Goal: Transaction & Acquisition: Book appointment/travel/reservation

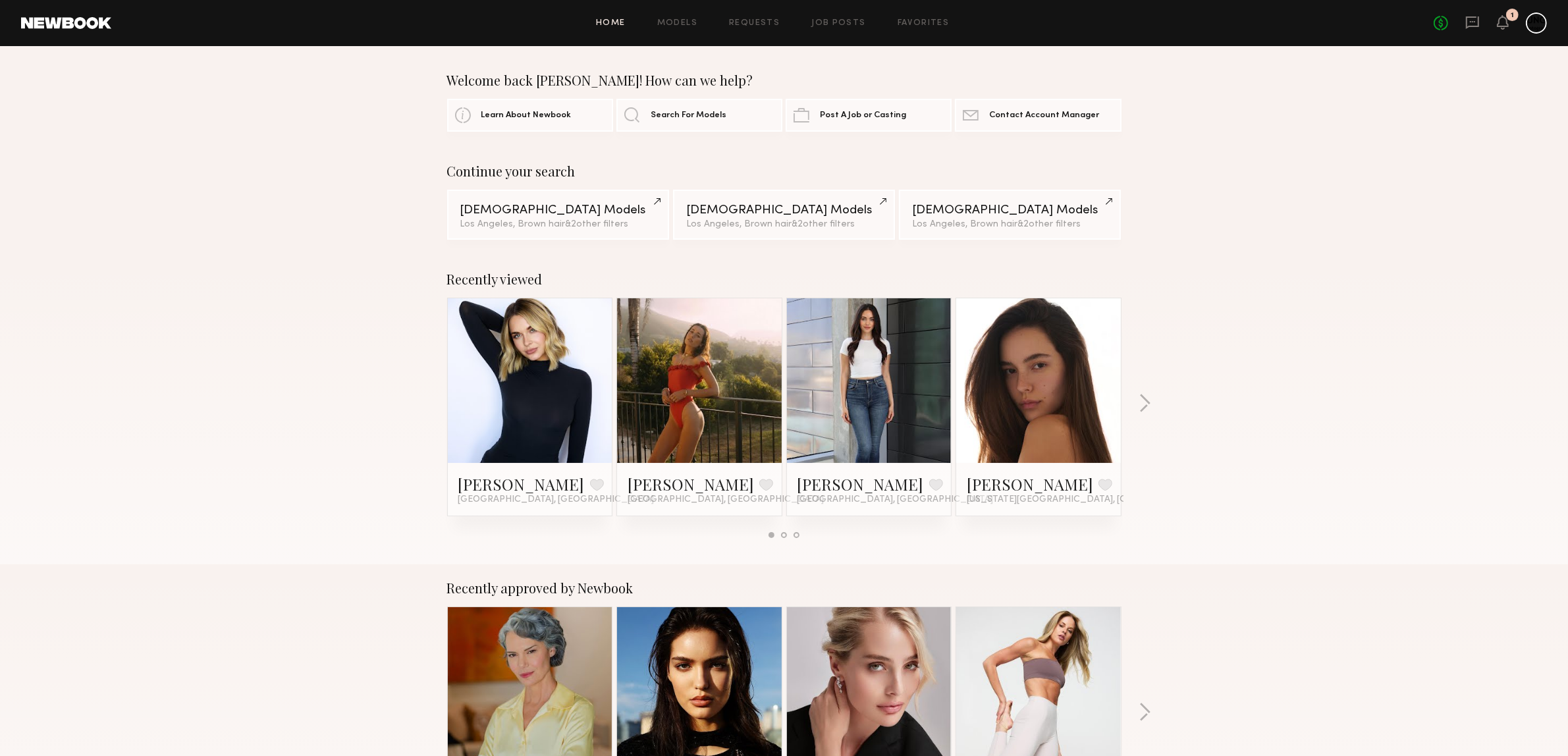
click at [1137, 403] on div "Recently viewed Ashley T. Favorite Los Angeles, CA Casilda G. Favorite Los Ange…" at bounding box center [784, 410] width 1568 height 309
click at [1140, 401] on button "button" at bounding box center [1144, 405] width 13 height 22
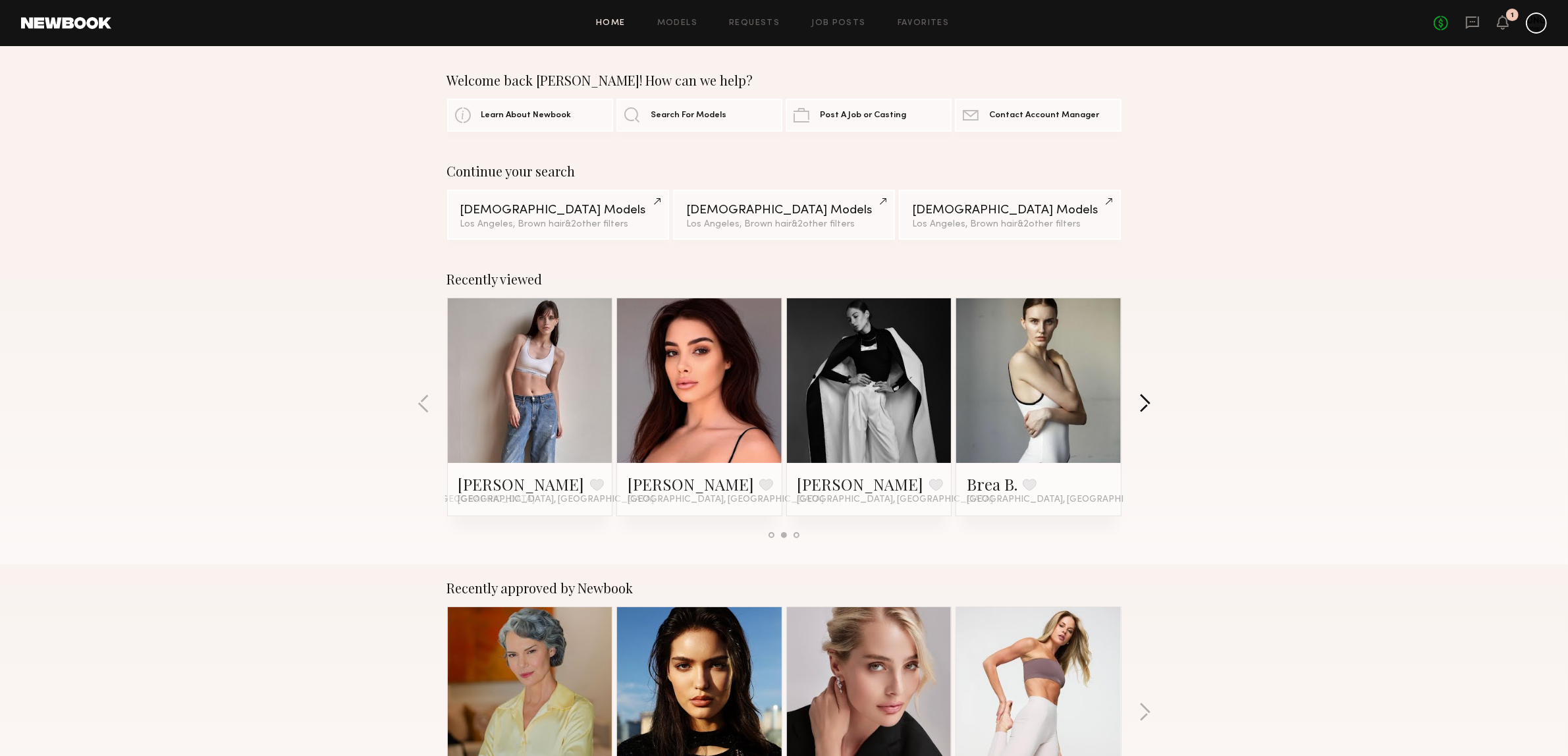
click at [1140, 399] on button "button" at bounding box center [1144, 405] width 13 height 22
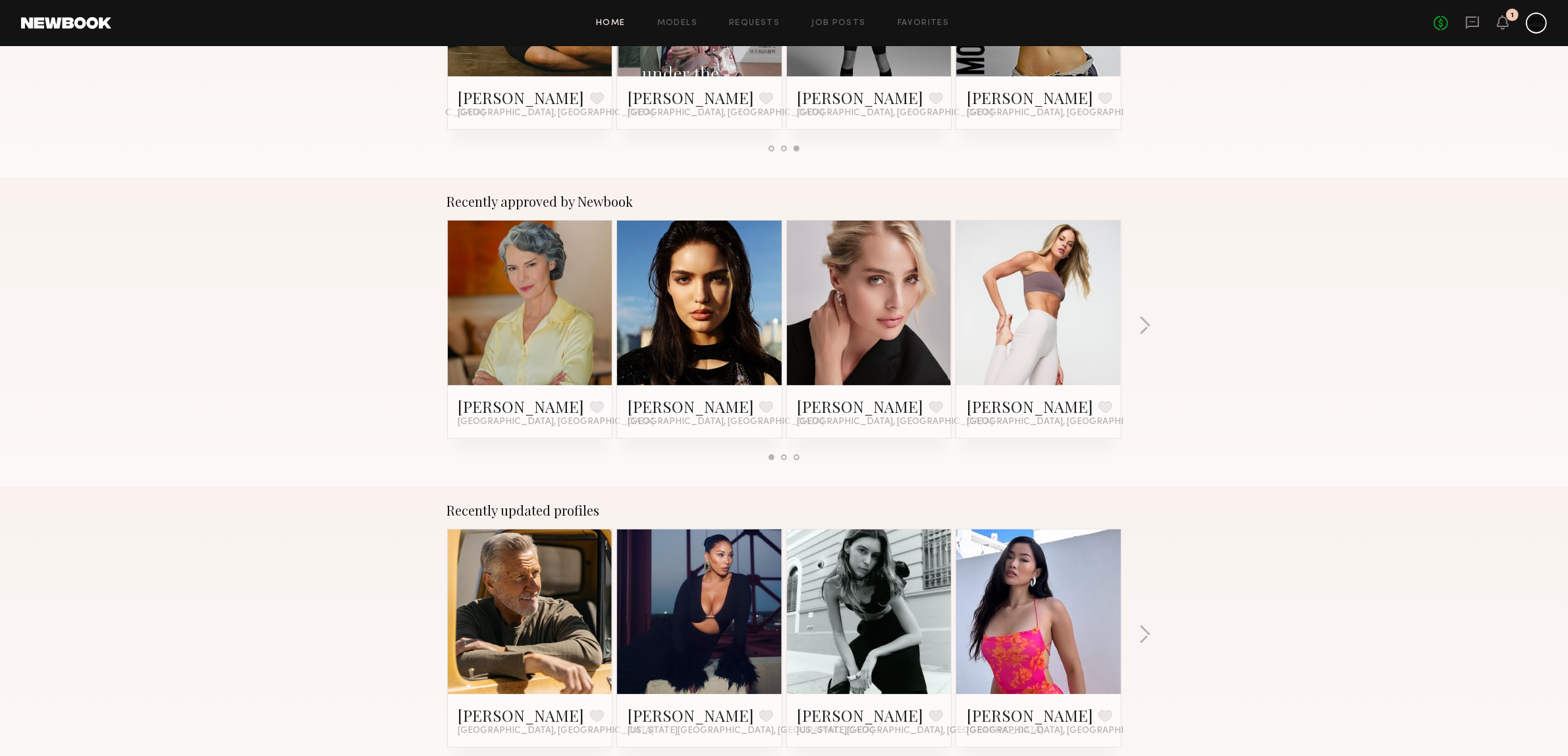
scroll to position [587, 0]
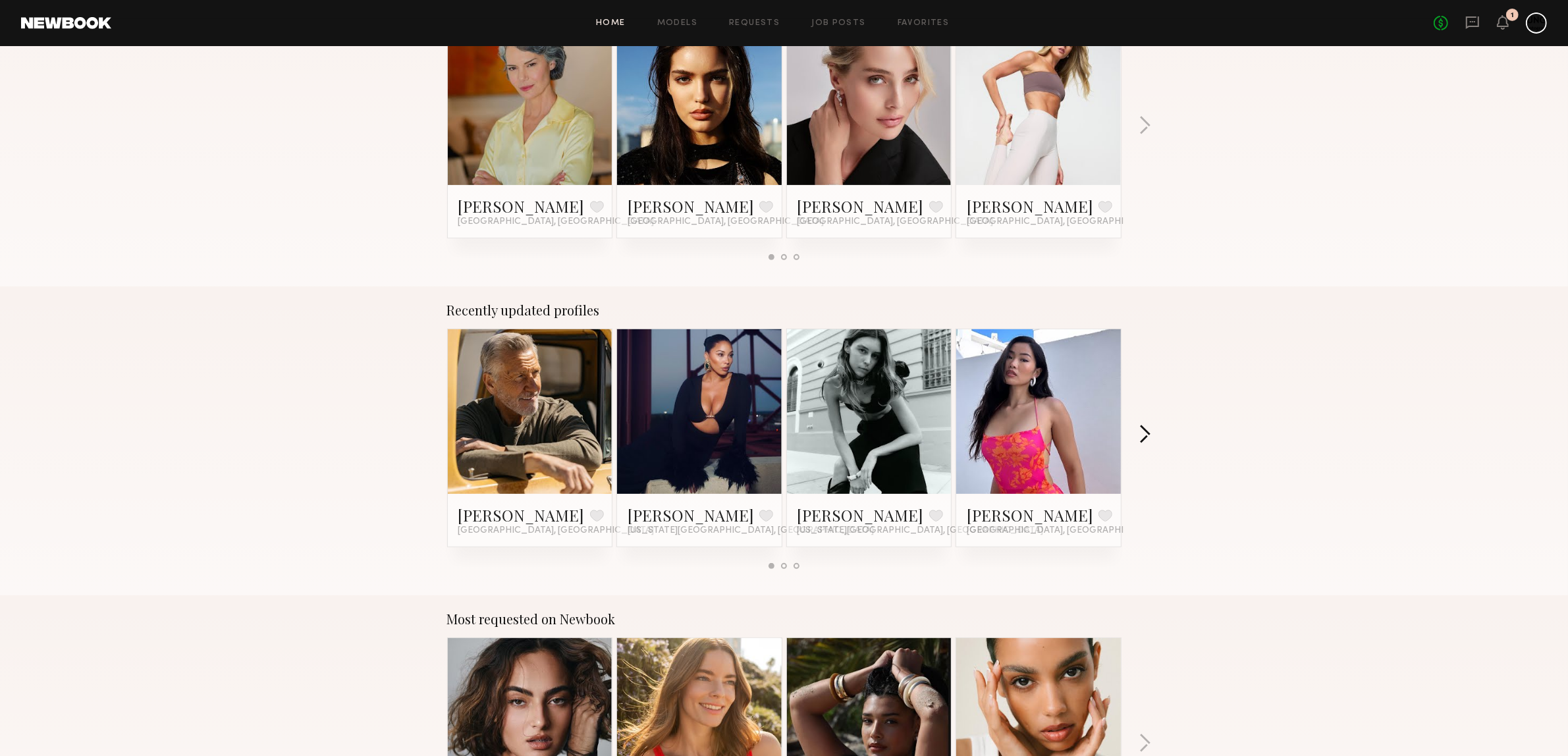
click at [1141, 430] on button "button" at bounding box center [1144, 436] width 13 height 22
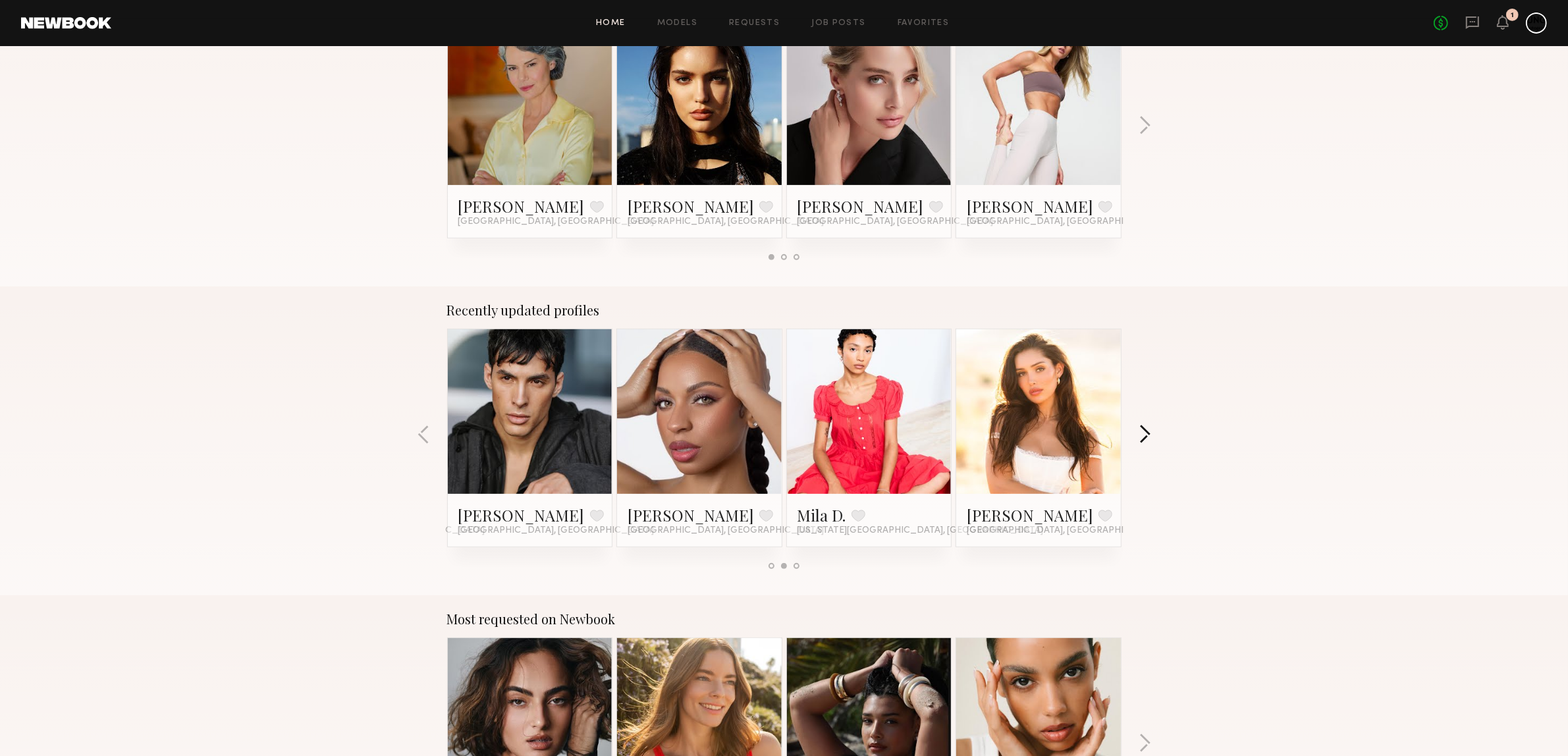
click at [1143, 430] on button "button" at bounding box center [1144, 436] width 13 height 22
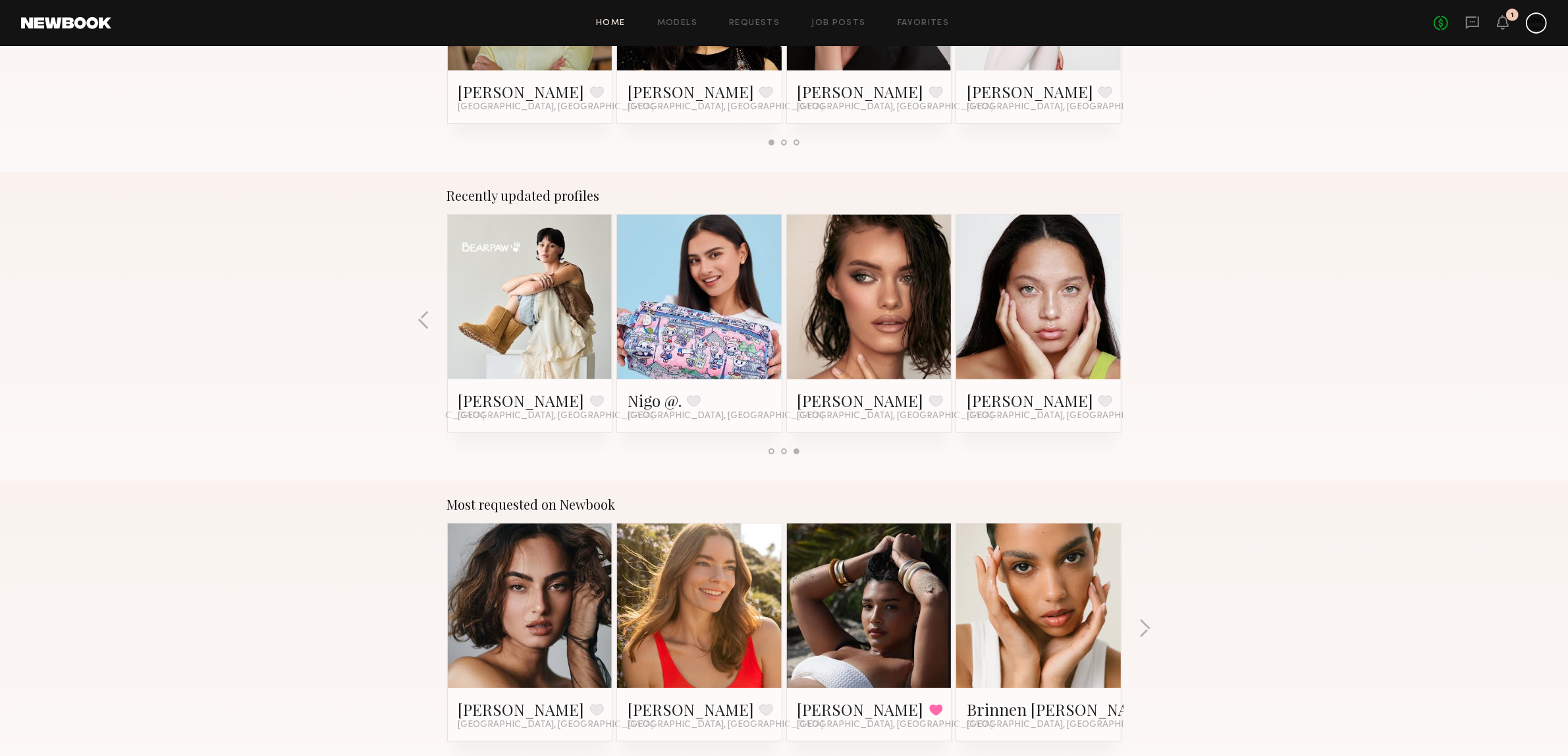
scroll to position [999, 0]
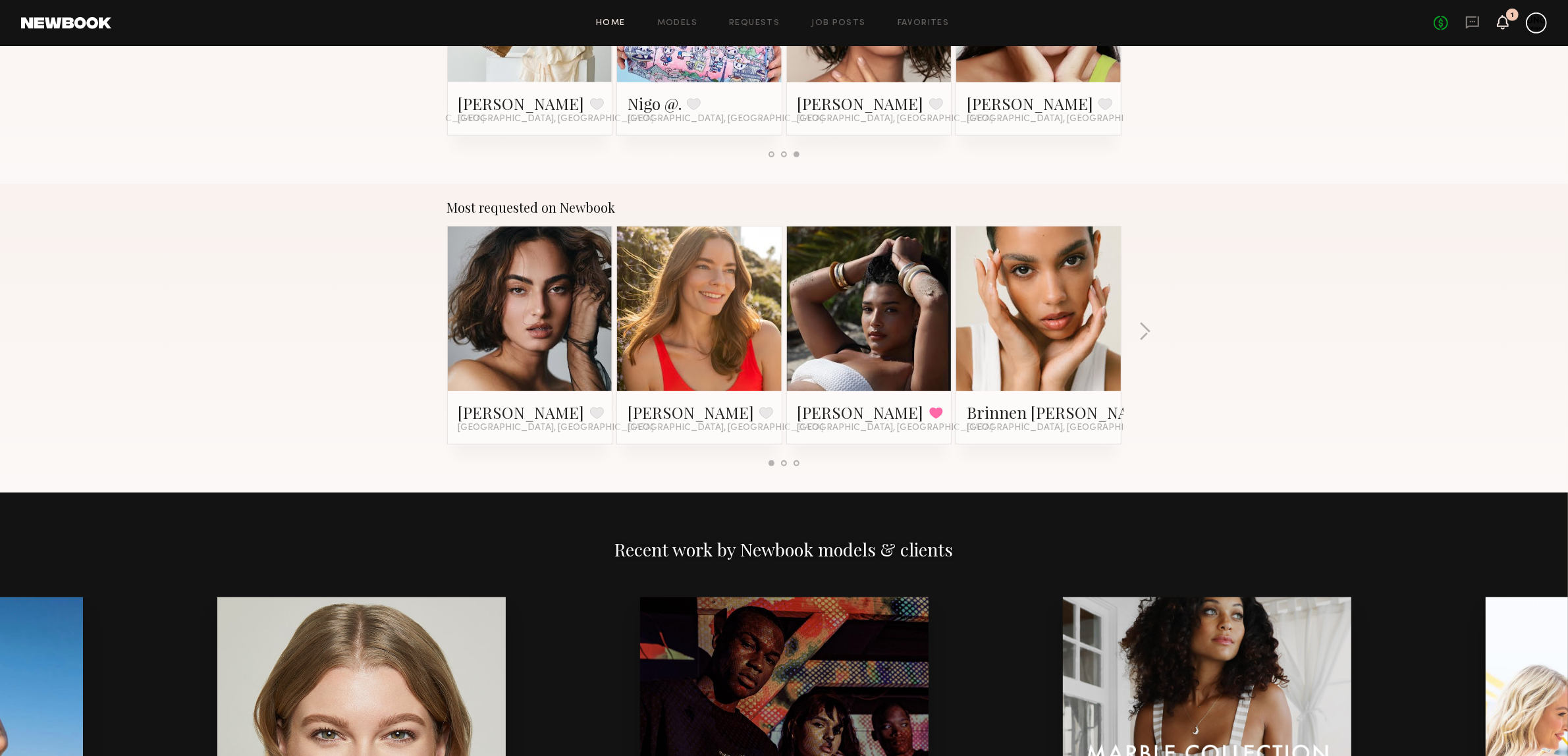
click at [1390, 25] on icon at bounding box center [1503, 21] width 10 height 9
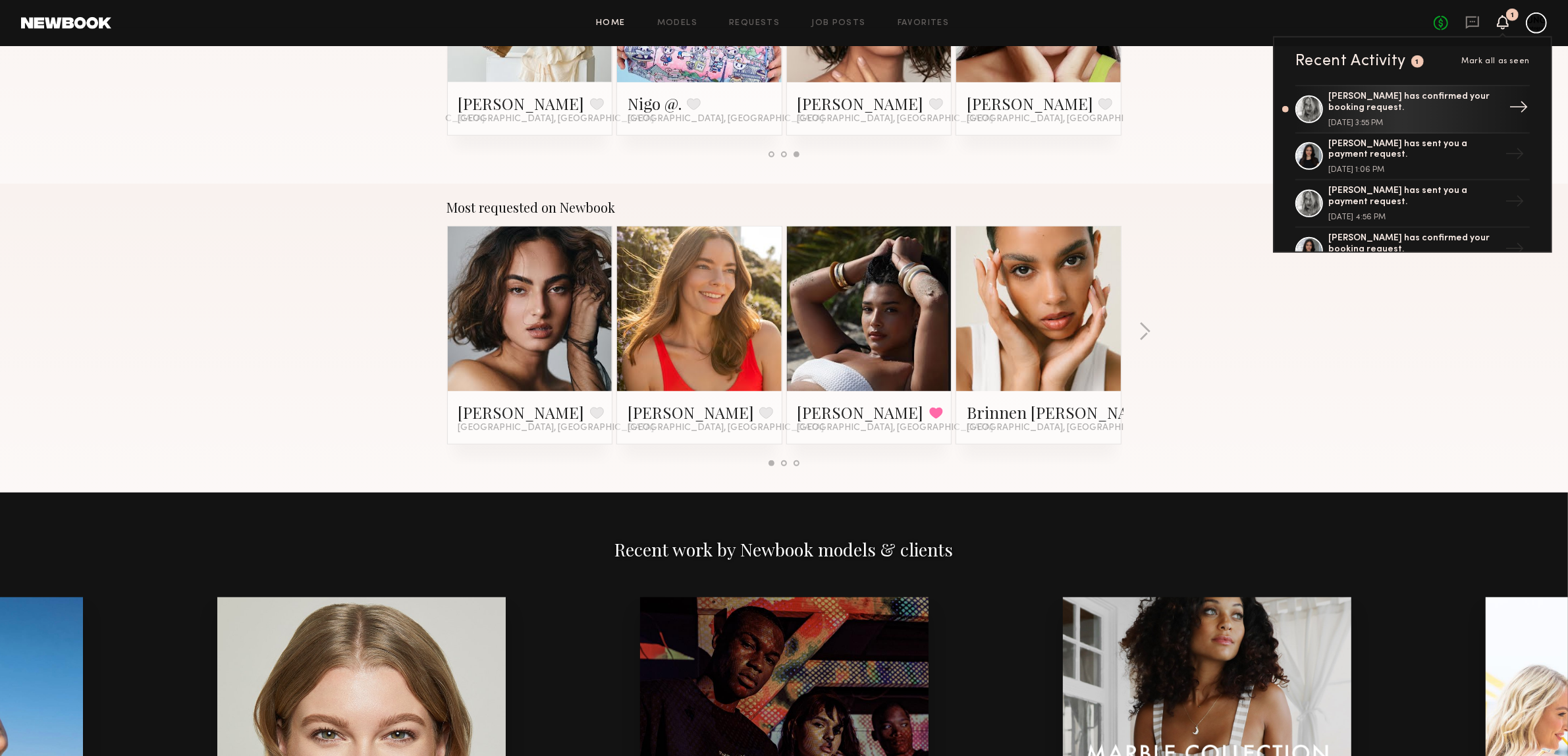
click at [1390, 107] on div "Ashley T. has confirmed your booking request." at bounding box center [1413, 103] width 171 height 22
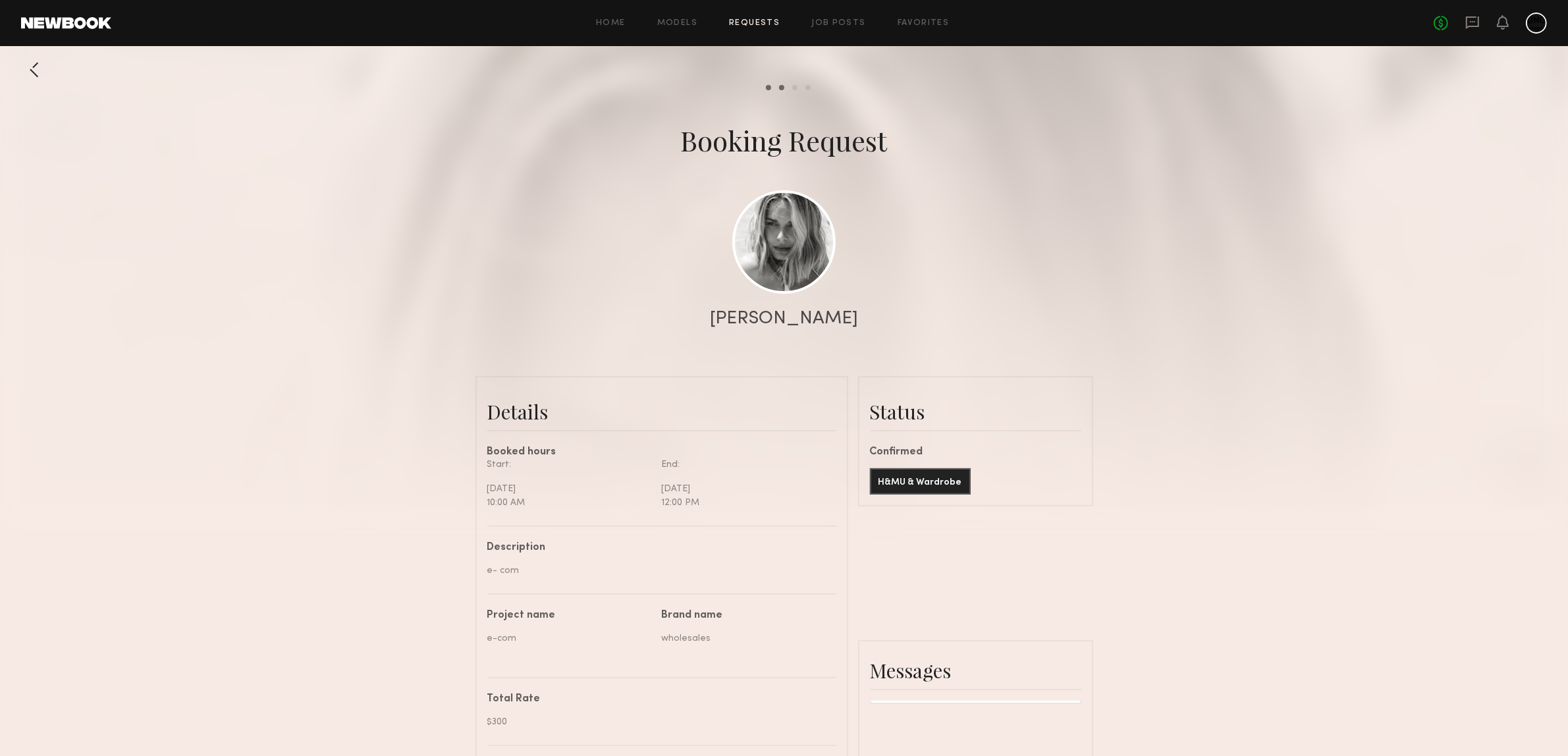
drag, startPoint x: 350, startPoint y: 386, endPoint x: 361, endPoint y: 373, distance: 17.0
click at [352, 386] on div at bounding box center [784, 263] width 1568 height 527
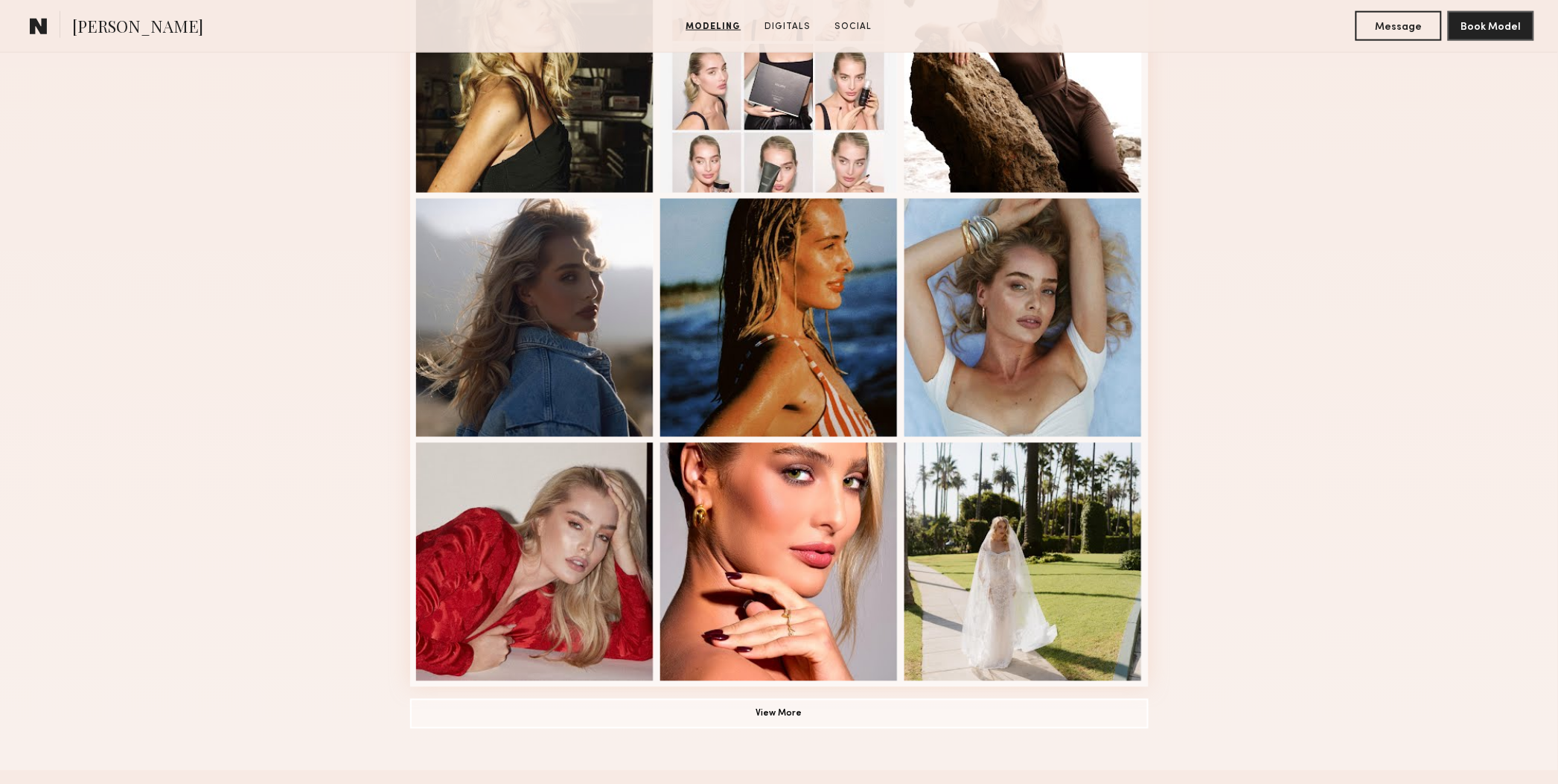
scroll to position [745, 0]
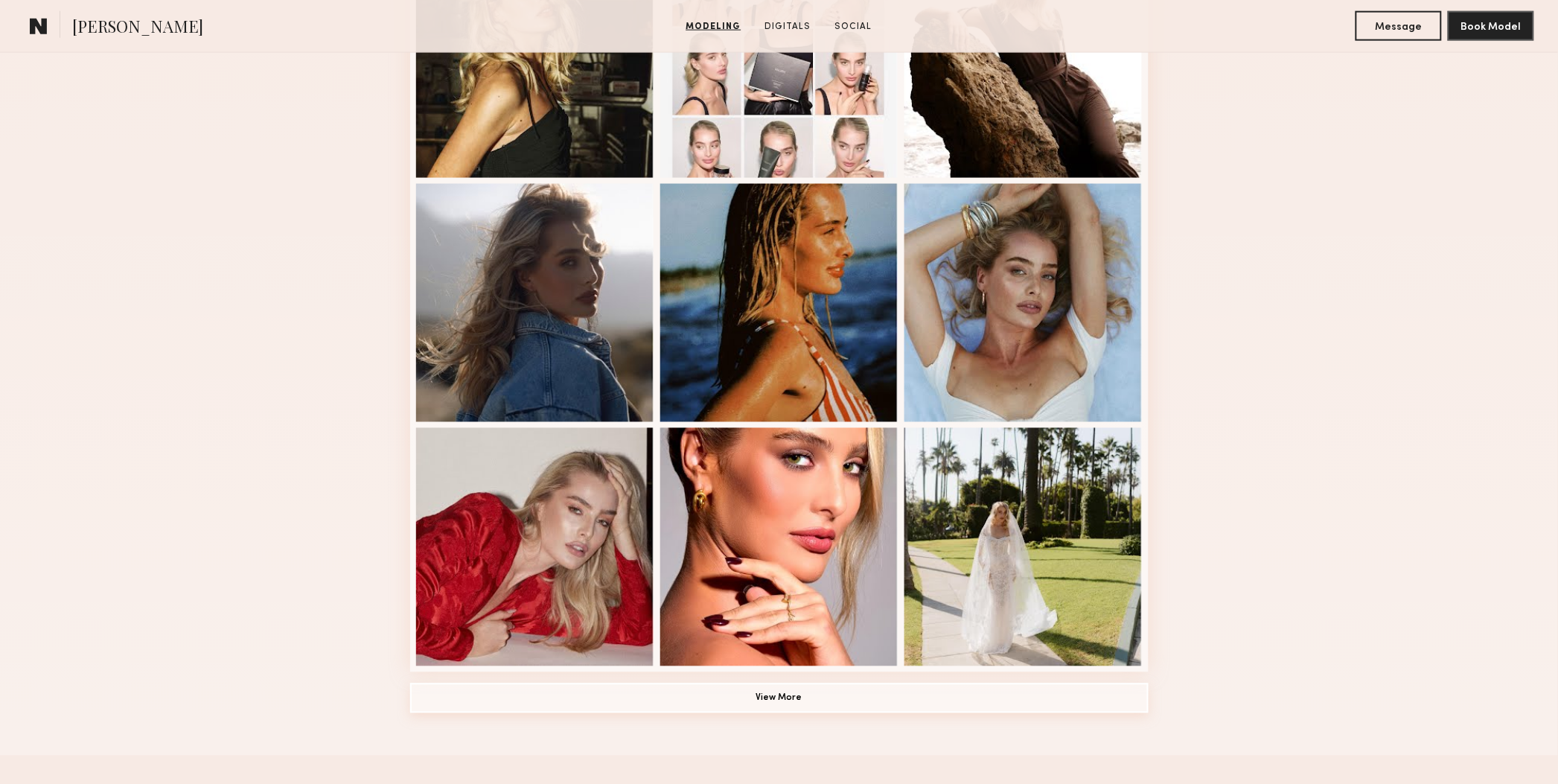
click at [760, 704] on button "View More" at bounding box center [779, 698] width 738 height 30
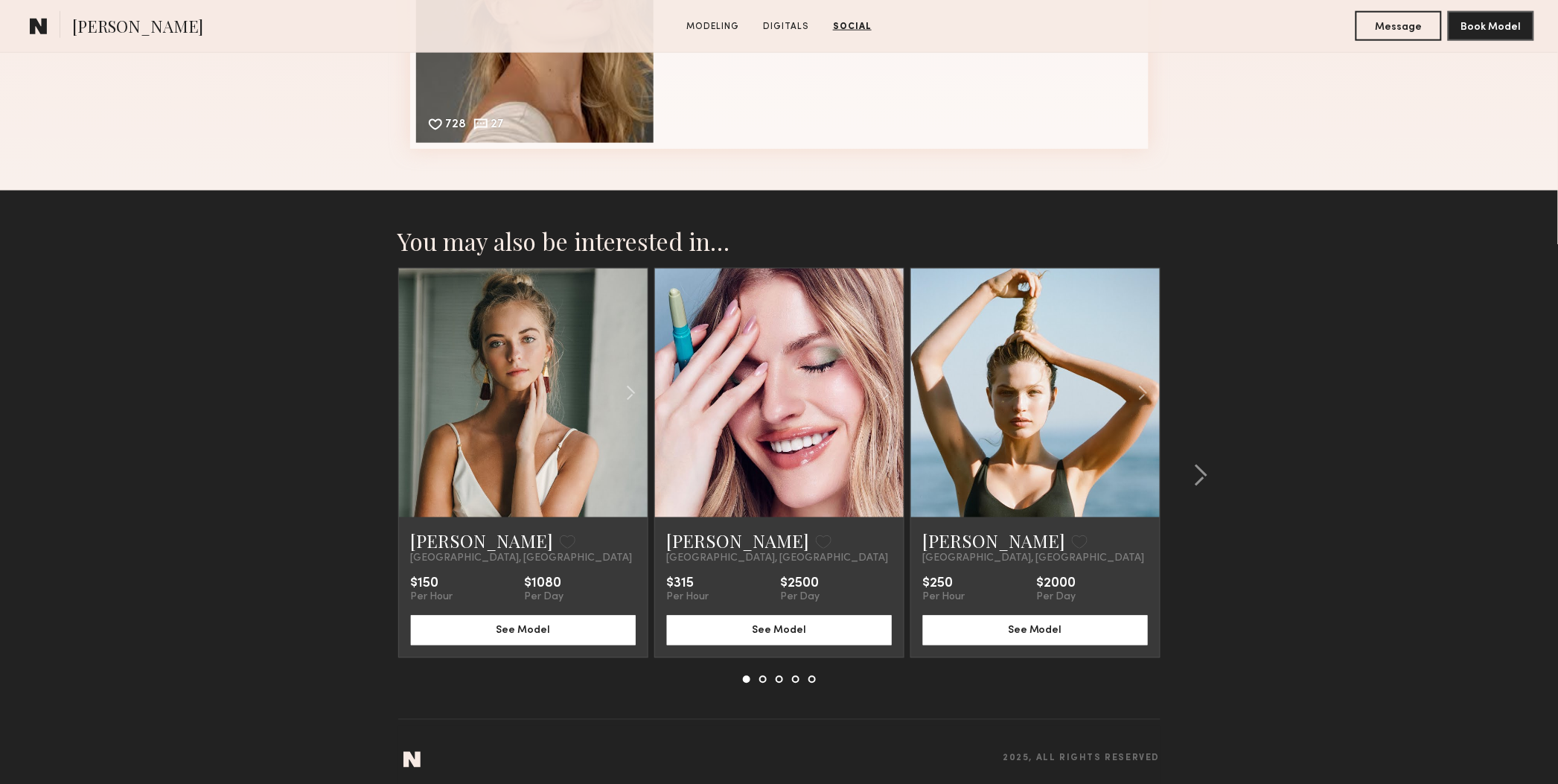
scroll to position [2791, 0]
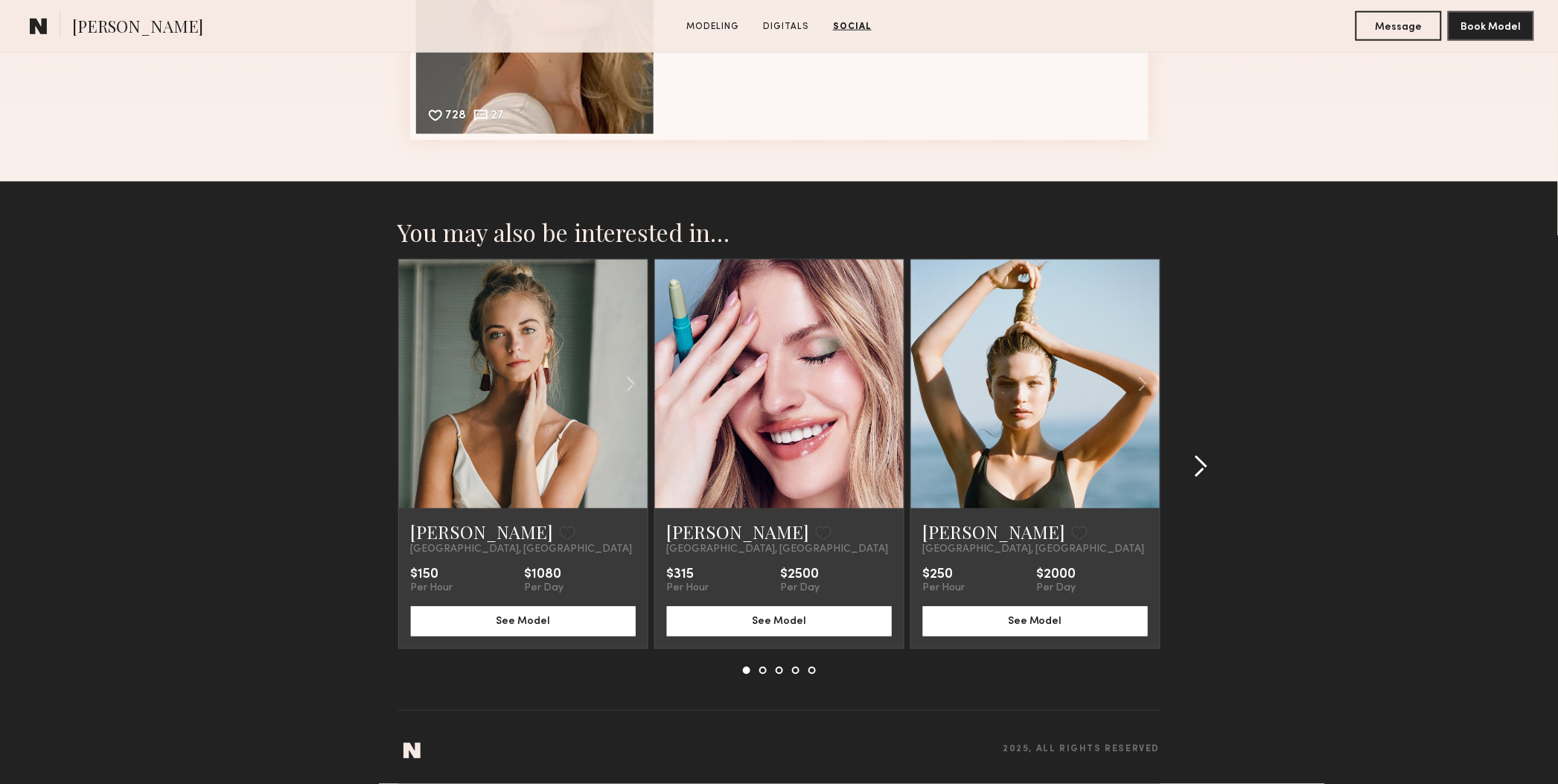
click at [1199, 465] on common-icon at bounding box center [1201, 466] width 15 height 24
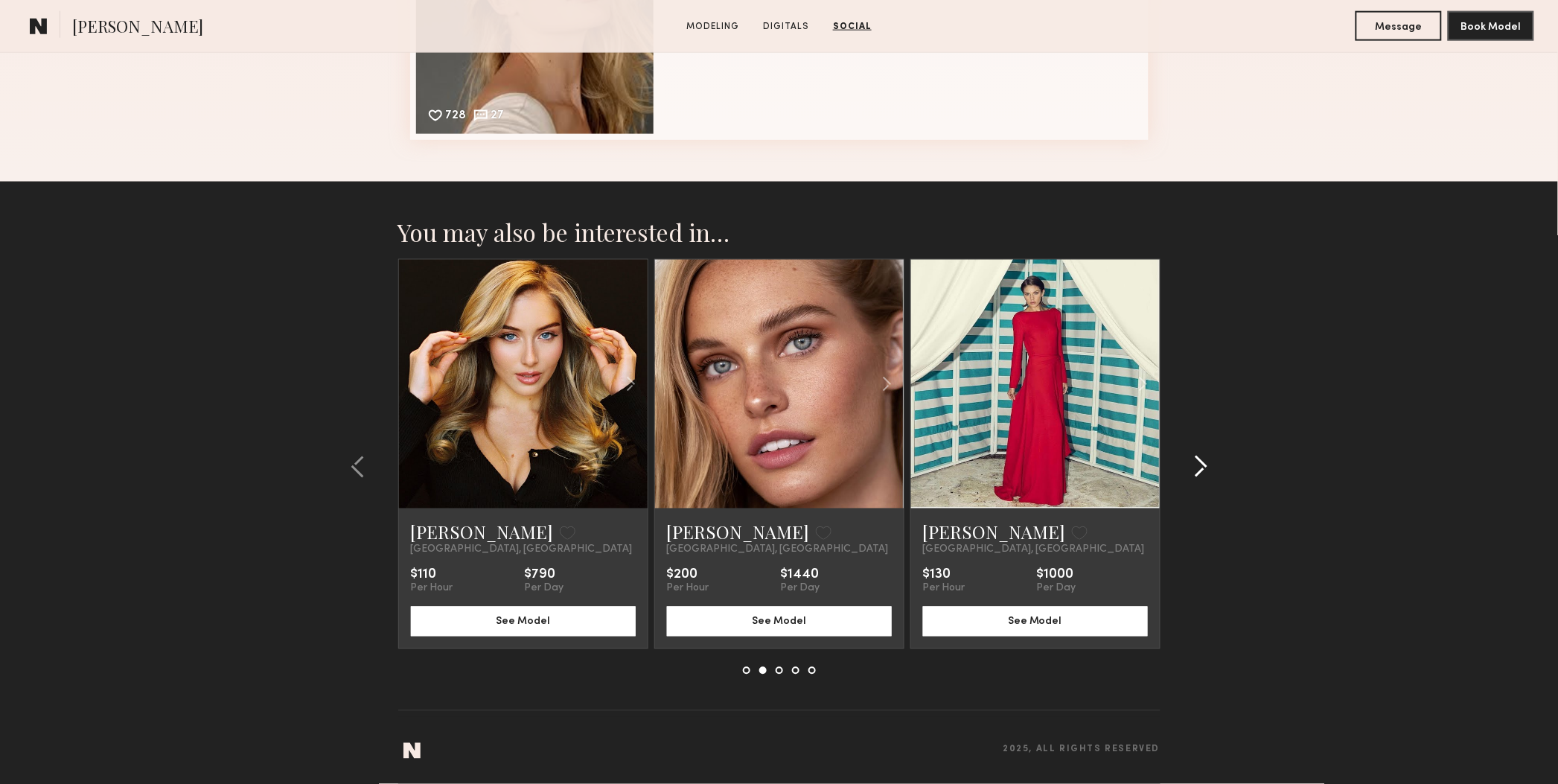
click at [1187, 466] on button at bounding box center [1196, 466] width 24 height 24
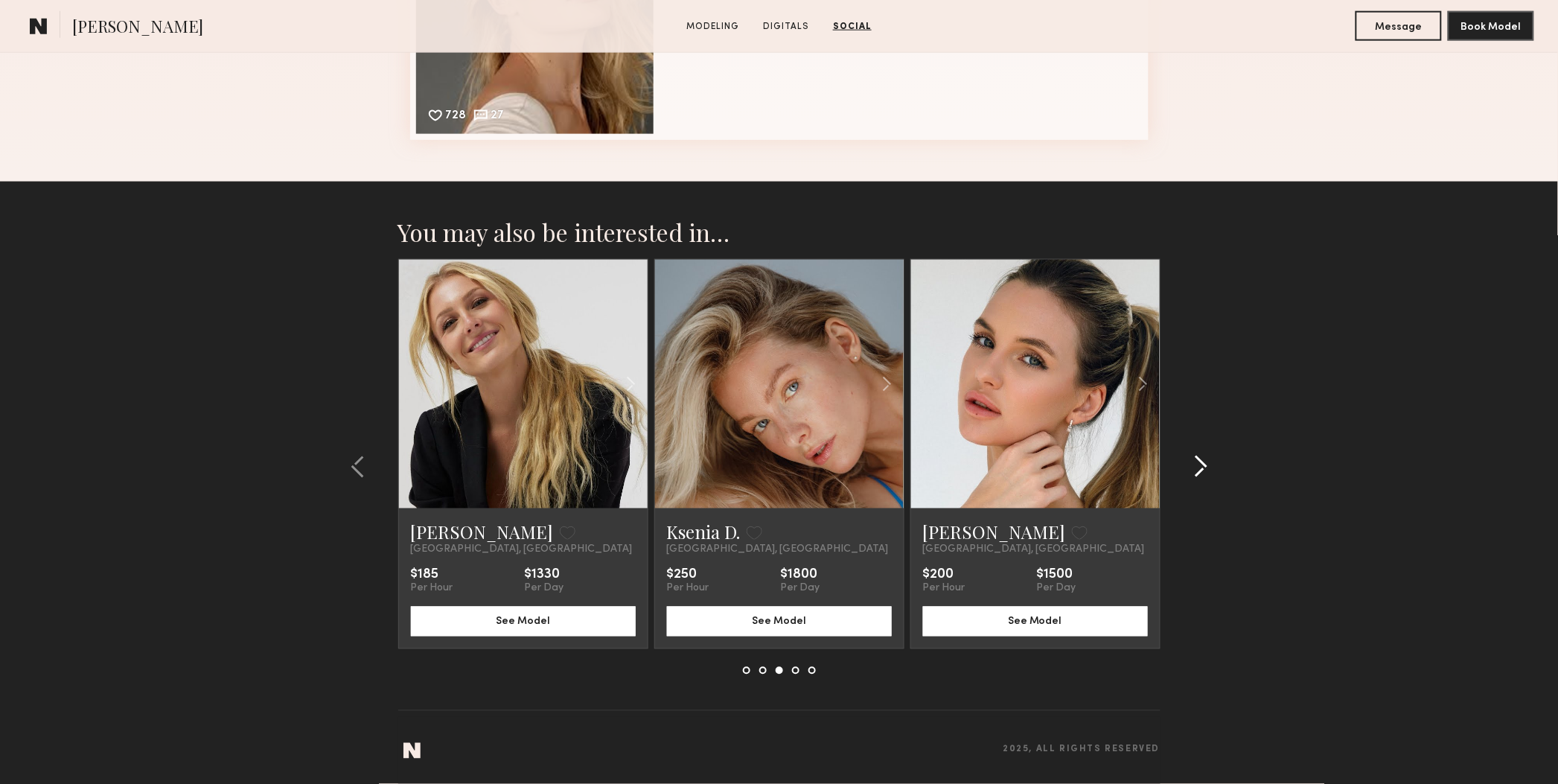
scroll to position [2798, 0]
click at [1200, 466] on common-icon at bounding box center [1201, 466] width 15 height 24
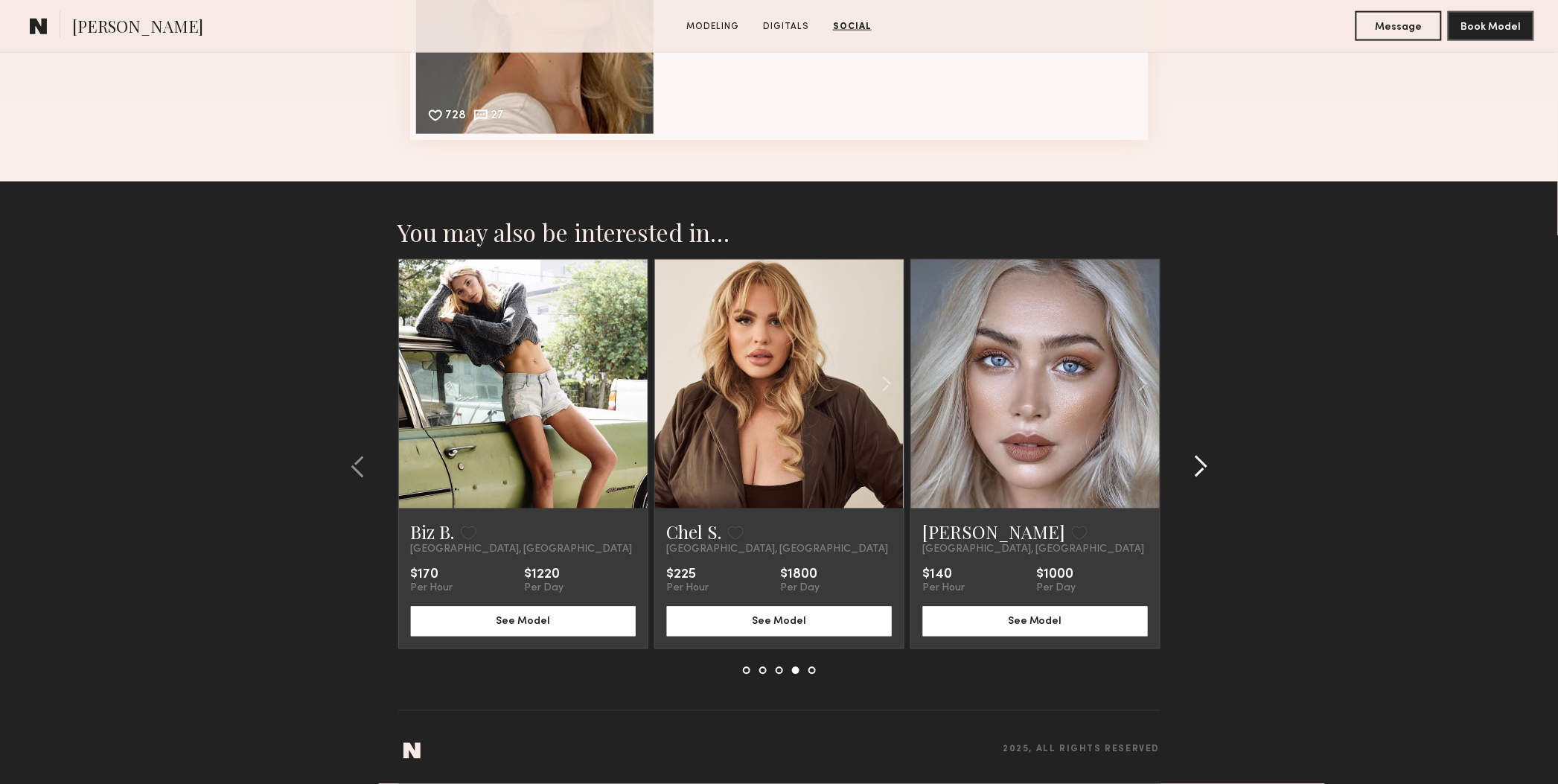
click at [1199, 456] on common-icon at bounding box center [1201, 466] width 15 height 24
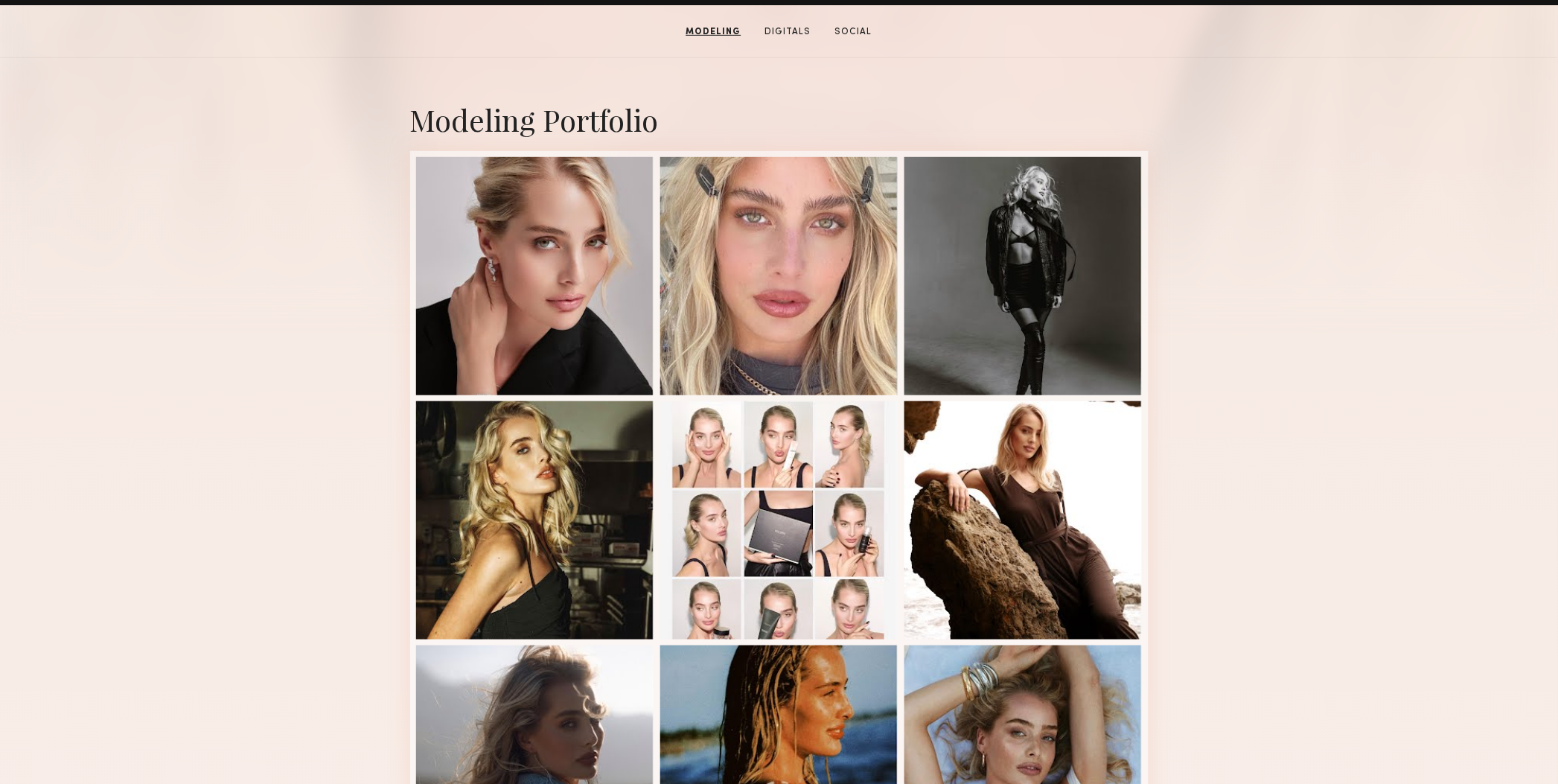
scroll to position [101, 0]
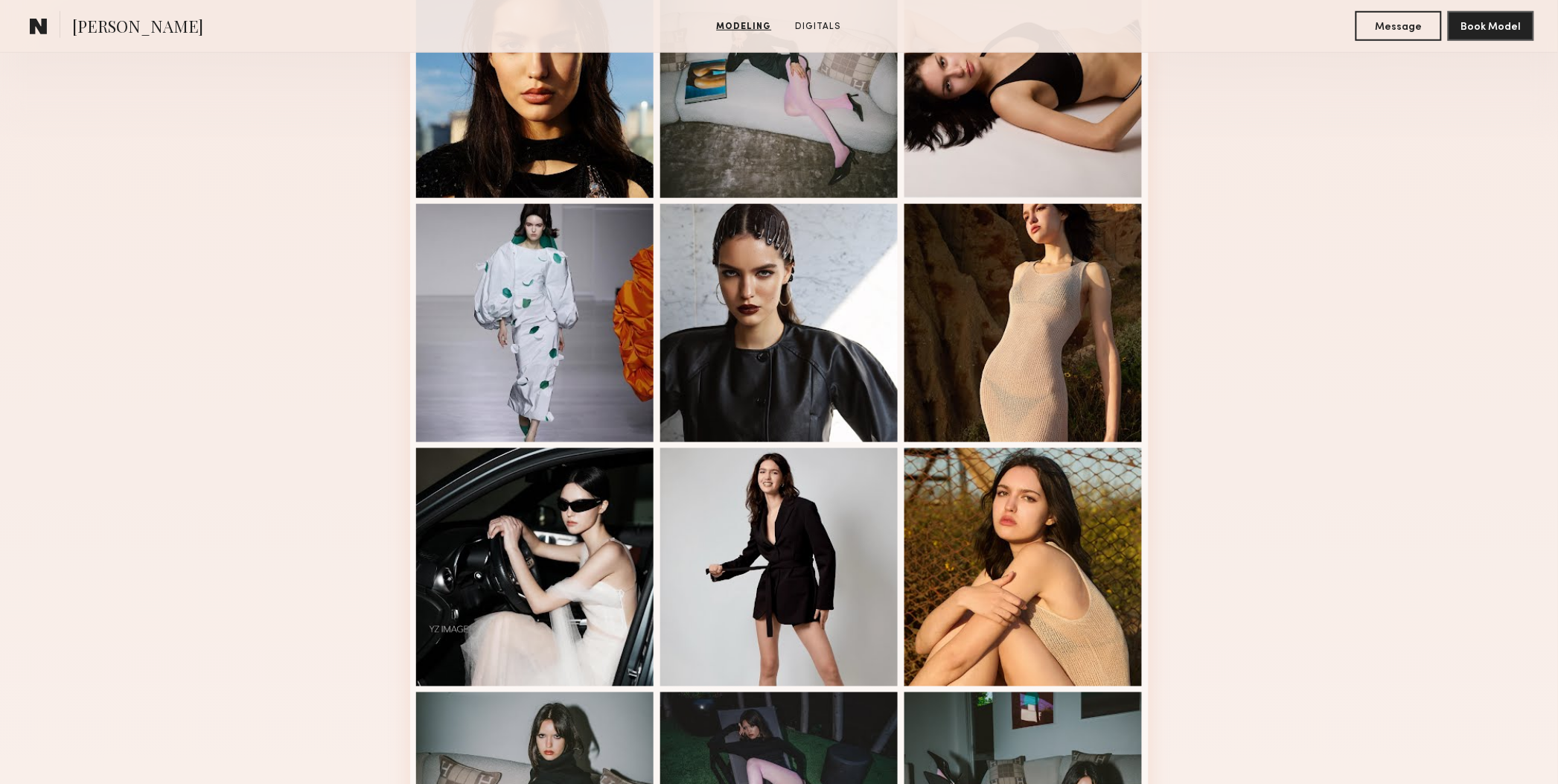
scroll to position [745, 0]
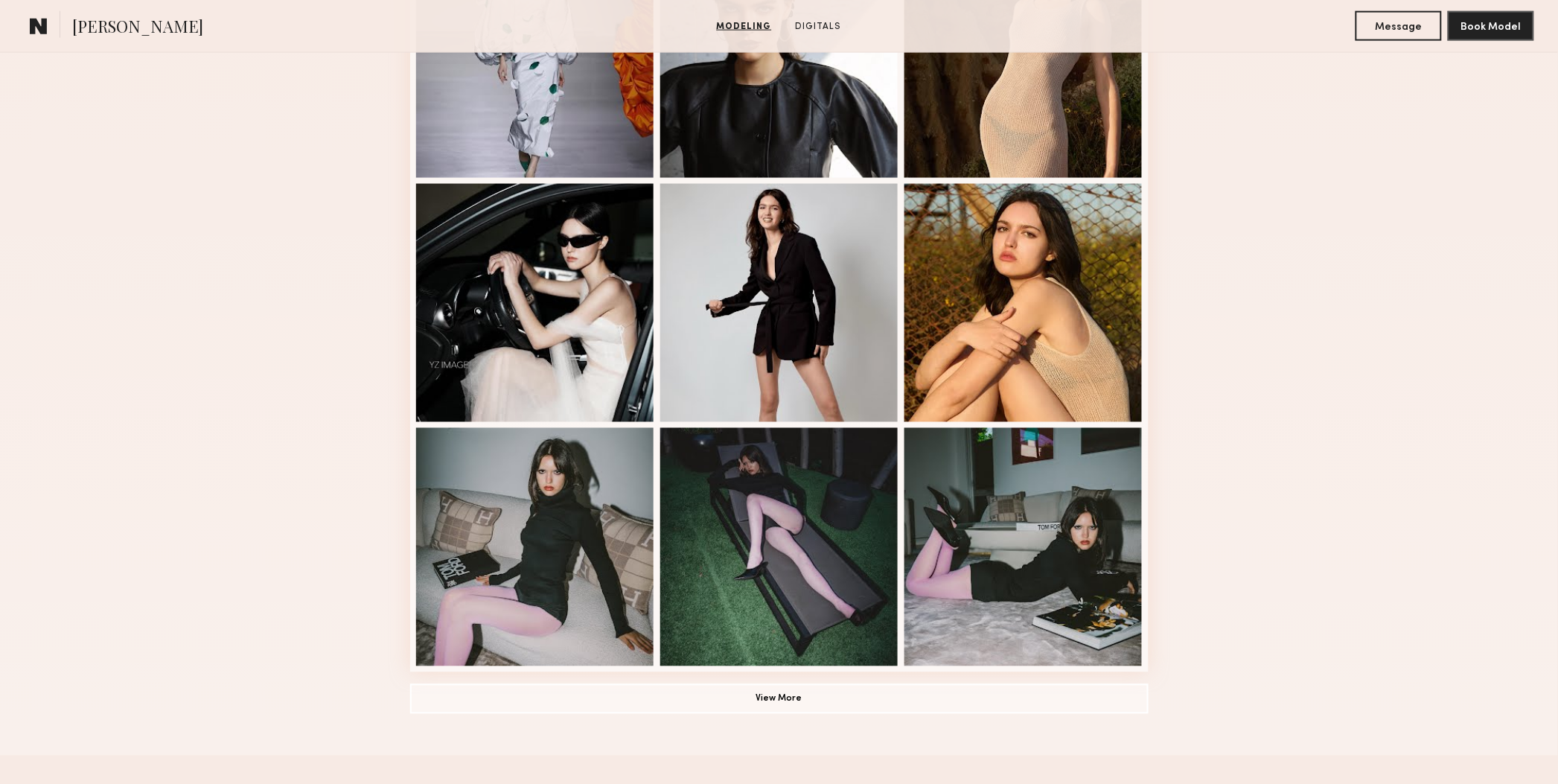
click at [179, 201] on div "Modeling Portfolio View More" at bounding box center [779, 177] width 1558 height 1159
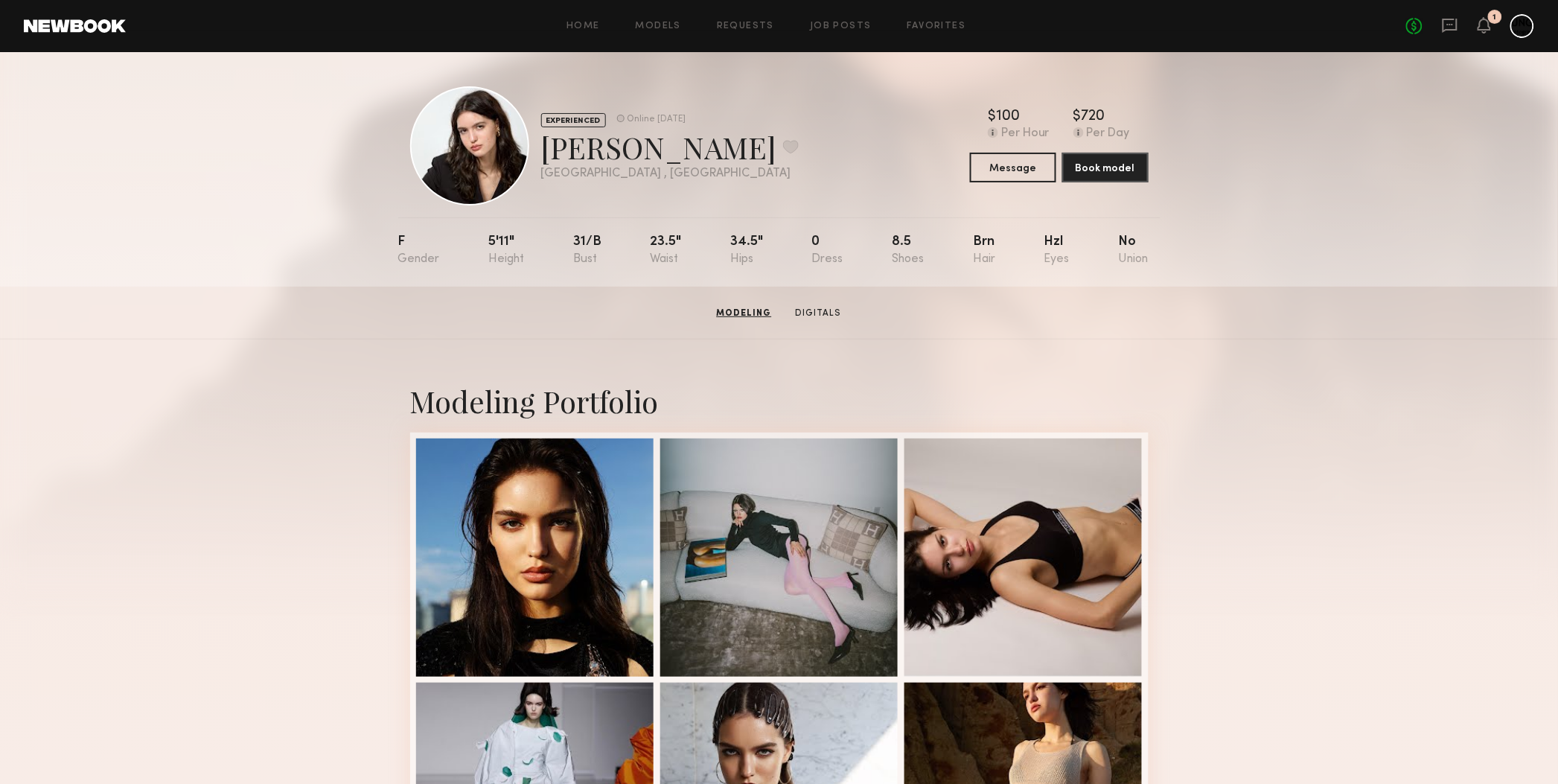
scroll to position [0, 0]
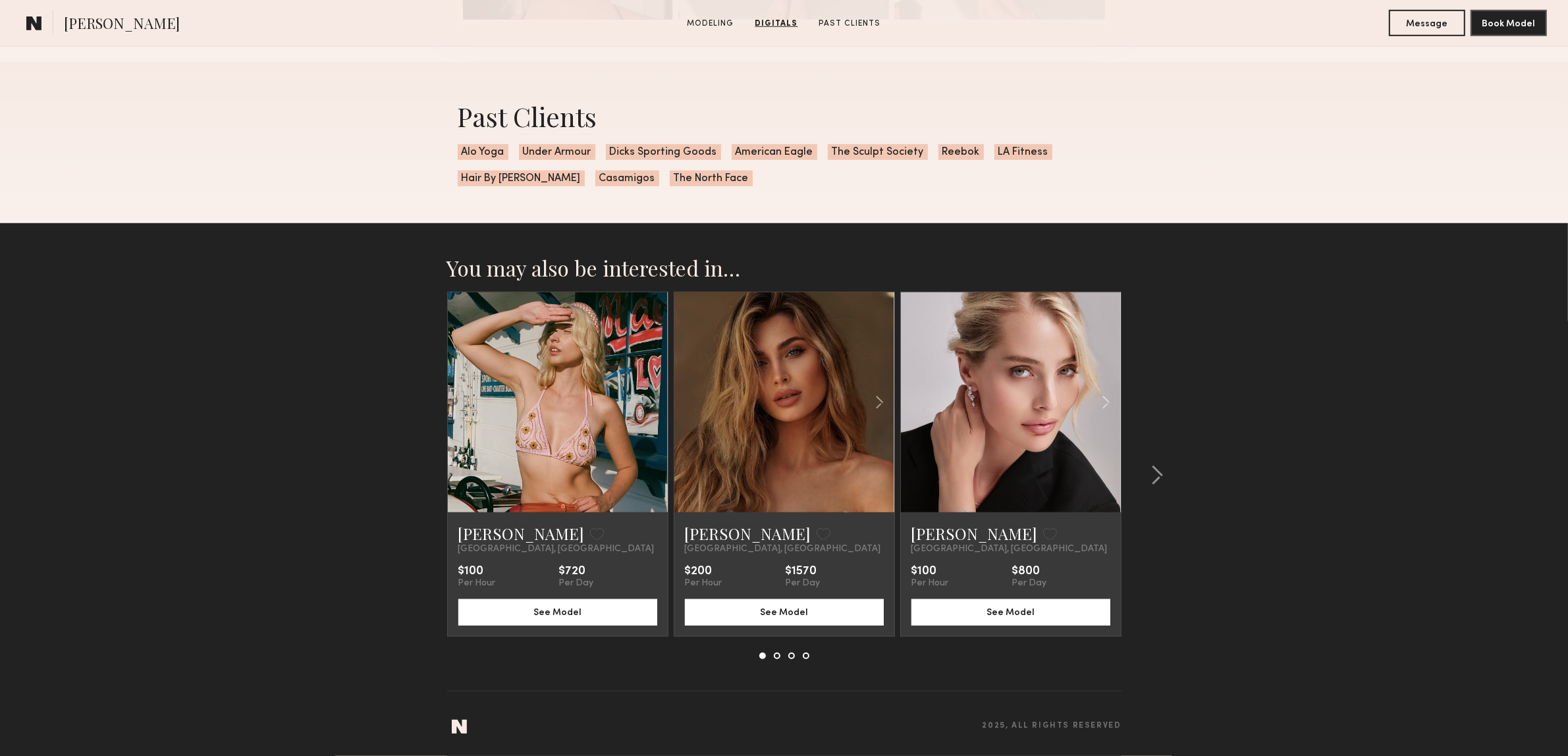
scroll to position [1361, 0]
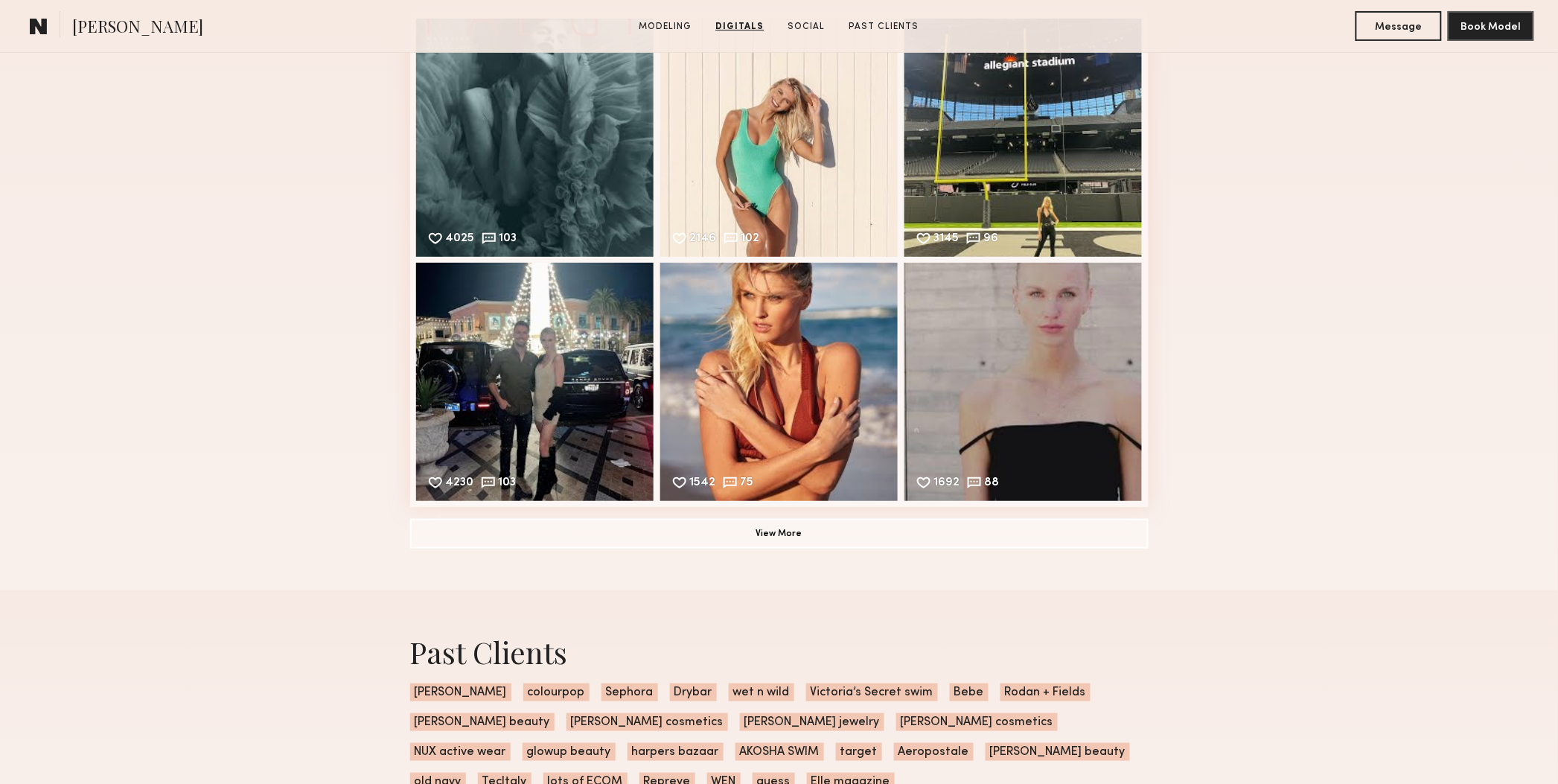
scroll to position [2233, 0]
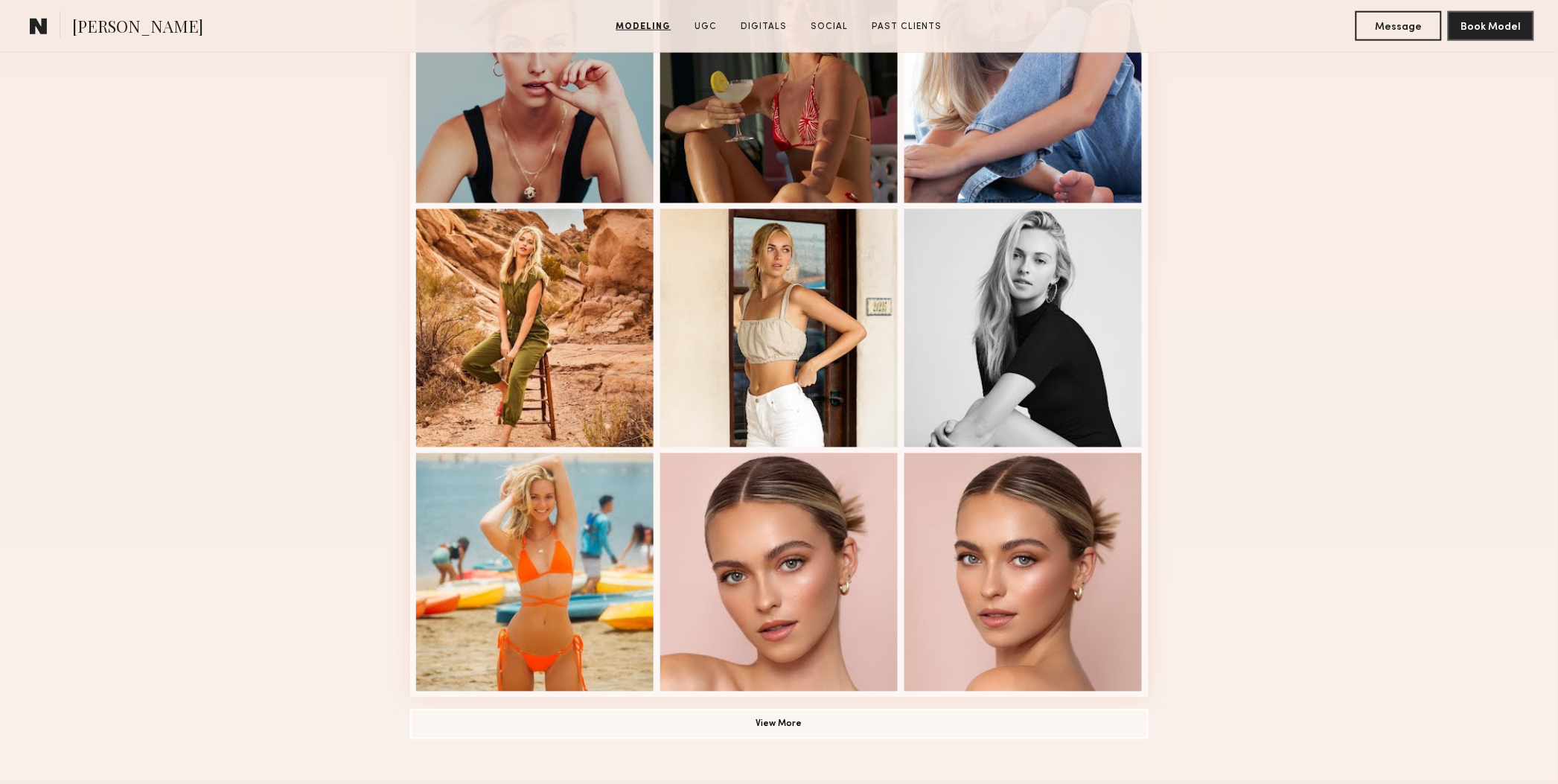
scroll to position [745, 0]
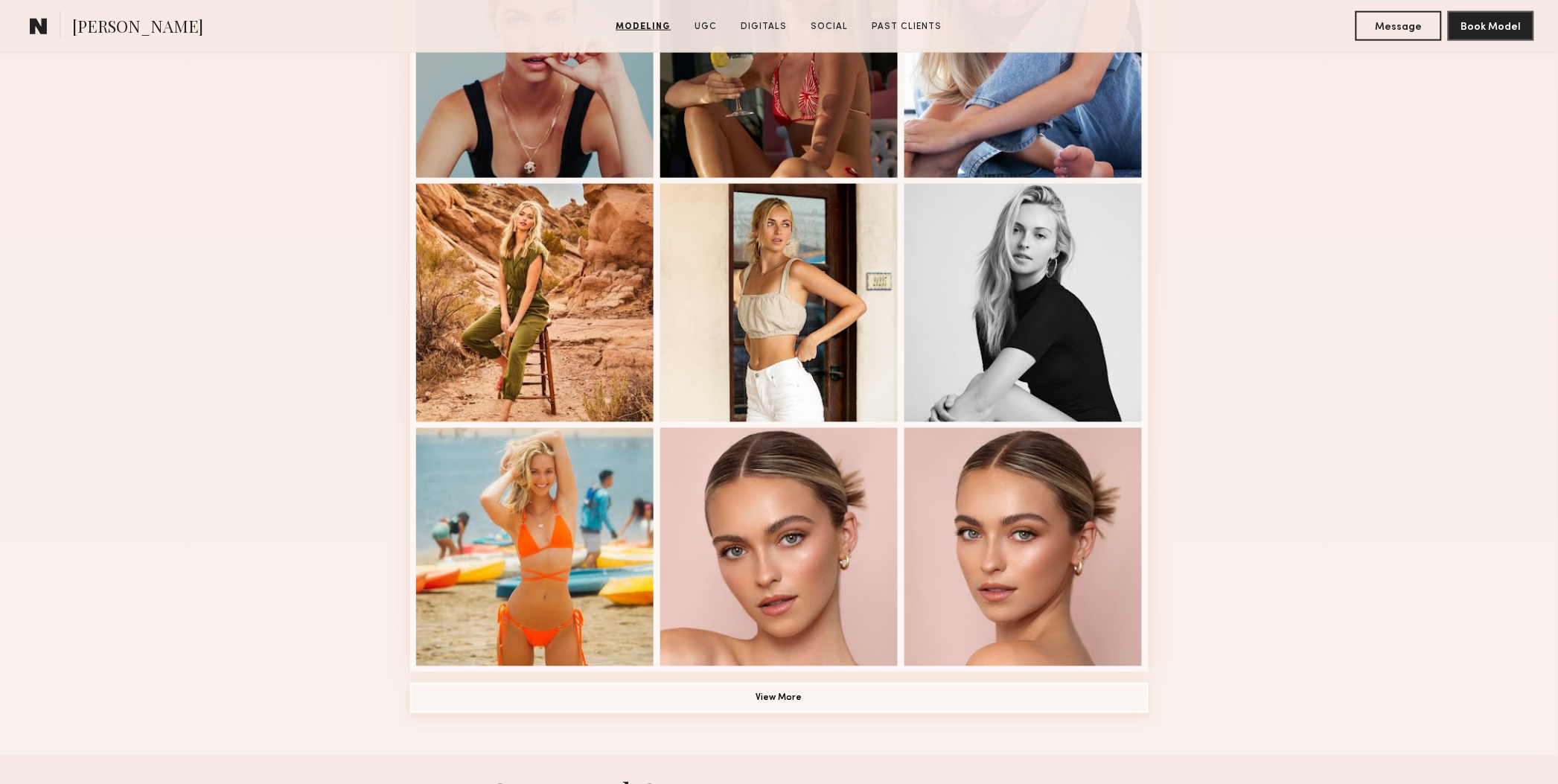
click at [854, 704] on button "View More" at bounding box center [779, 698] width 738 height 30
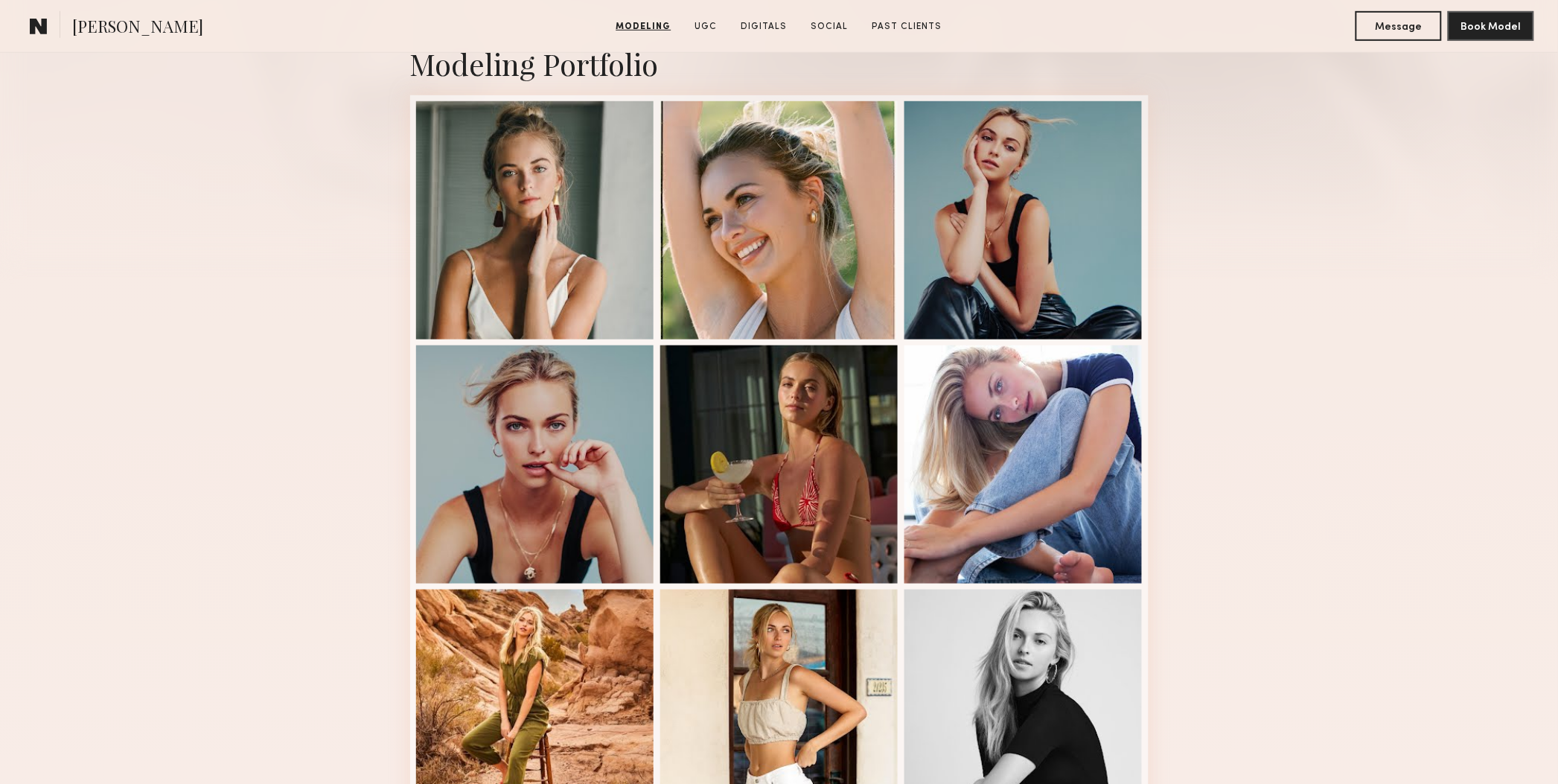
scroll to position [372, 0]
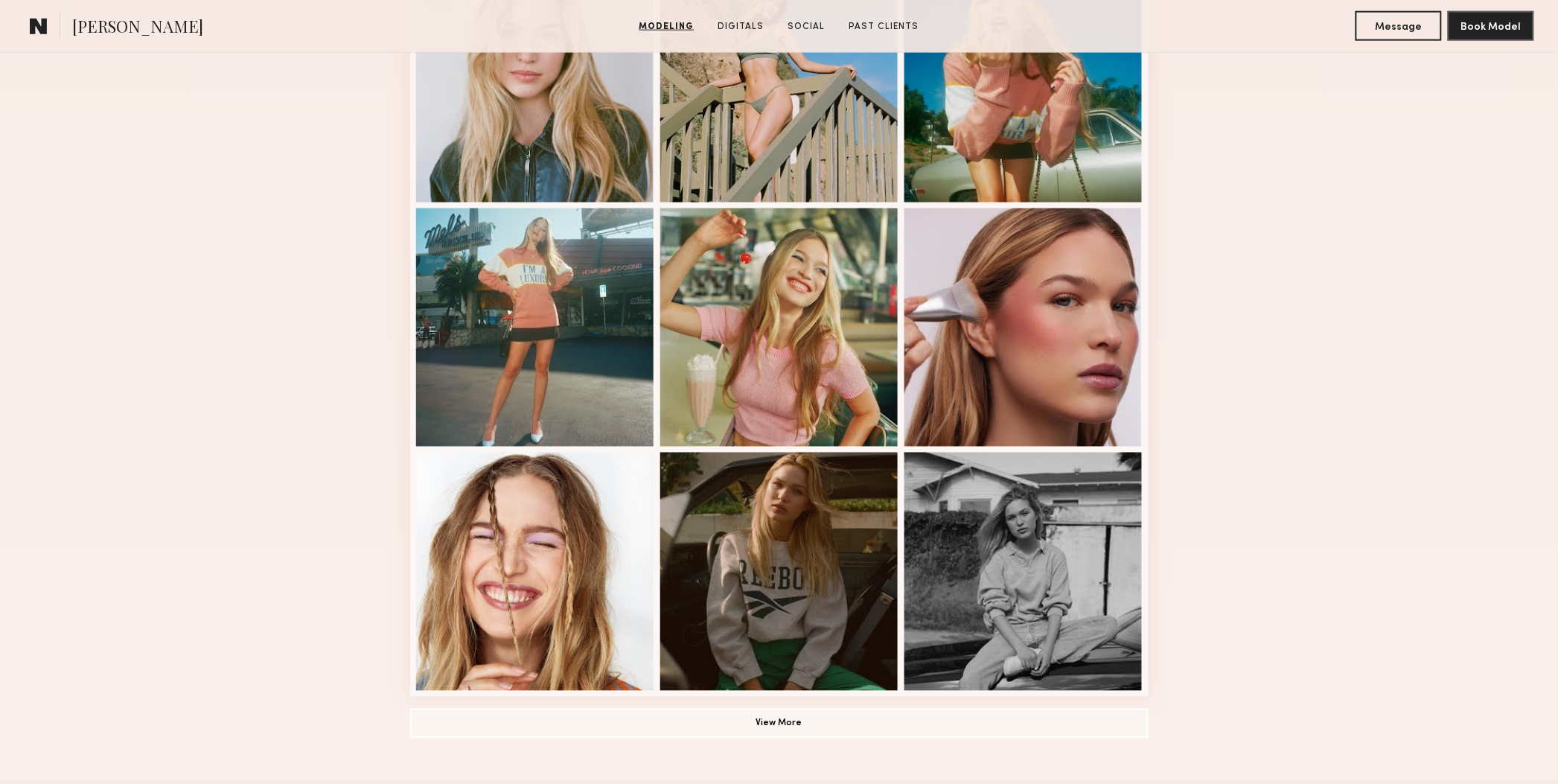
scroll to position [1023, 0]
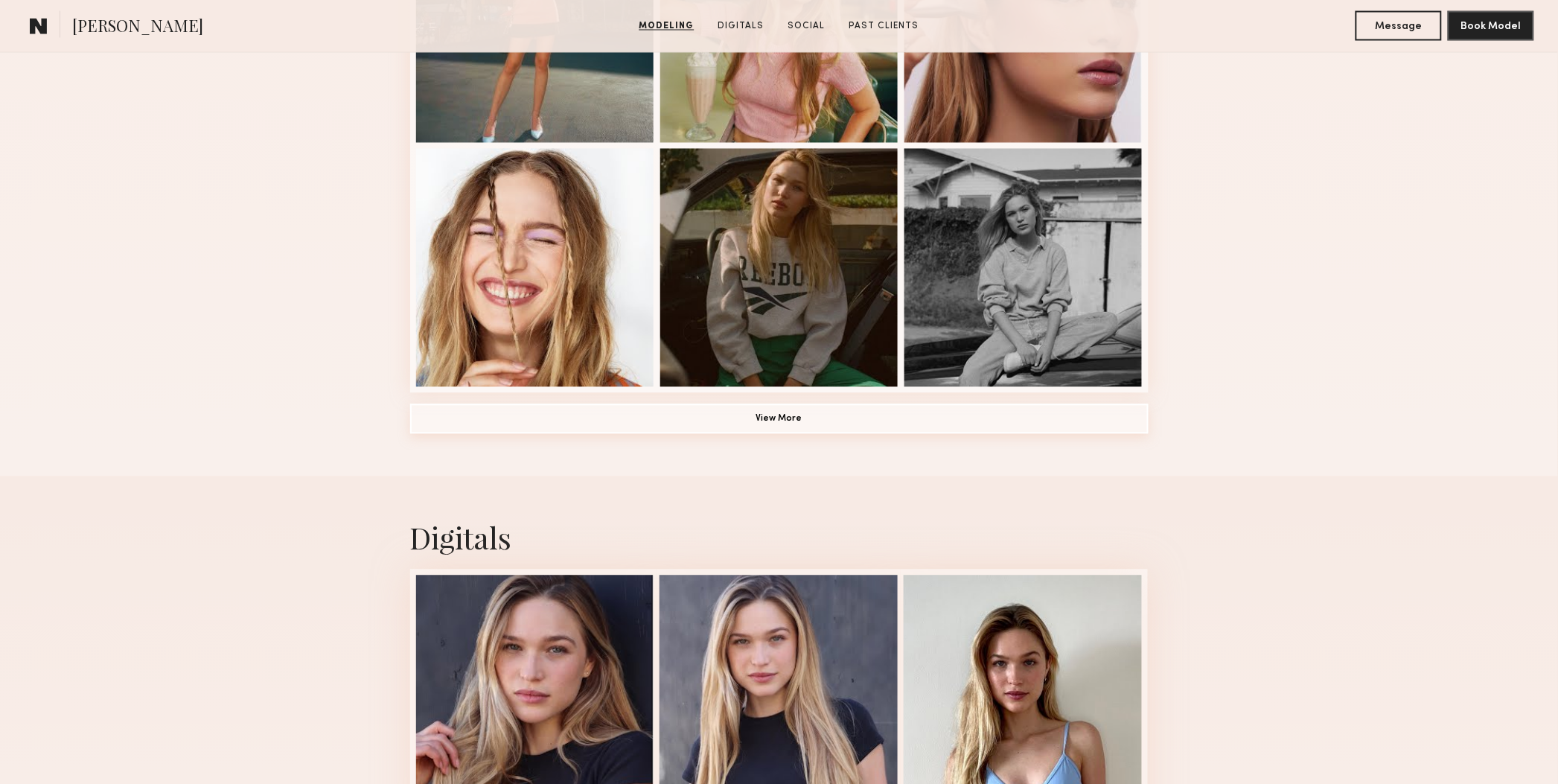
click at [825, 426] on button "View More" at bounding box center [779, 418] width 738 height 30
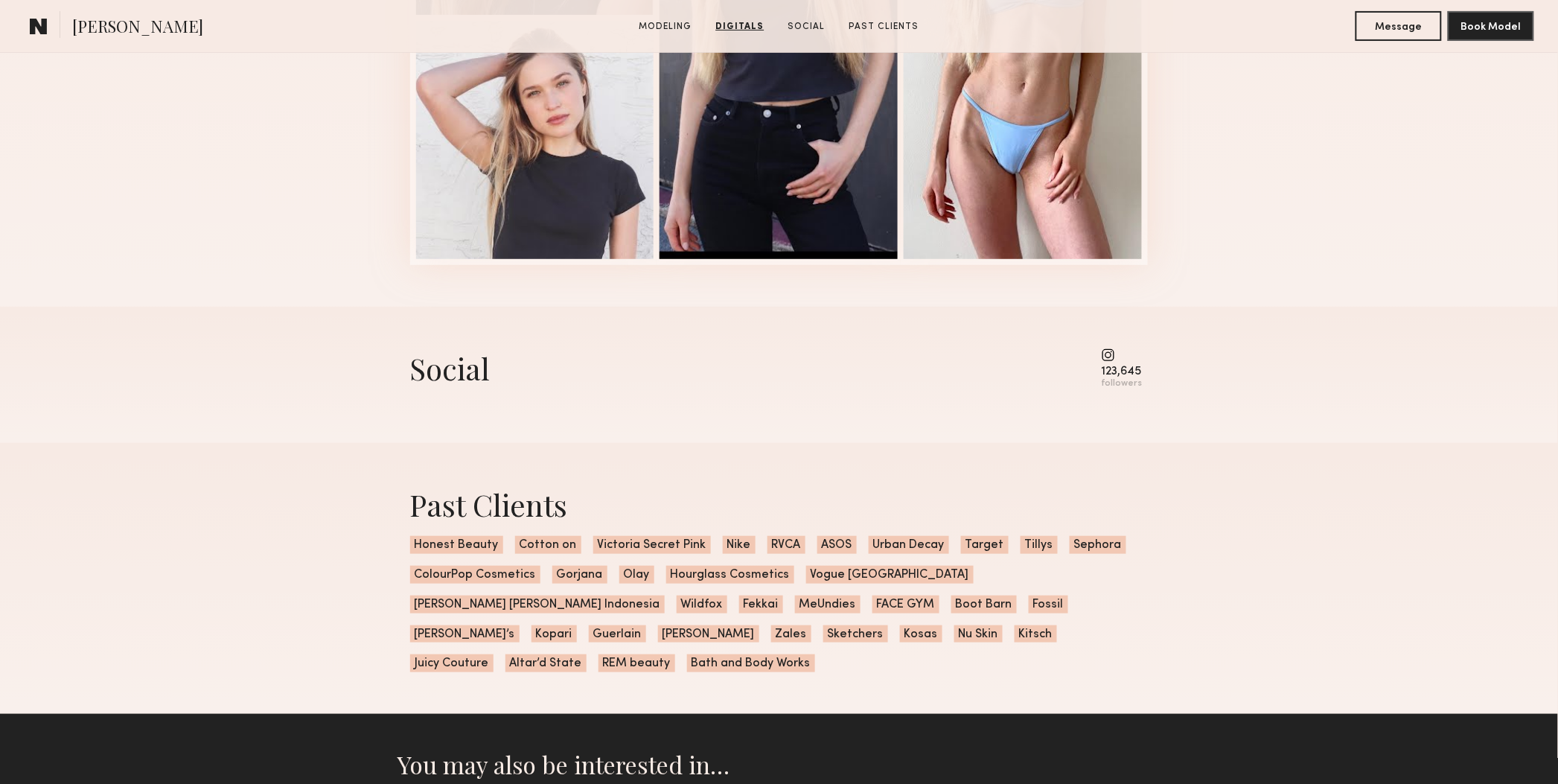
scroll to position [2511, 0]
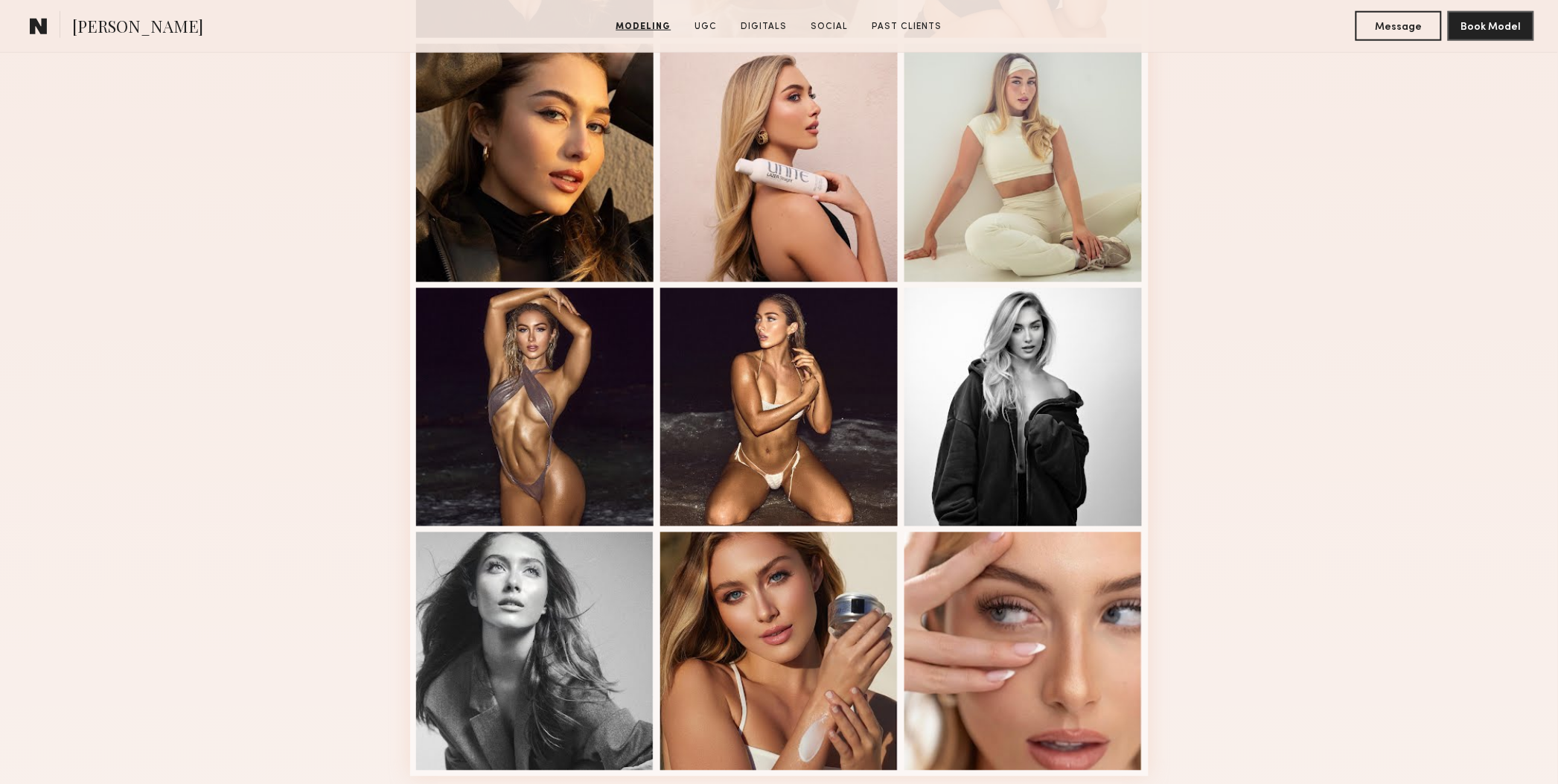
scroll to position [837, 0]
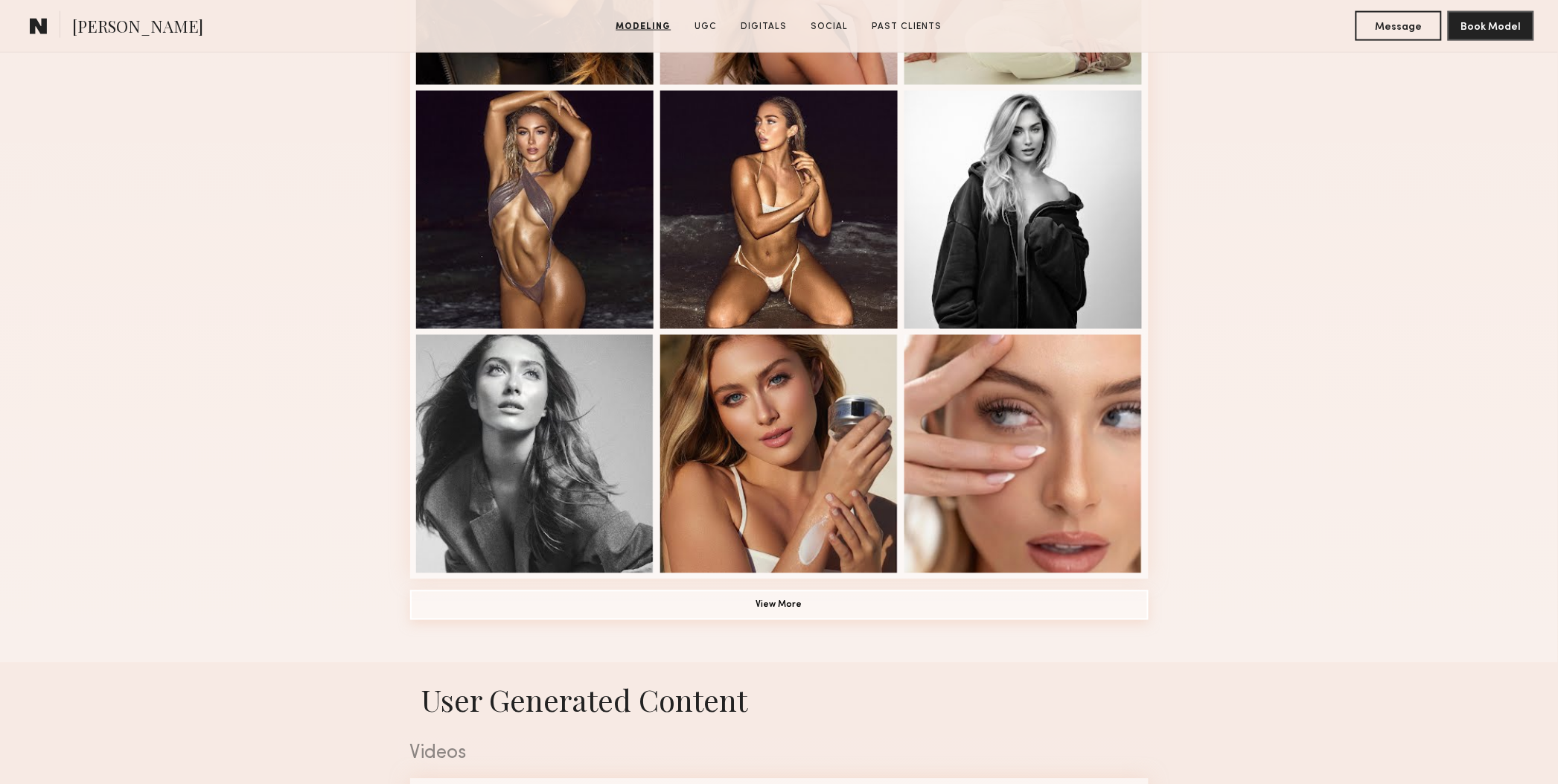
click at [720, 612] on button "View More" at bounding box center [779, 605] width 738 height 30
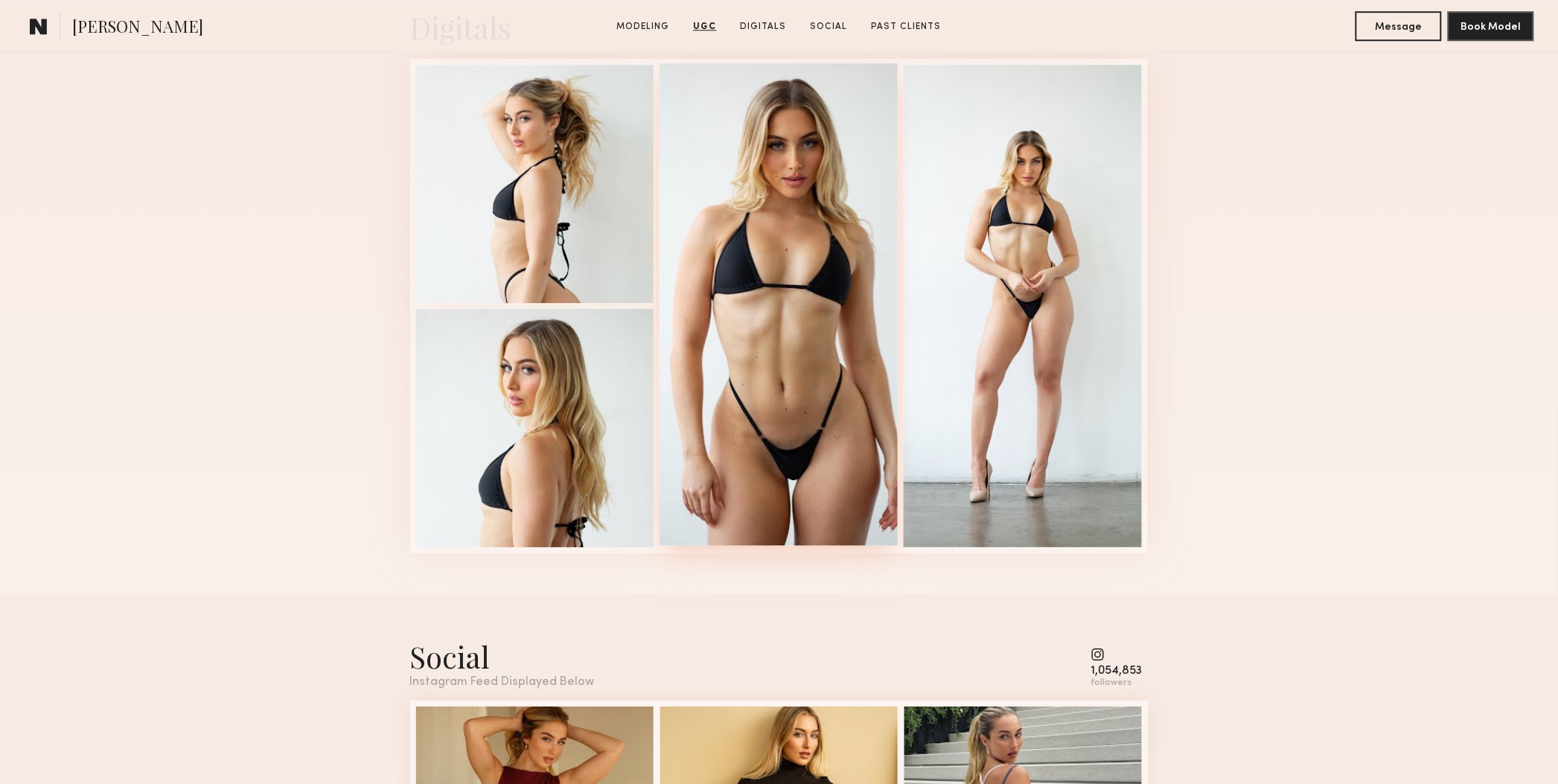
scroll to position [3721, 0]
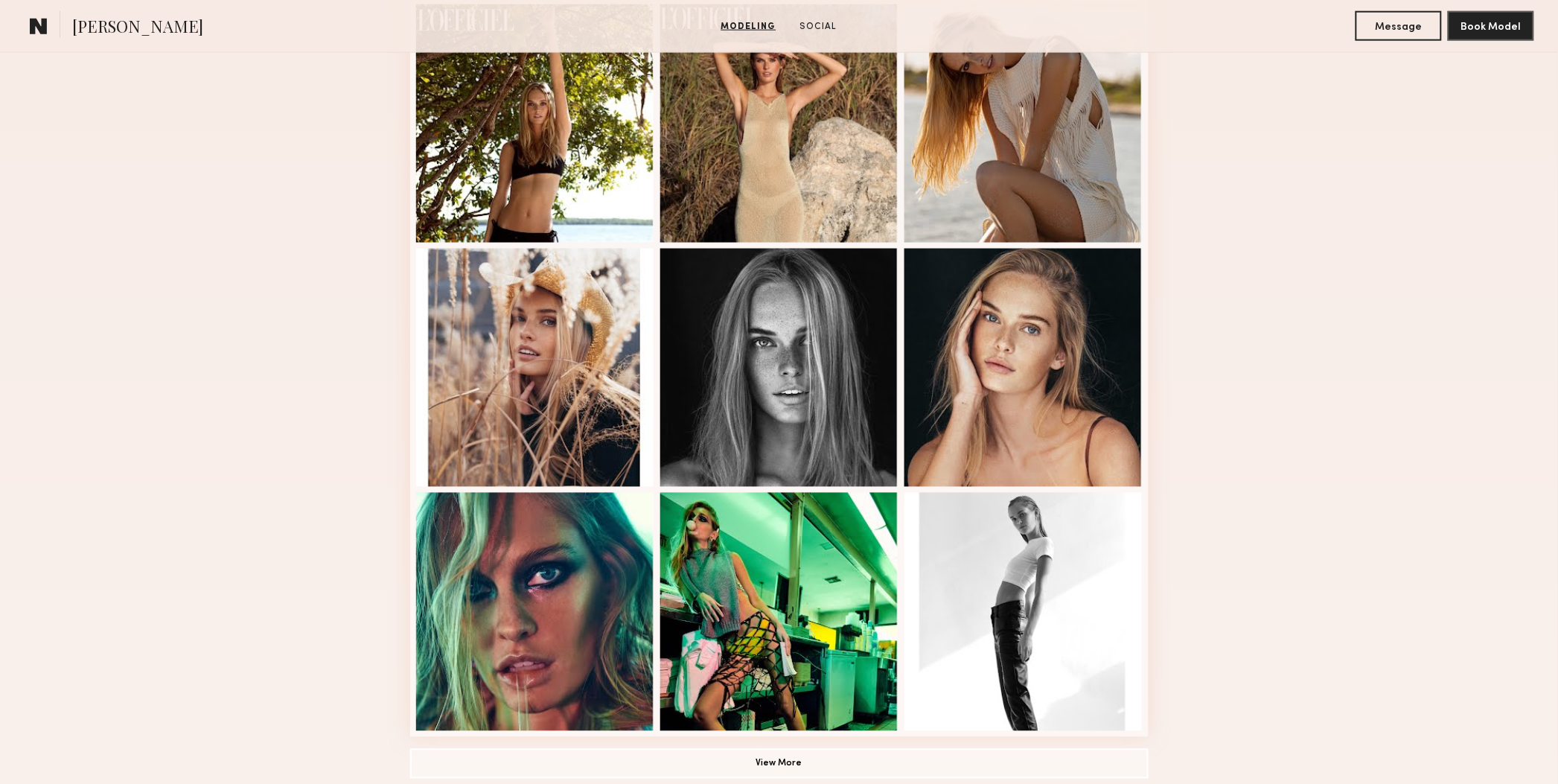
scroll to position [1023, 0]
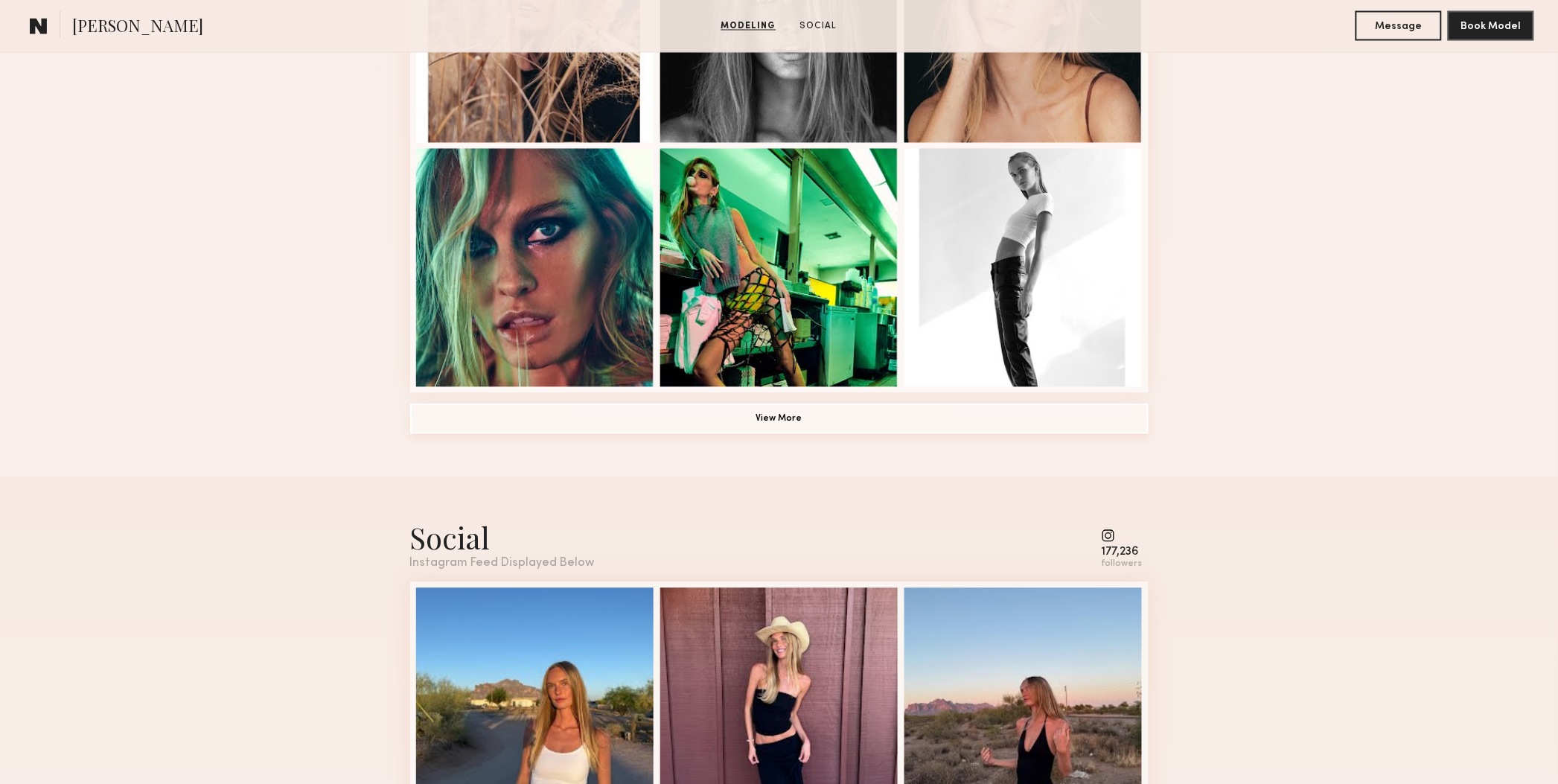
click at [717, 434] on button "View More" at bounding box center [779, 418] width 738 height 30
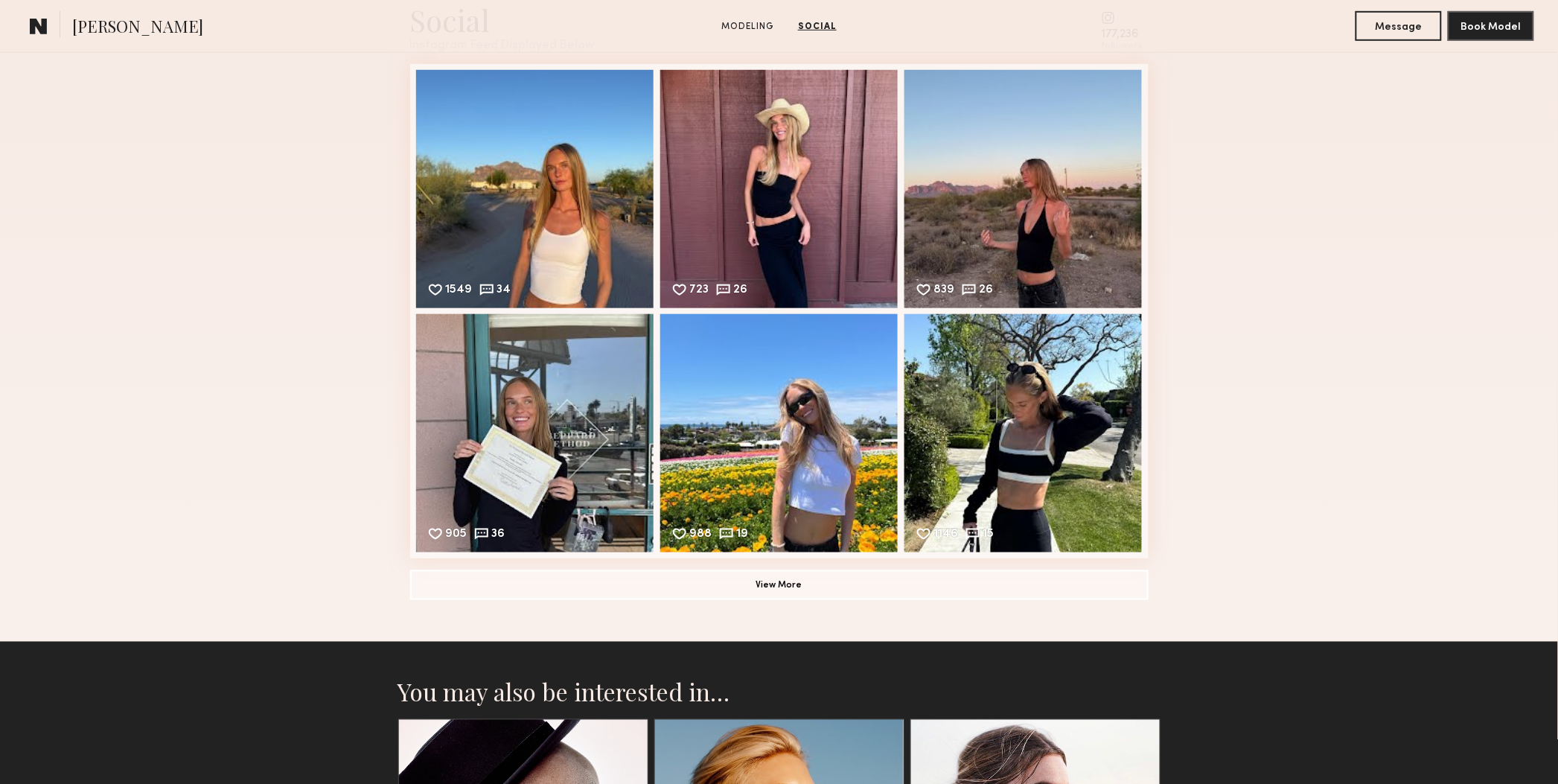
scroll to position [2697, 0]
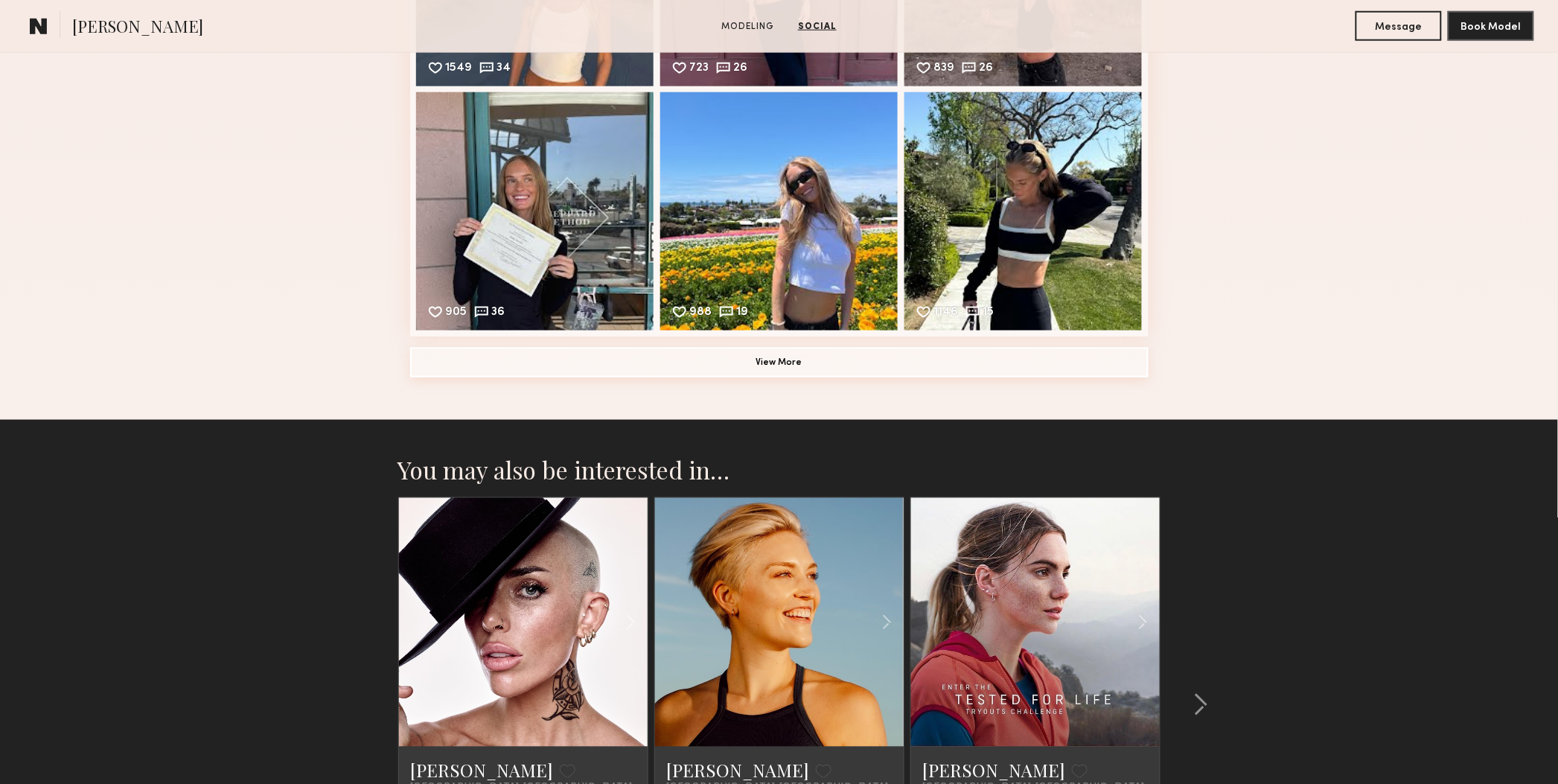
click at [868, 377] on button "View More" at bounding box center [779, 362] width 738 height 30
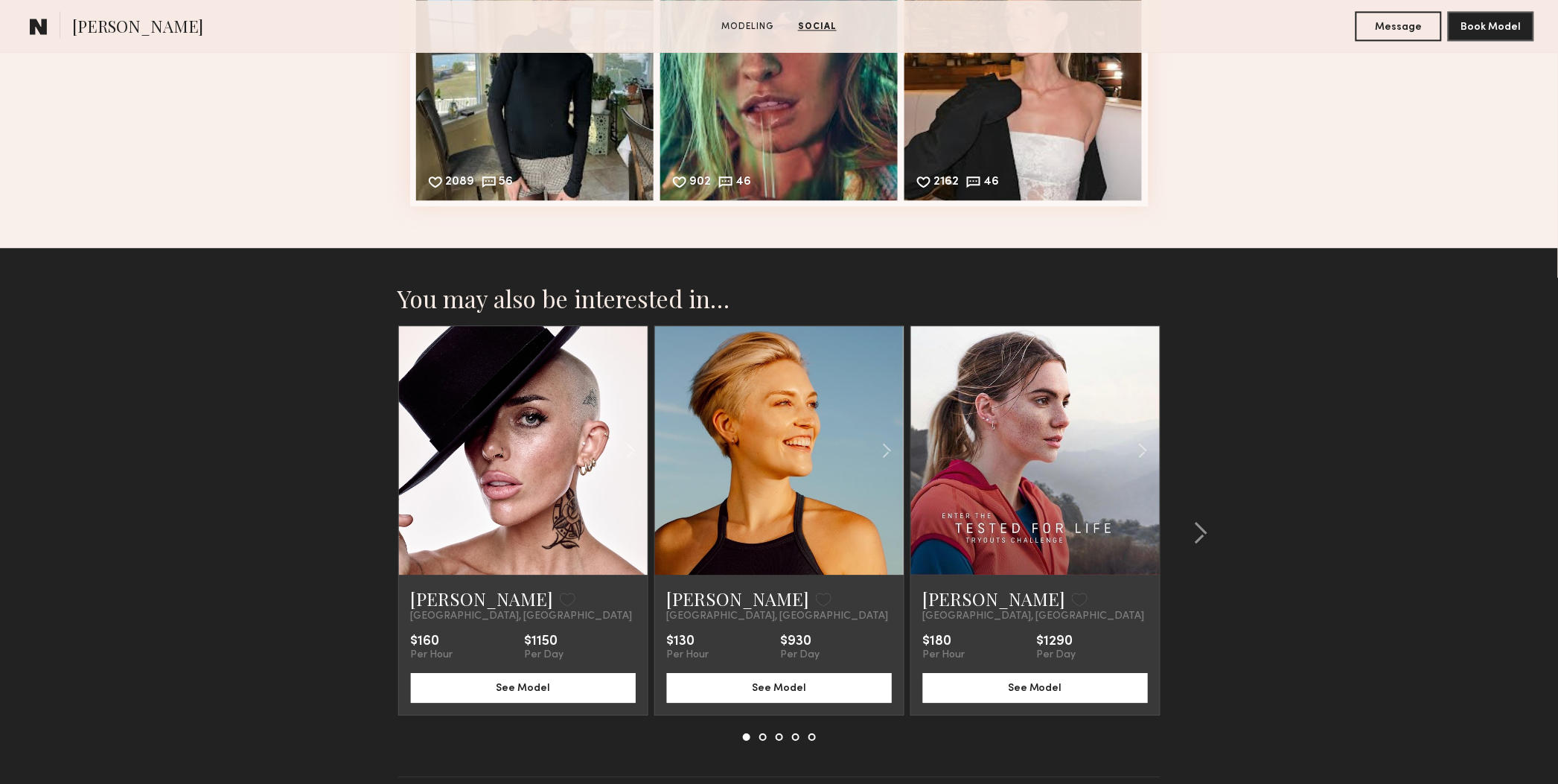
scroll to position [2884, 0]
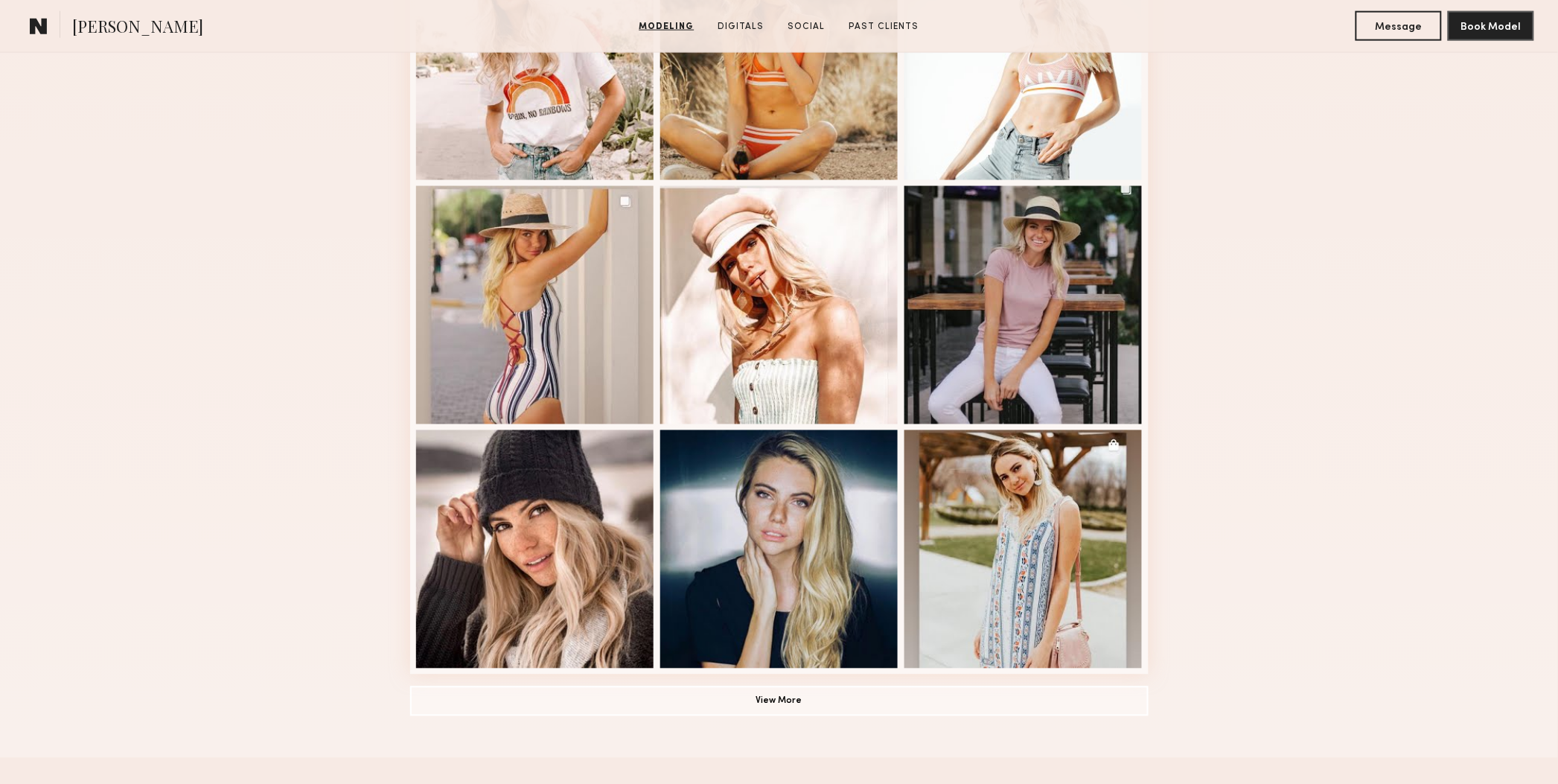
scroll to position [745, 0]
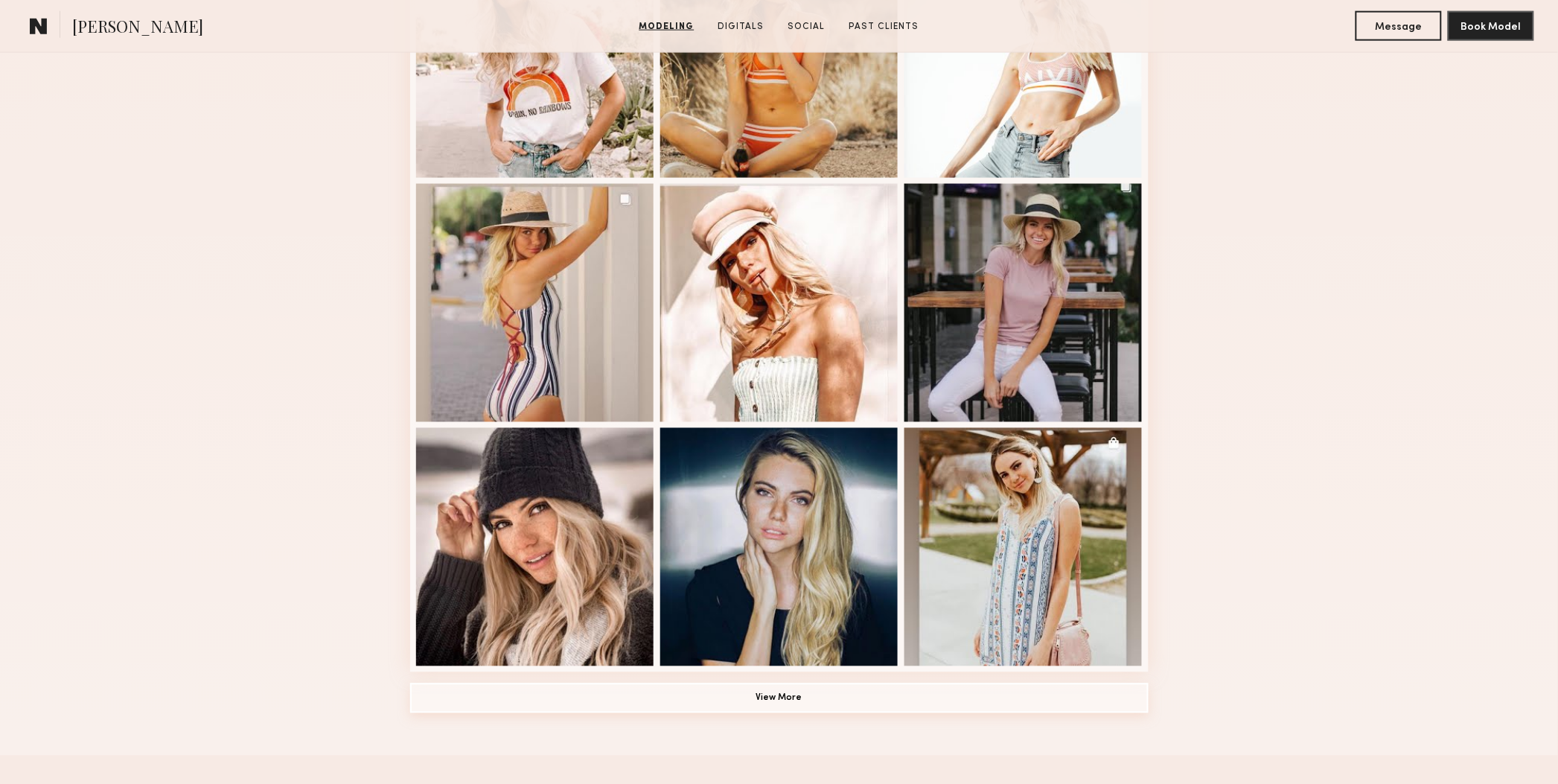
click at [854, 693] on button "View More" at bounding box center [779, 698] width 738 height 30
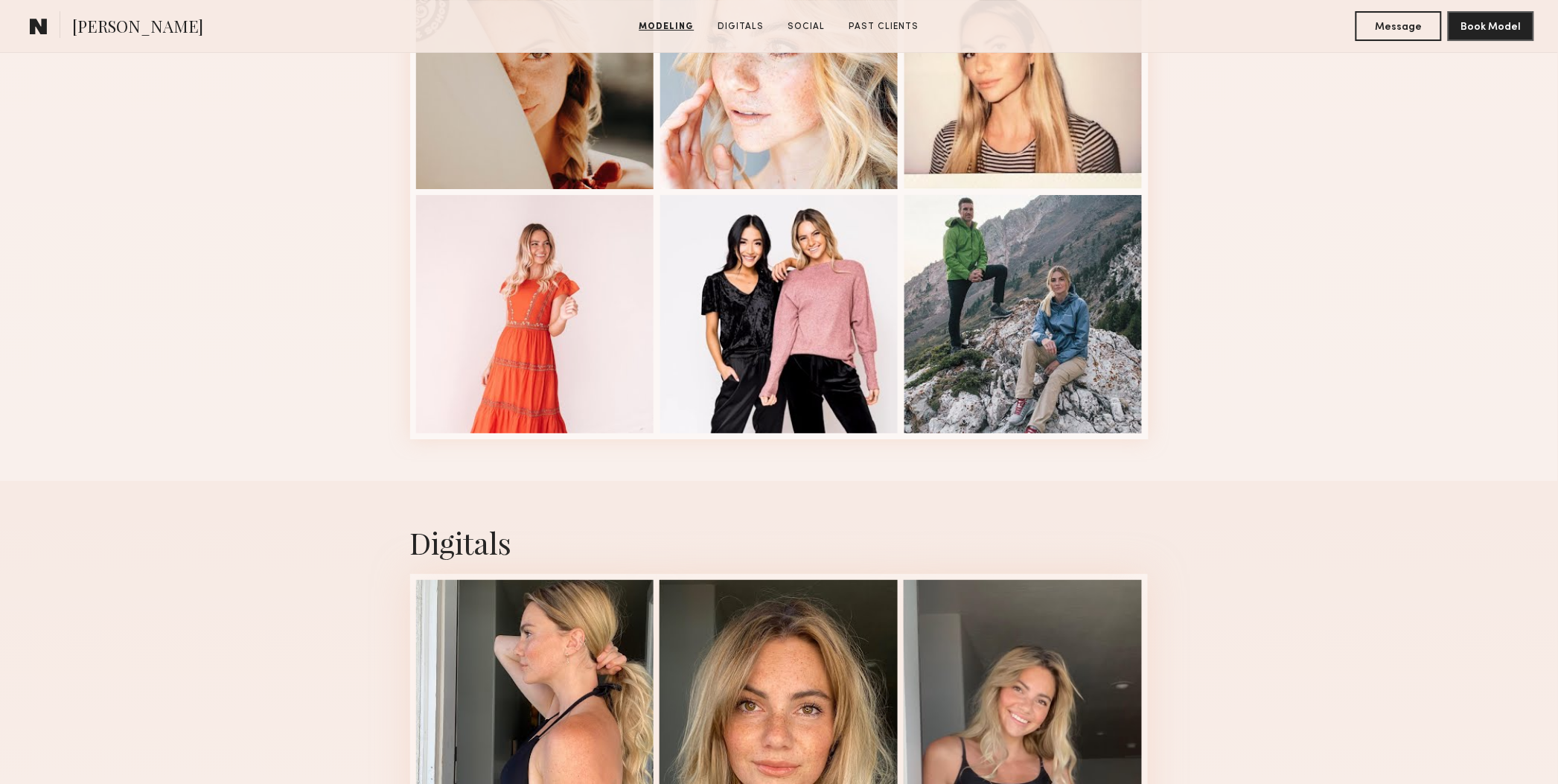
scroll to position [2419, 0]
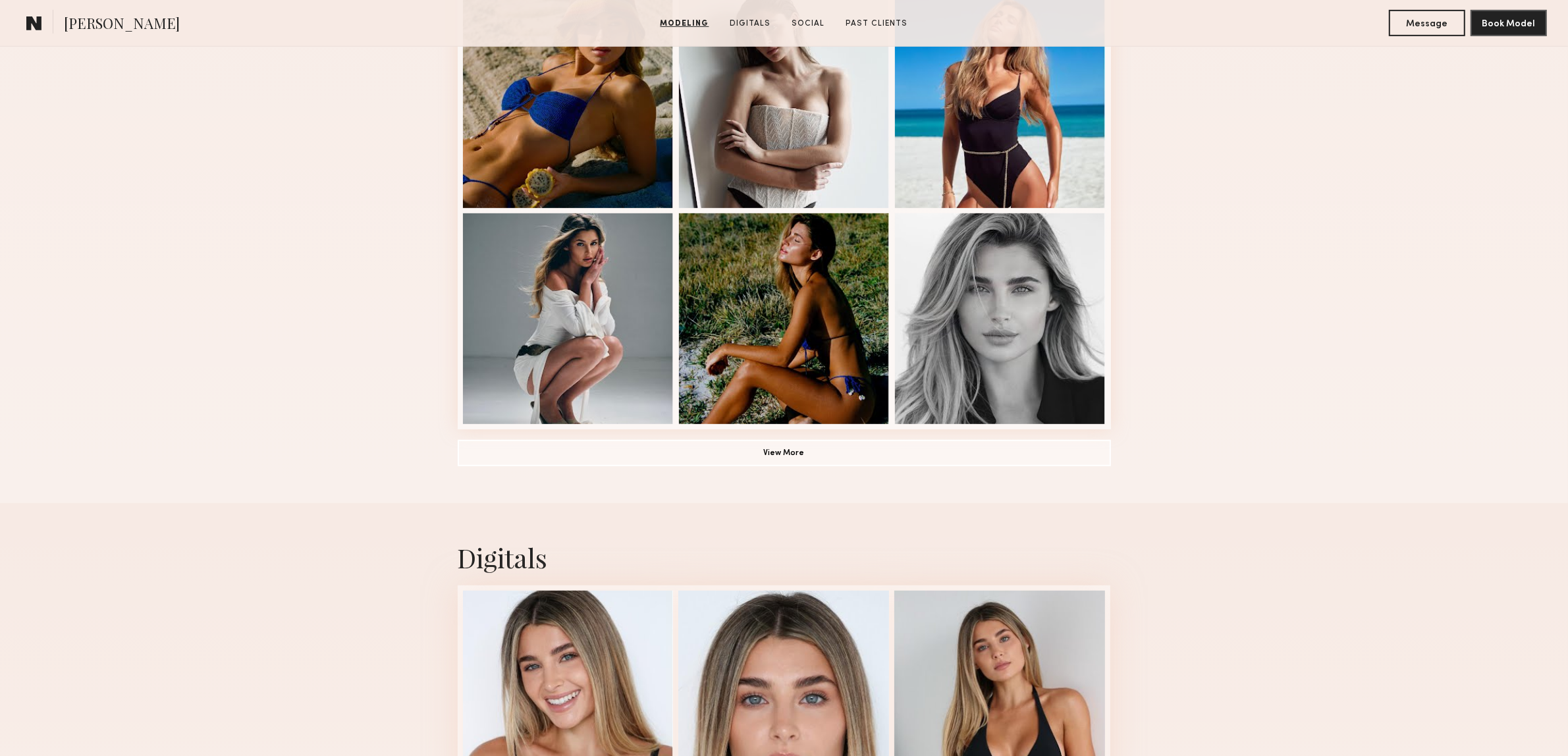
scroll to position [1070, 0]
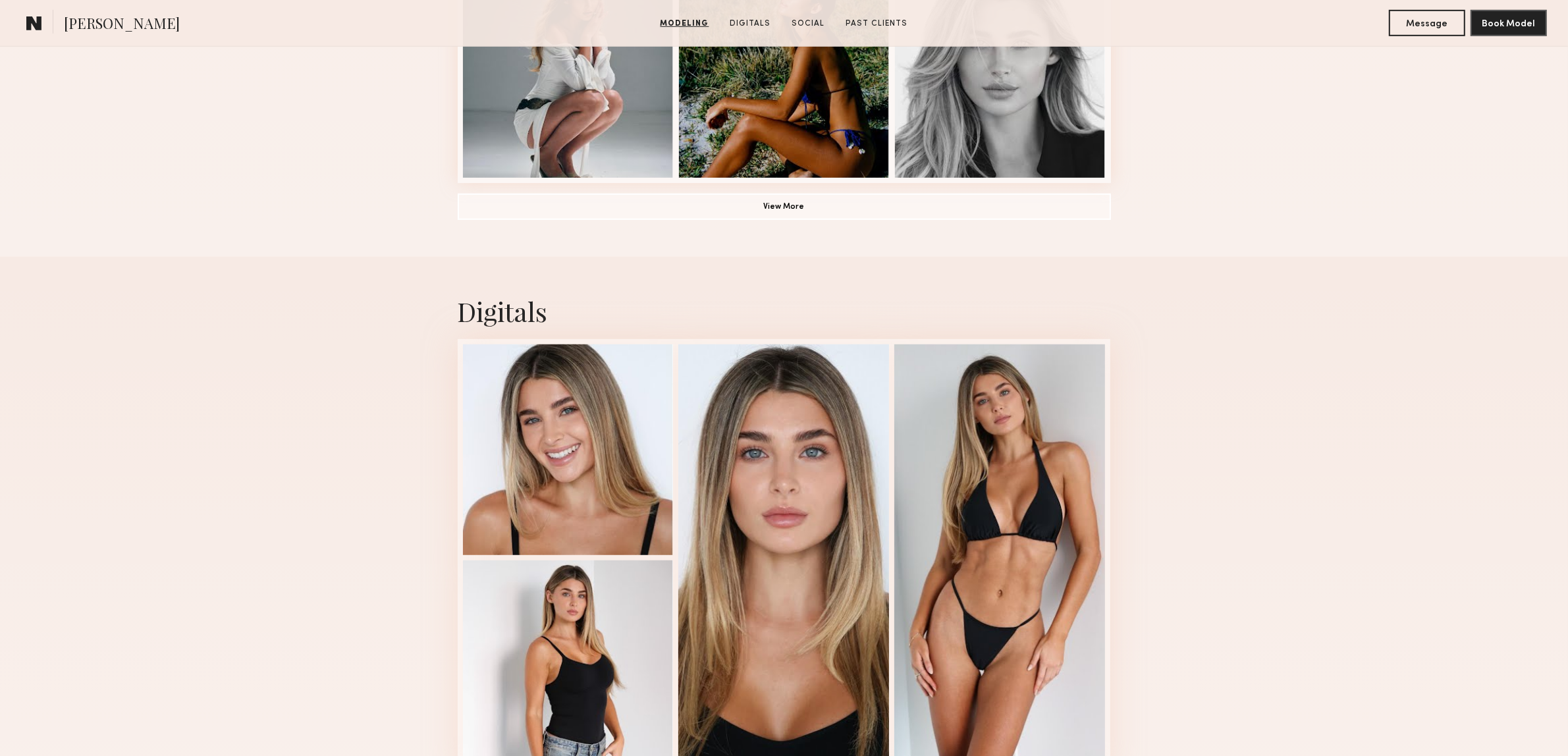
click at [846, 211] on button "View More" at bounding box center [784, 206] width 653 height 26
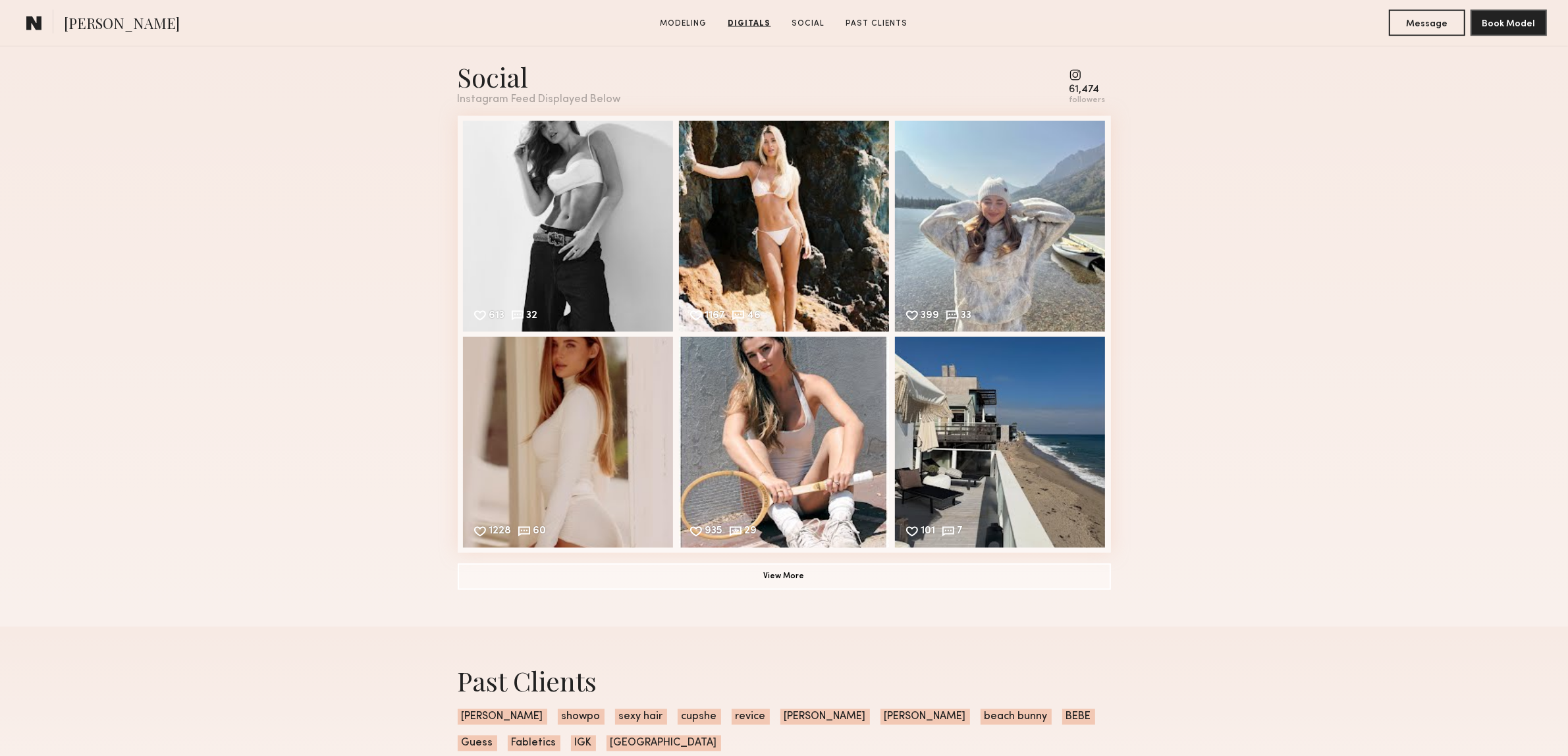
scroll to position [2717, 0]
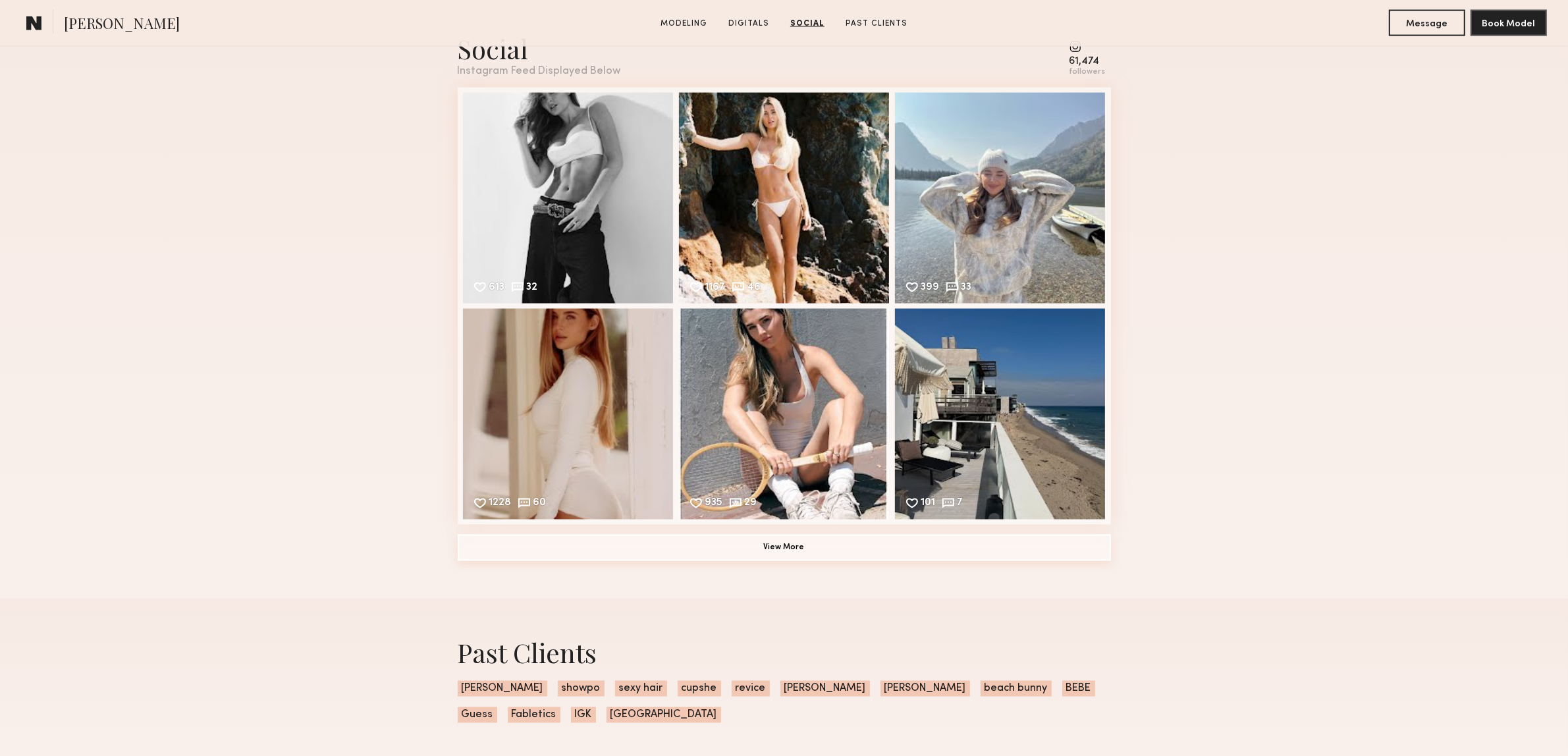
click at [908, 556] on button "View More" at bounding box center [784, 548] width 653 height 26
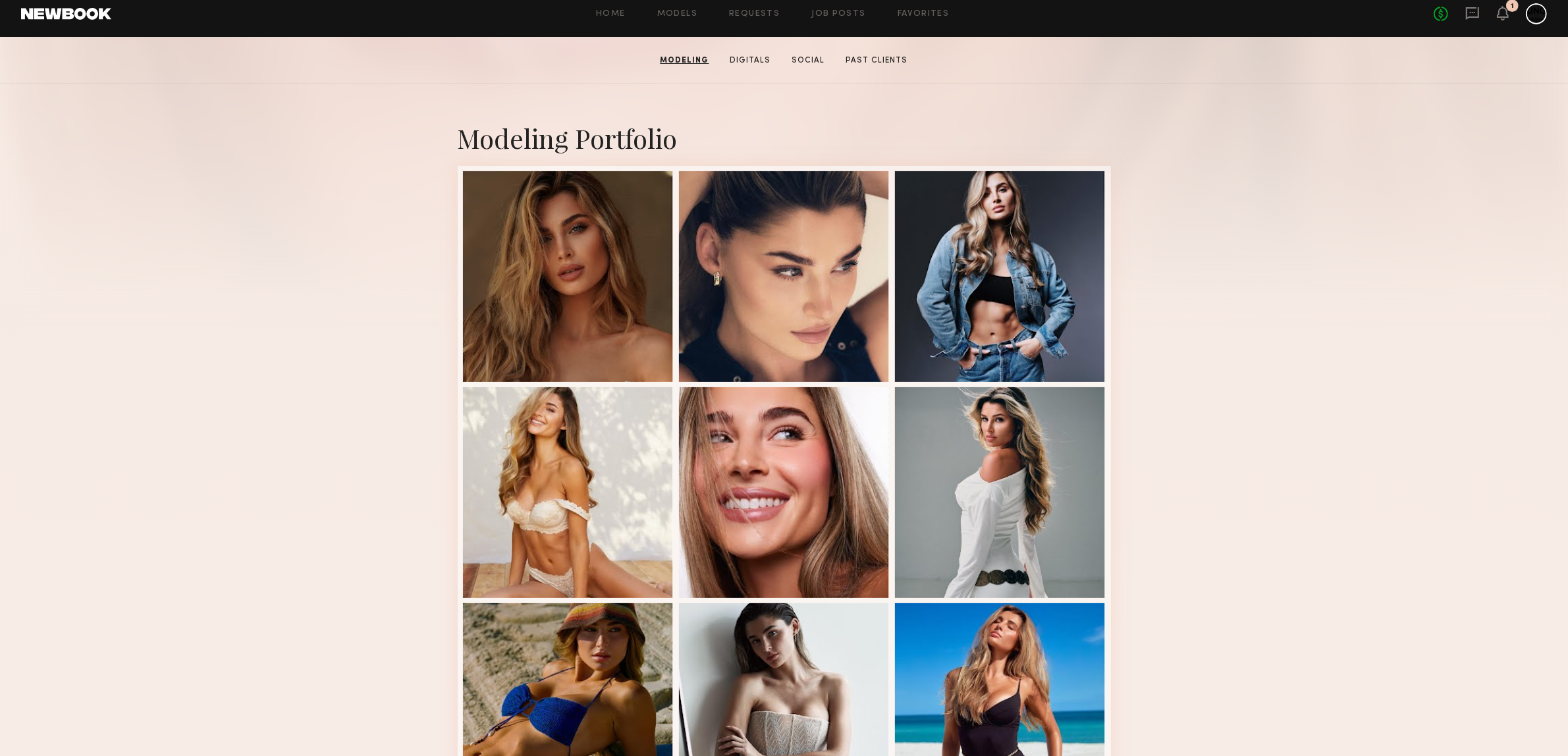
scroll to position [0, 0]
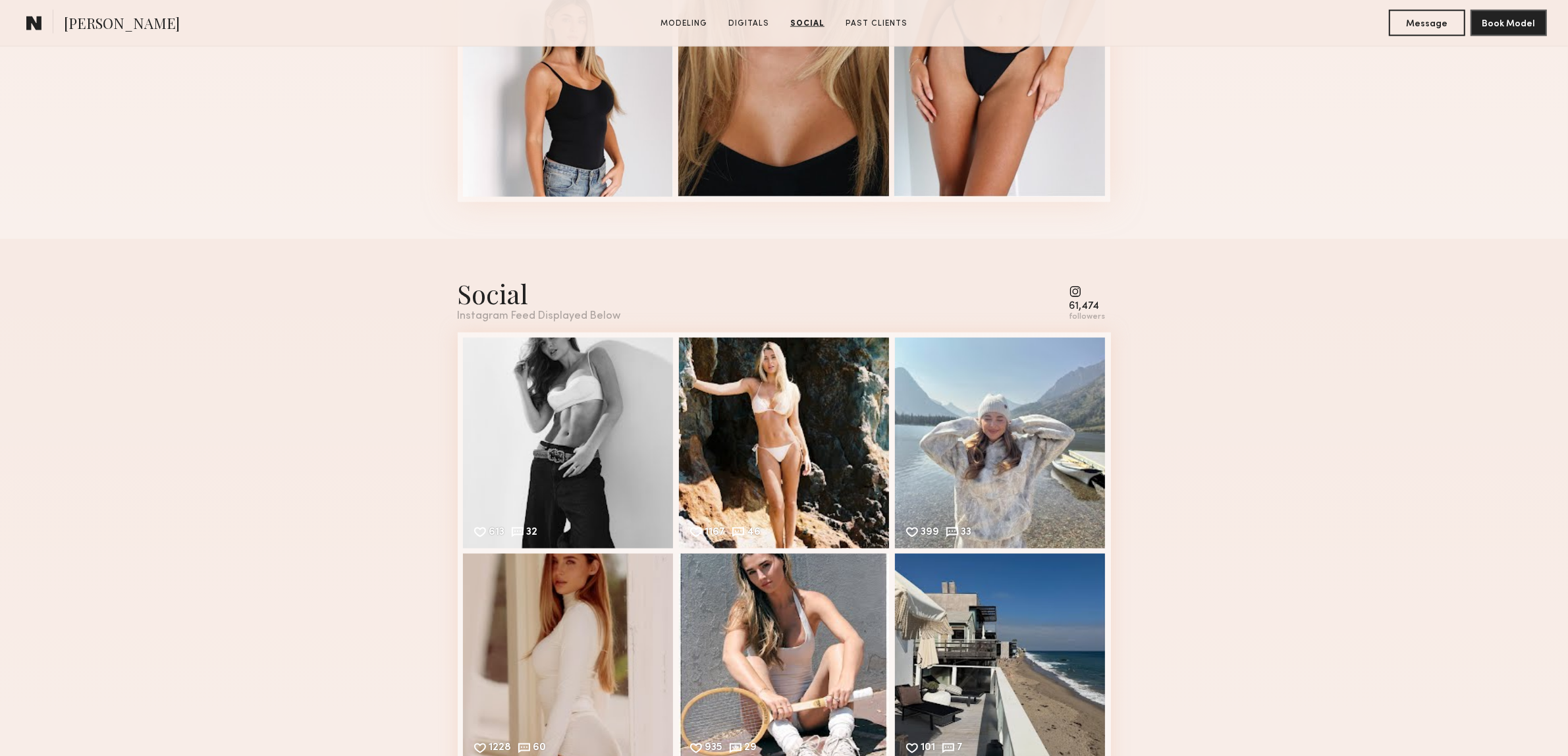
scroll to position [2470, 0]
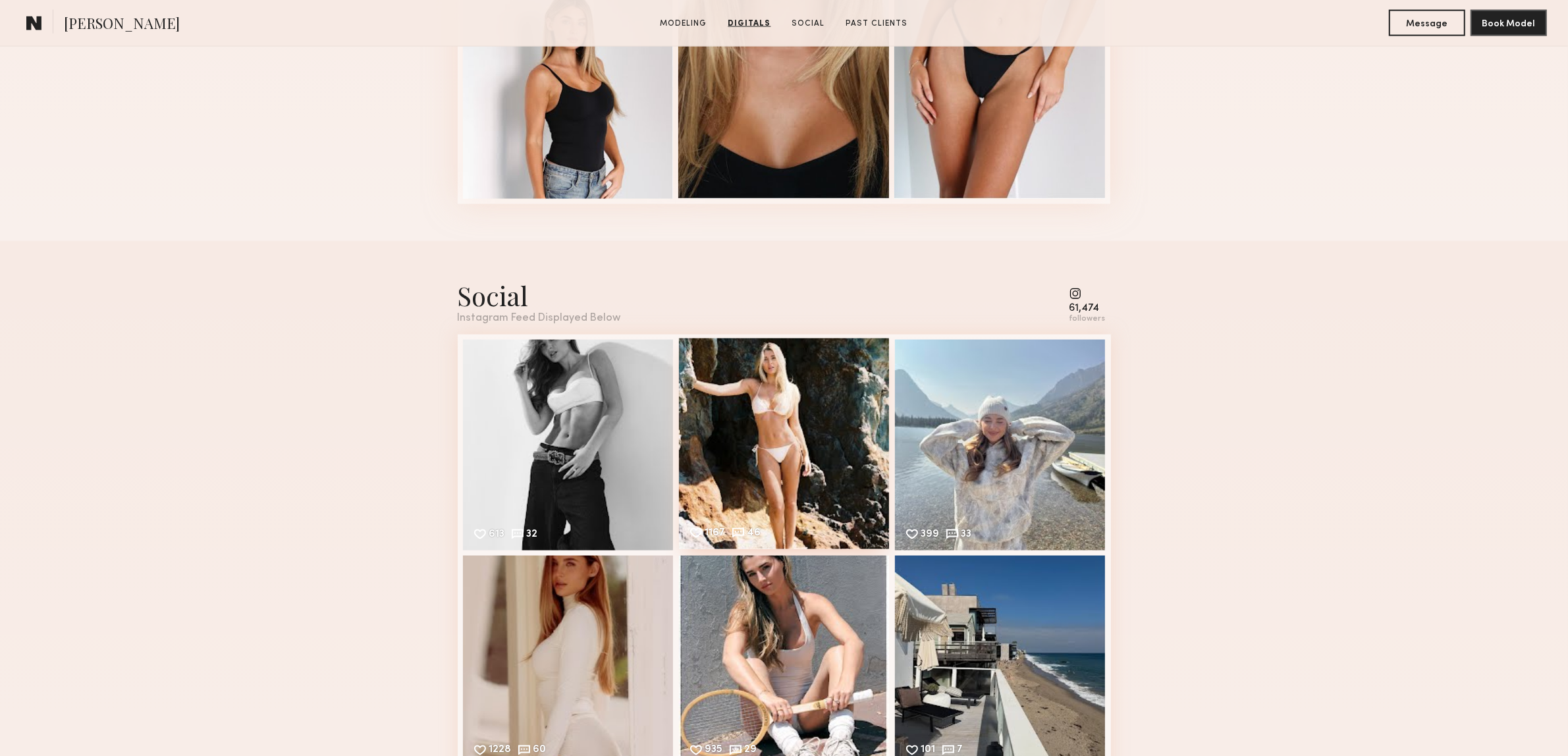
click at [841, 403] on div "1167 46 Likes & comments displayed to show model’s engagement" at bounding box center [784, 444] width 211 height 211
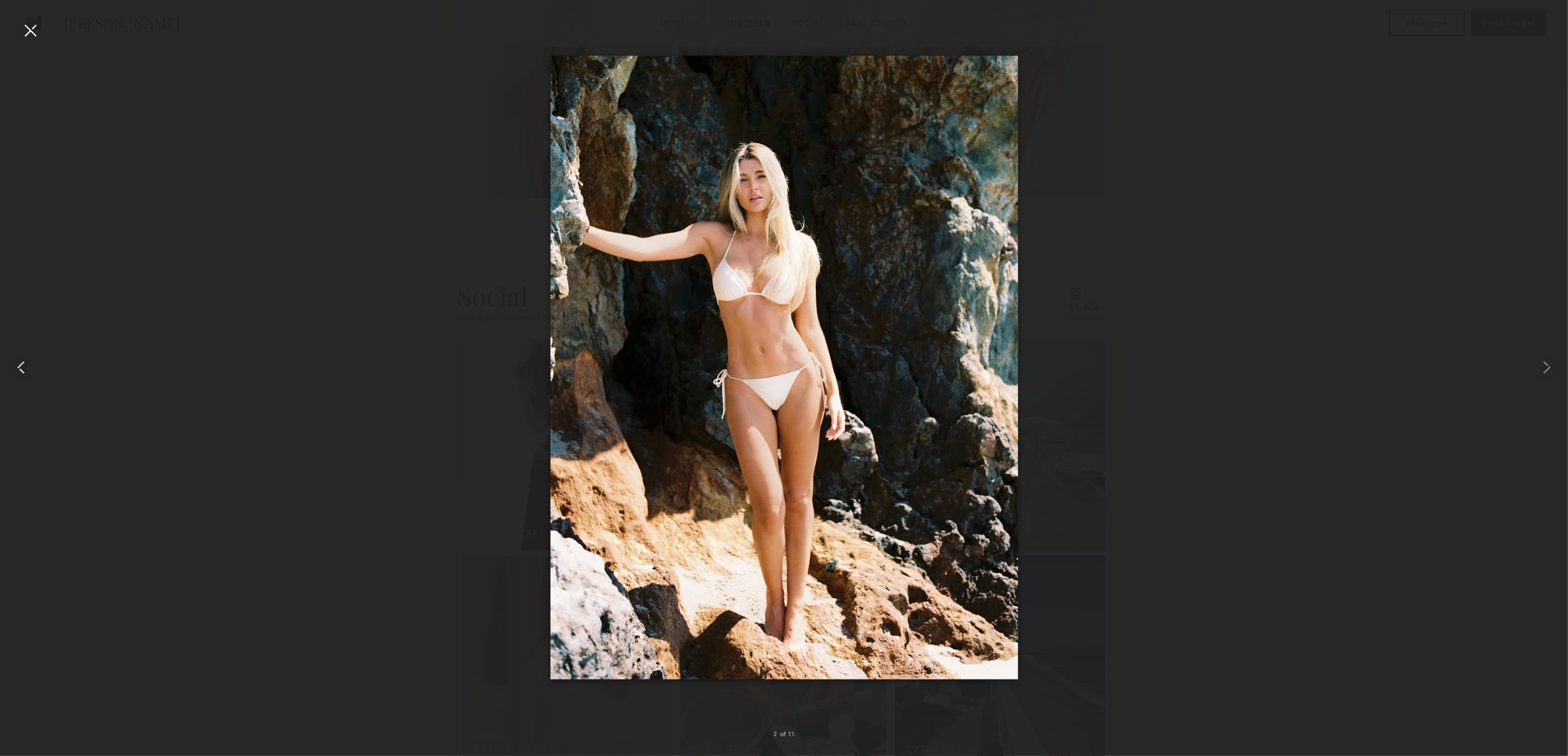
click at [37, 43] on div at bounding box center [31, 368] width 63 height 693
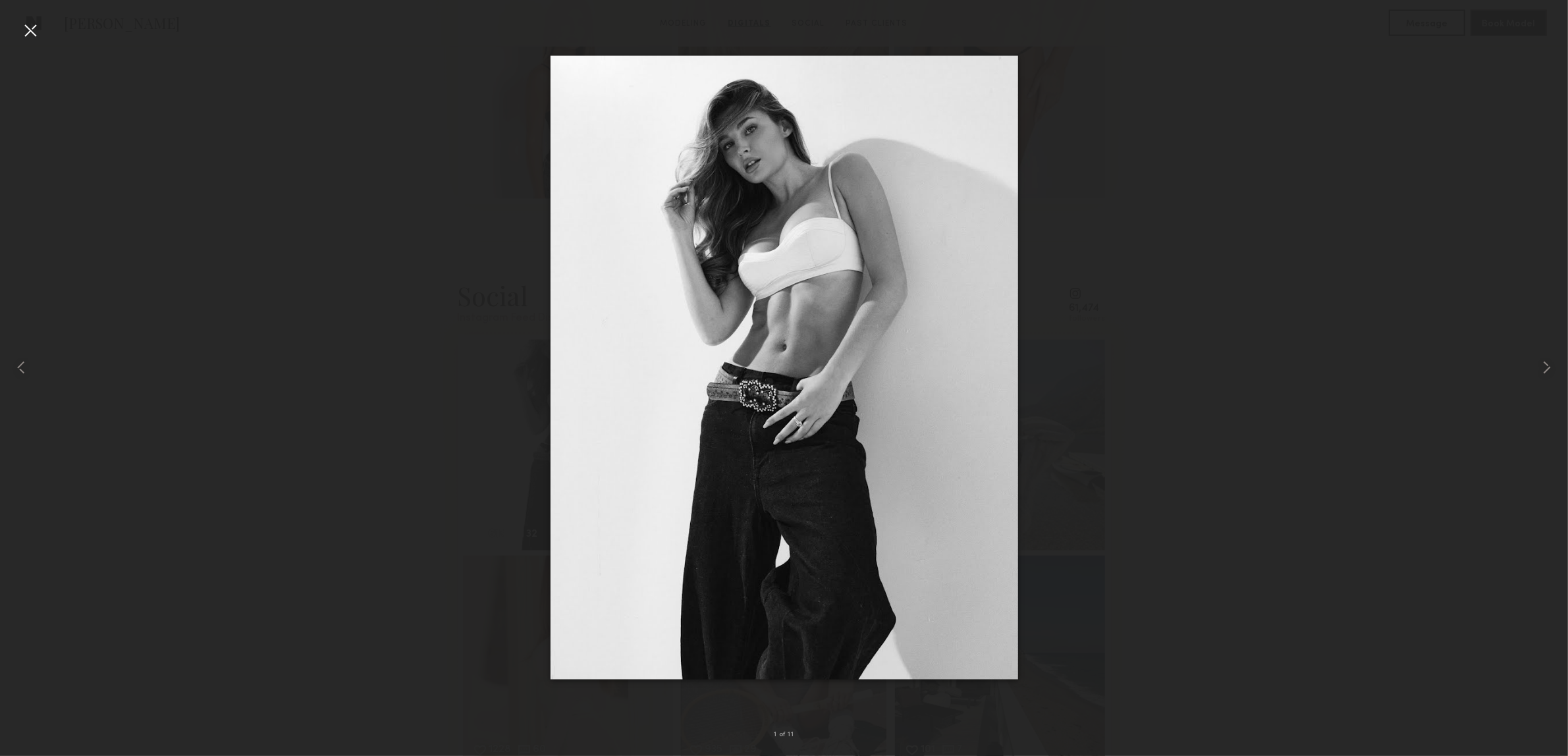
click at [28, 28] on div at bounding box center [30, 30] width 21 height 21
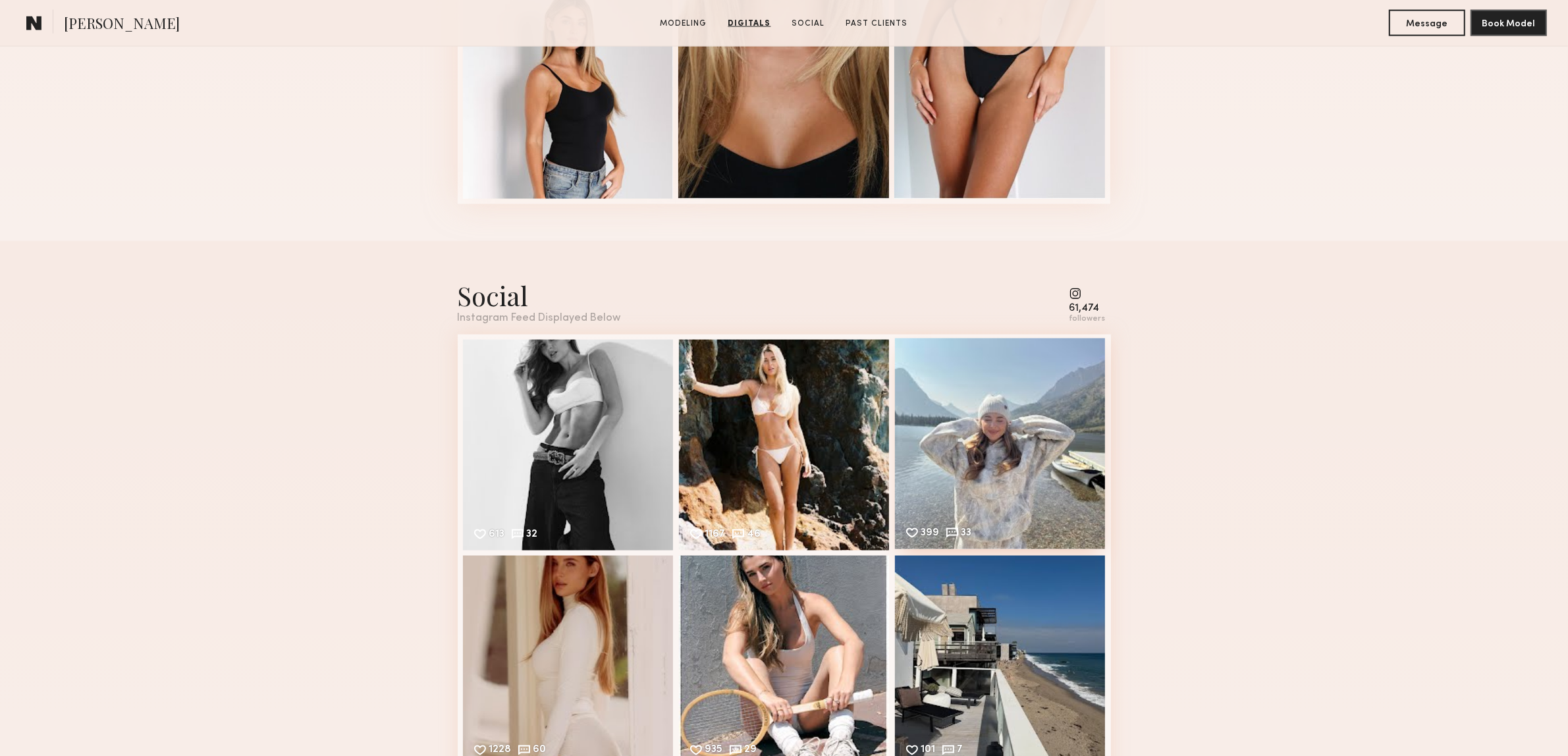
click at [1008, 456] on div "399 33 Likes & comments displayed to show model’s engagement" at bounding box center [1000, 444] width 211 height 211
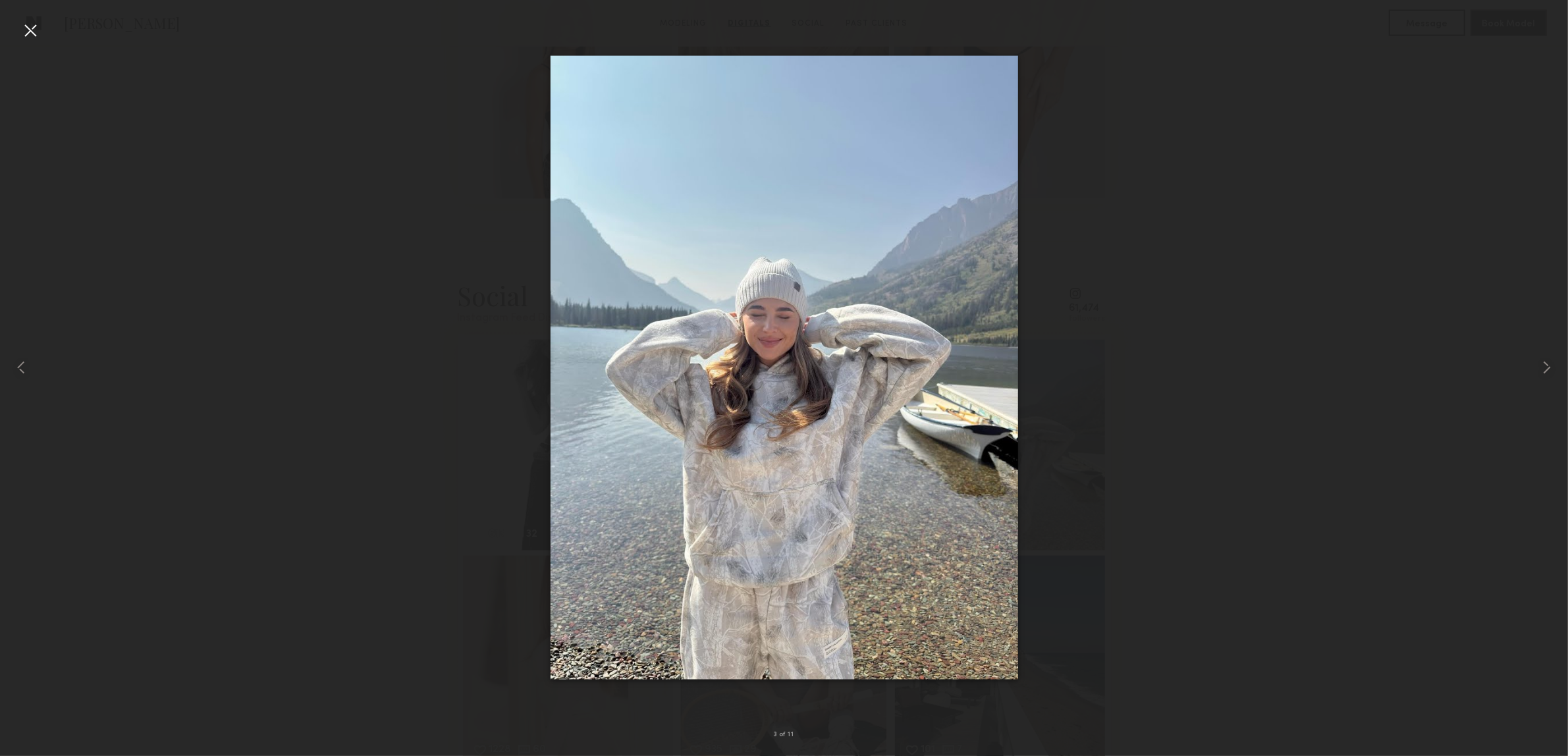
click at [31, 31] on div at bounding box center [30, 30] width 21 height 21
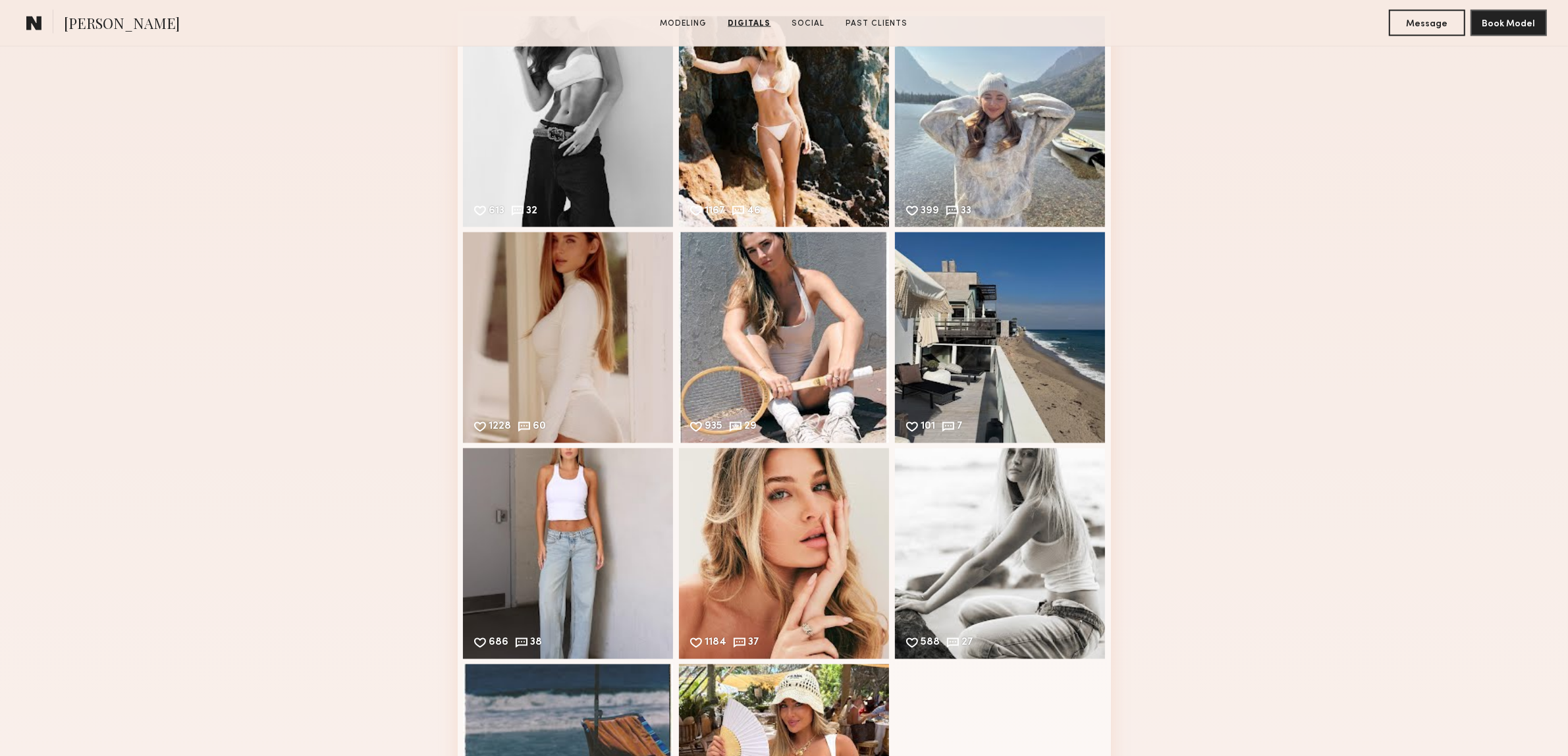
scroll to position [2800, 0]
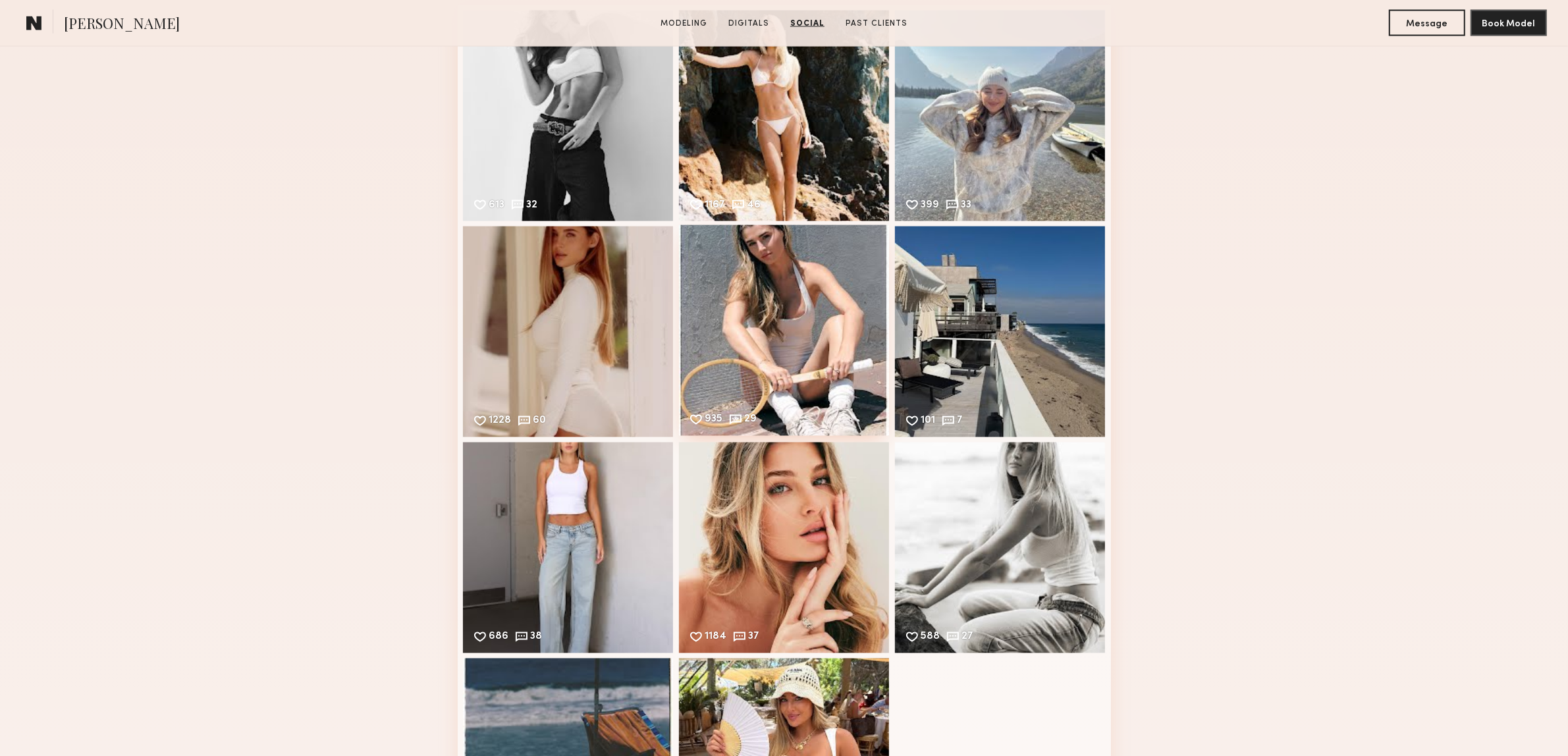
click at [801, 296] on div "935 29 Likes & comments displayed to show model’s engagement" at bounding box center [784, 330] width 211 height 211
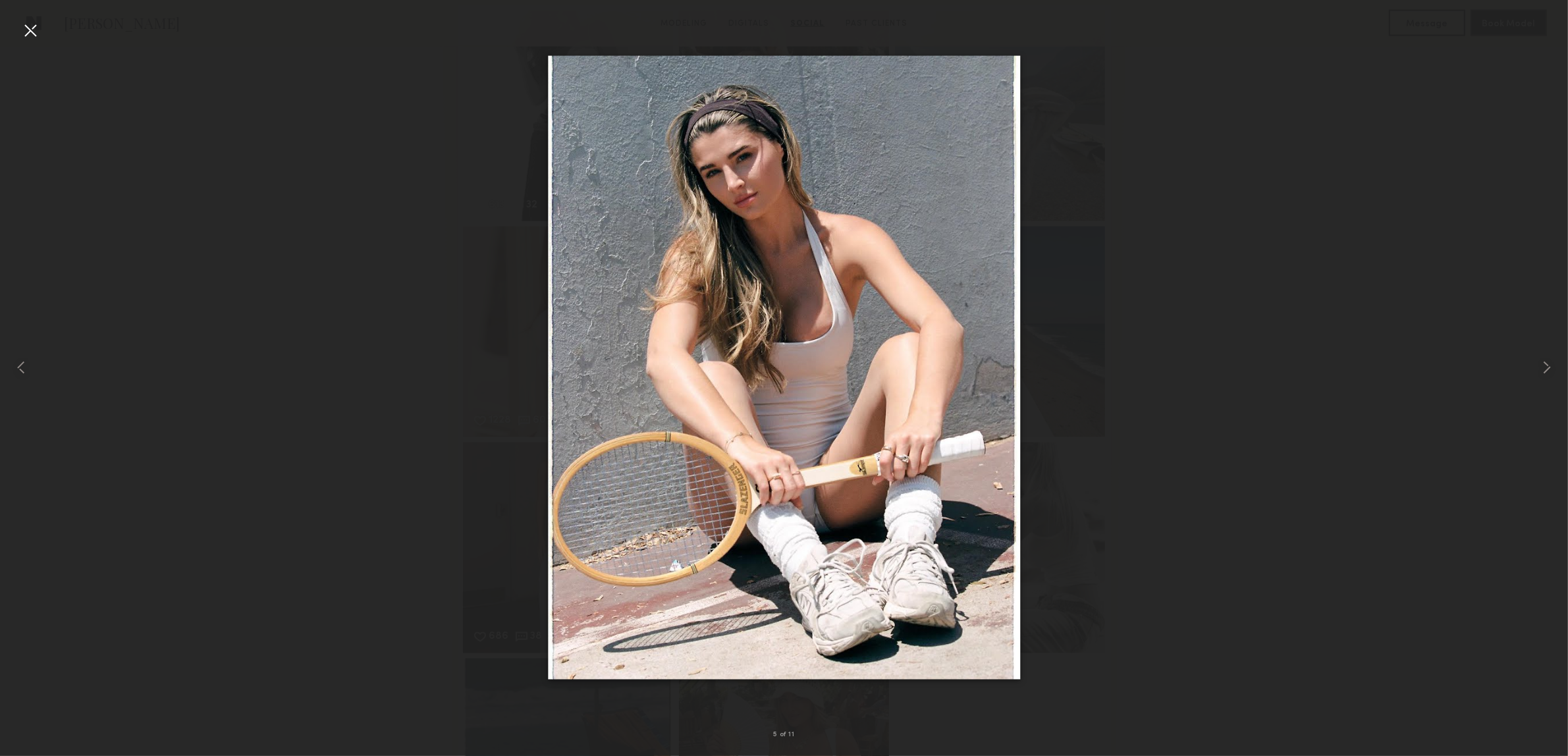
click at [34, 25] on div at bounding box center [30, 30] width 21 height 21
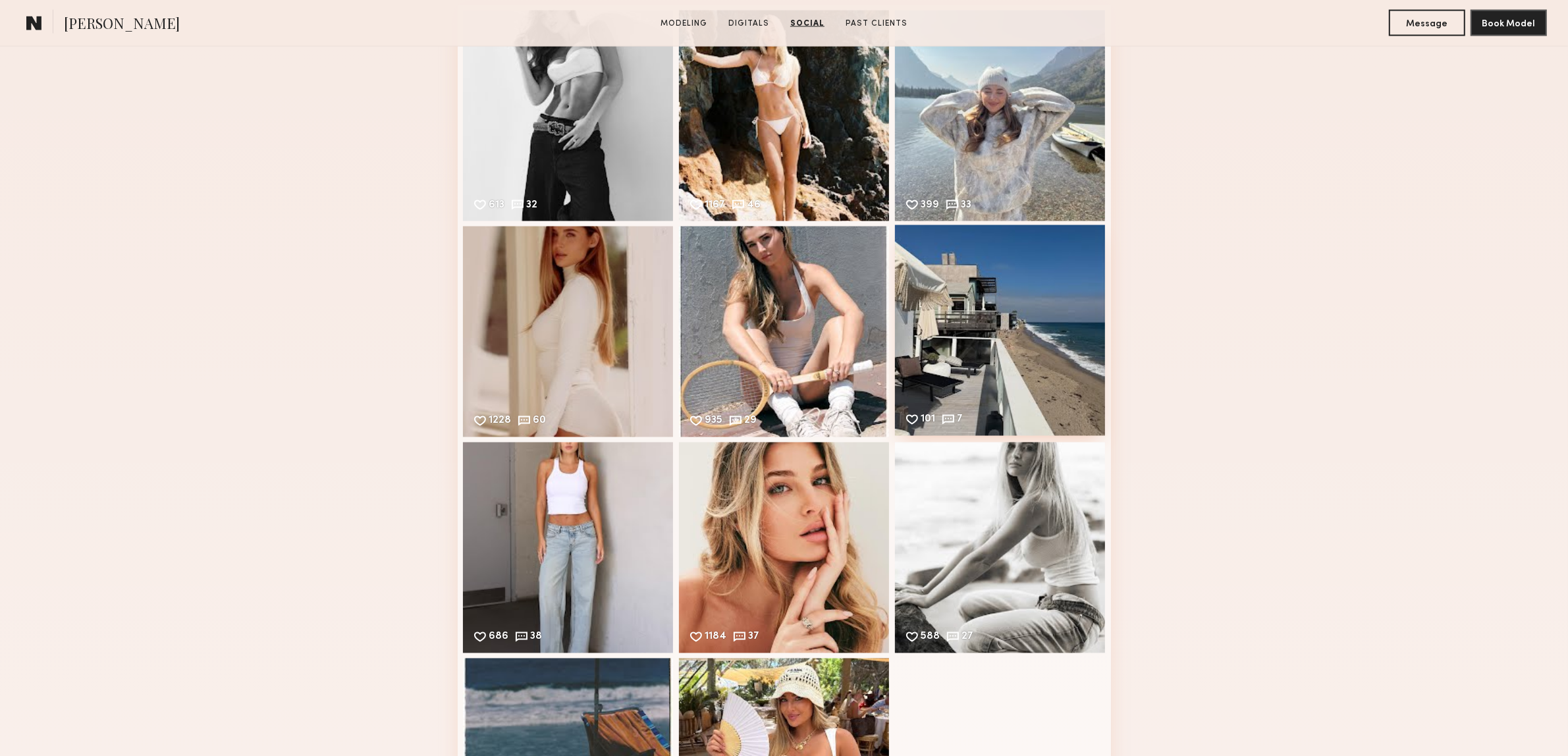
click at [1048, 317] on div "101 7 Likes & comments displayed to show model’s engagement" at bounding box center [1000, 330] width 211 height 211
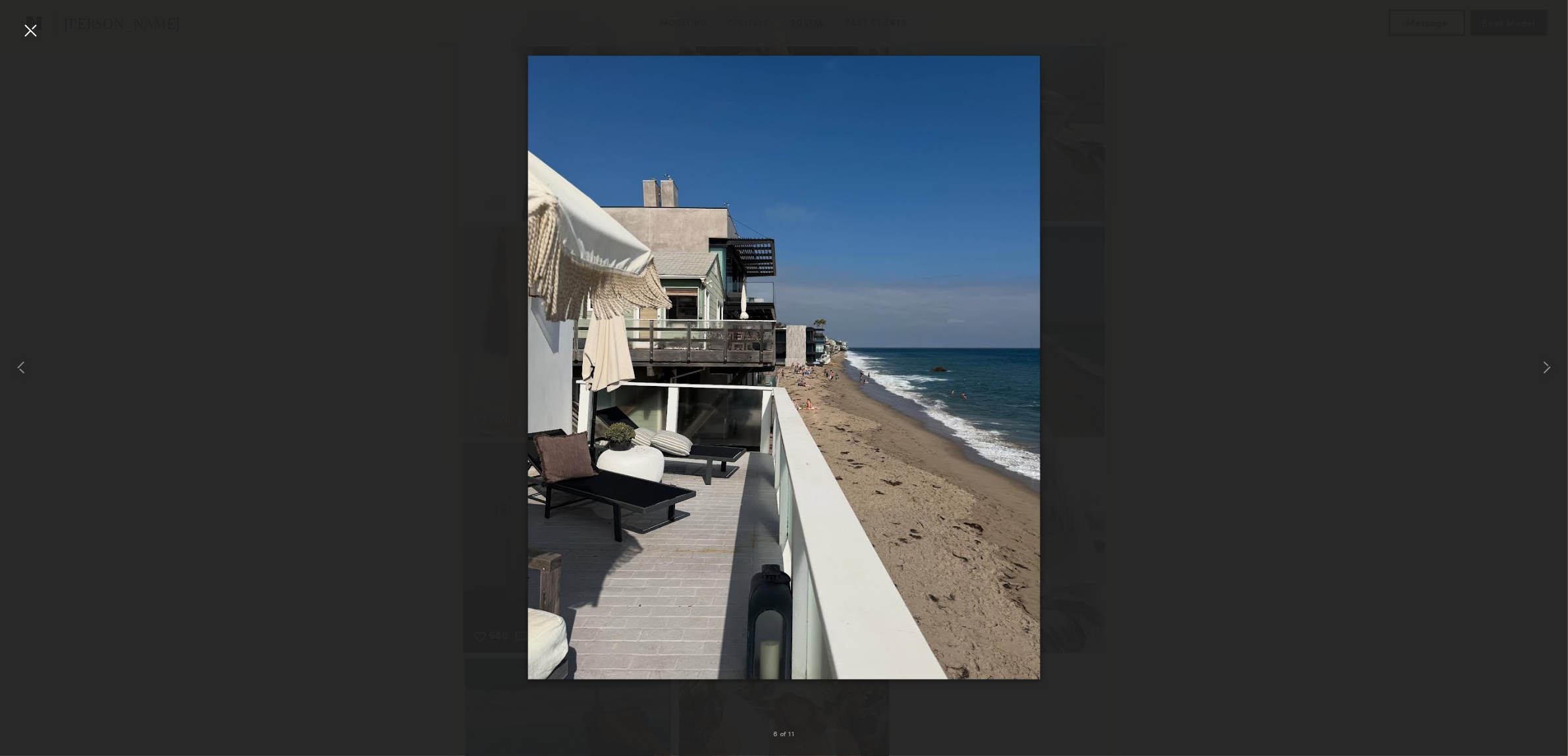
click at [25, 25] on div at bounding box center [30, 30] width 21 height 21
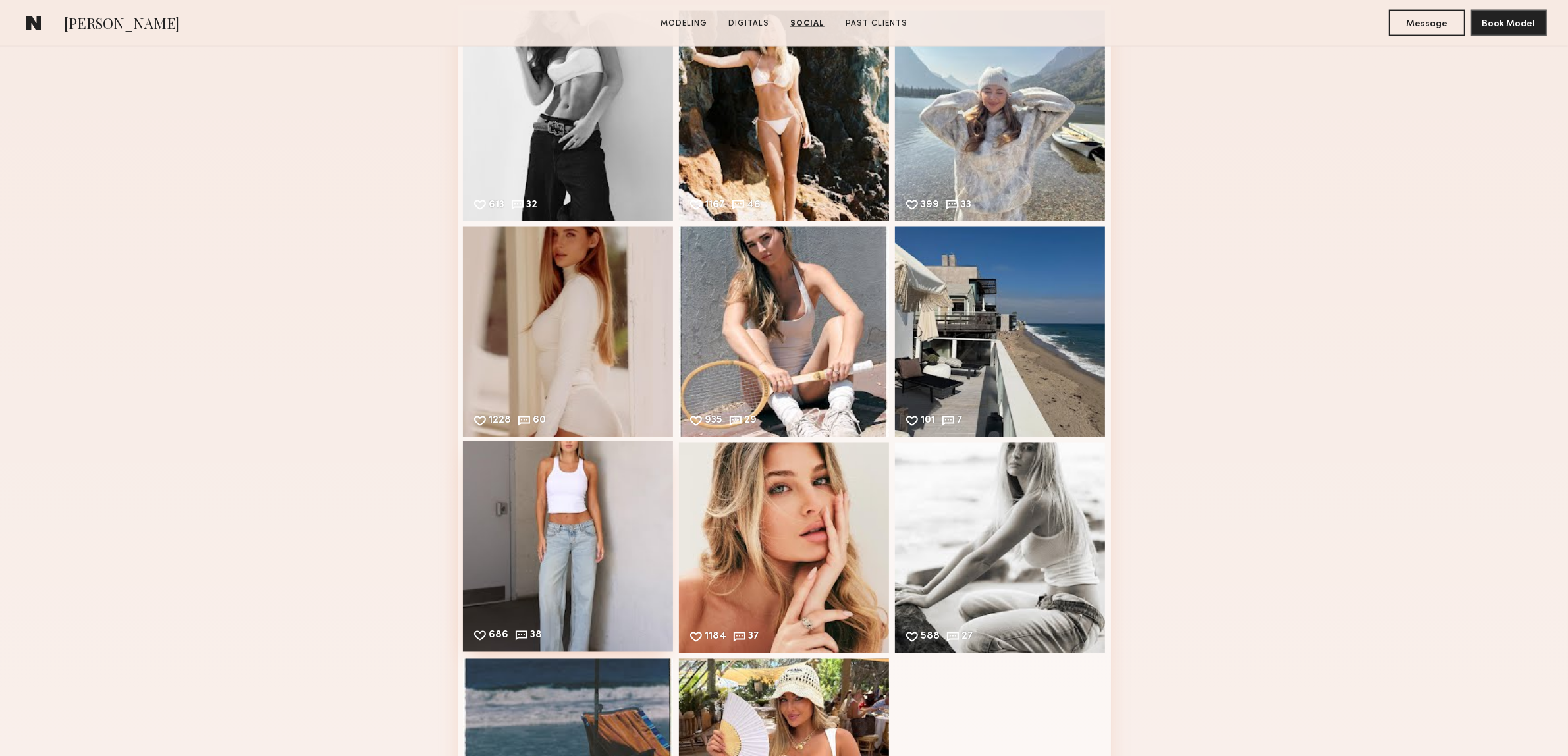
click at [619, 500] on div "686 38 Likes & comments displayed to show model’s engagement" at bounding box center [568, 547] width 211 height 211
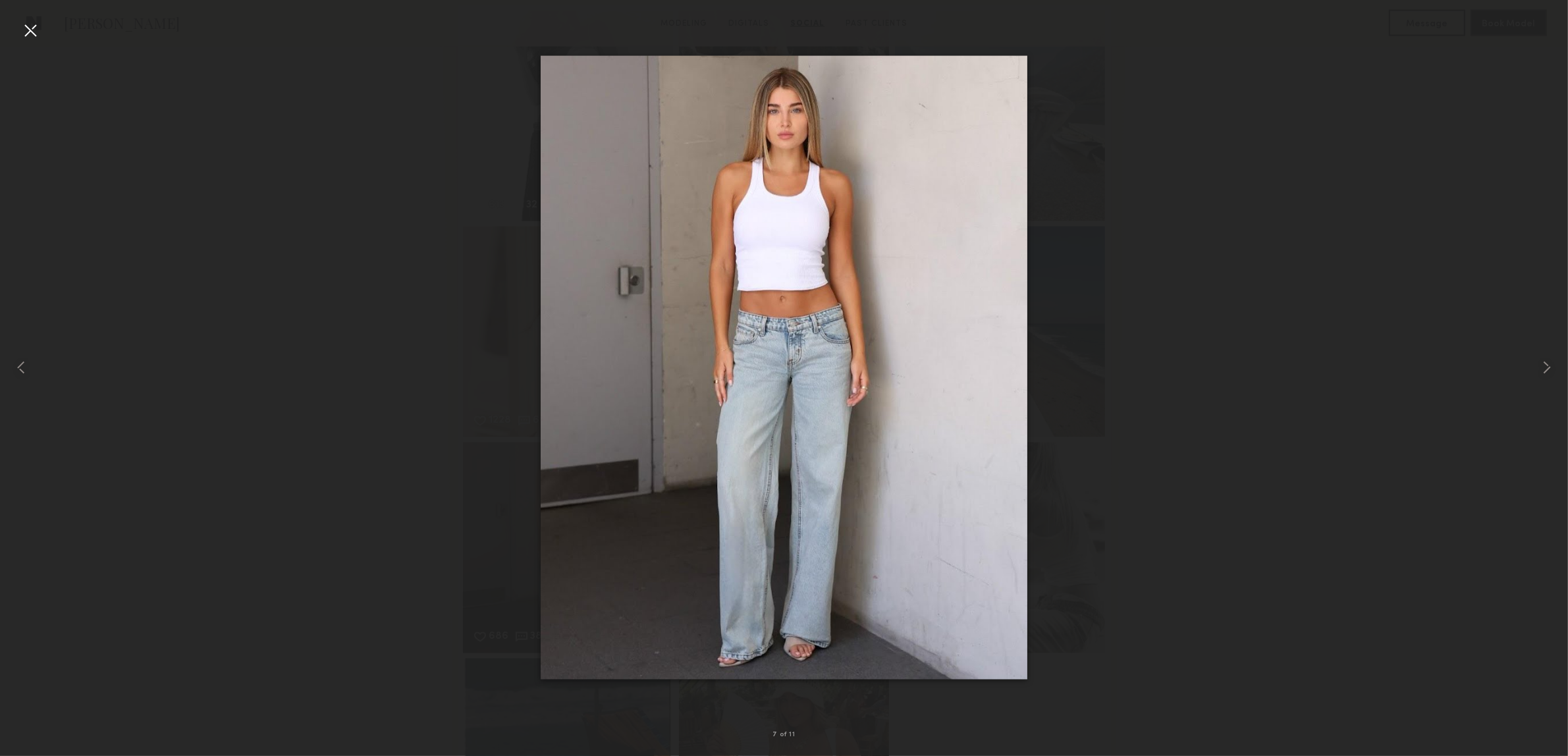
click at [21, 27] on div at bounding box center [30, 30] width 21 height 21
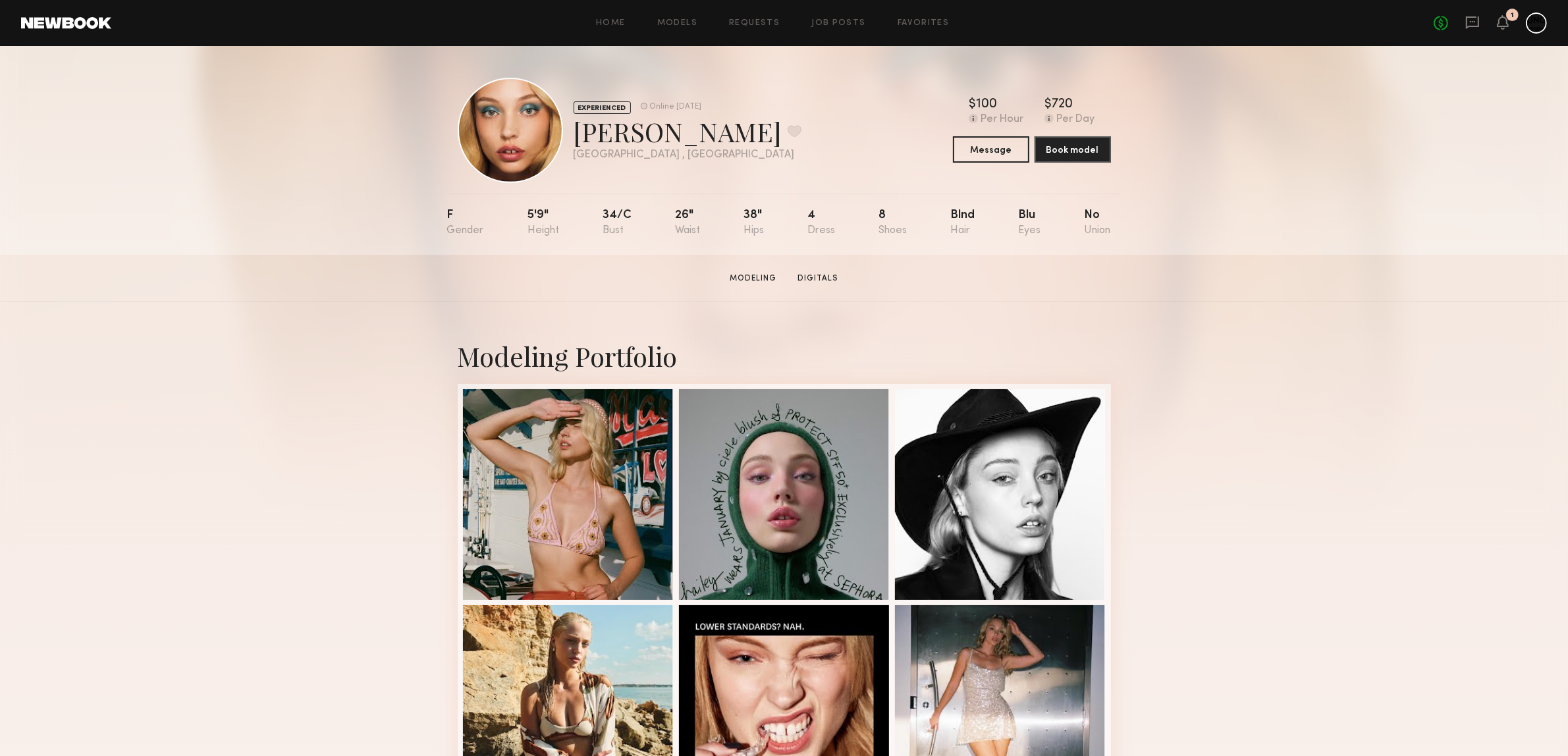
click at [1361, 310] on div "Modeling Portfolio" at bounding box center [784, 579] width 1568 height 556
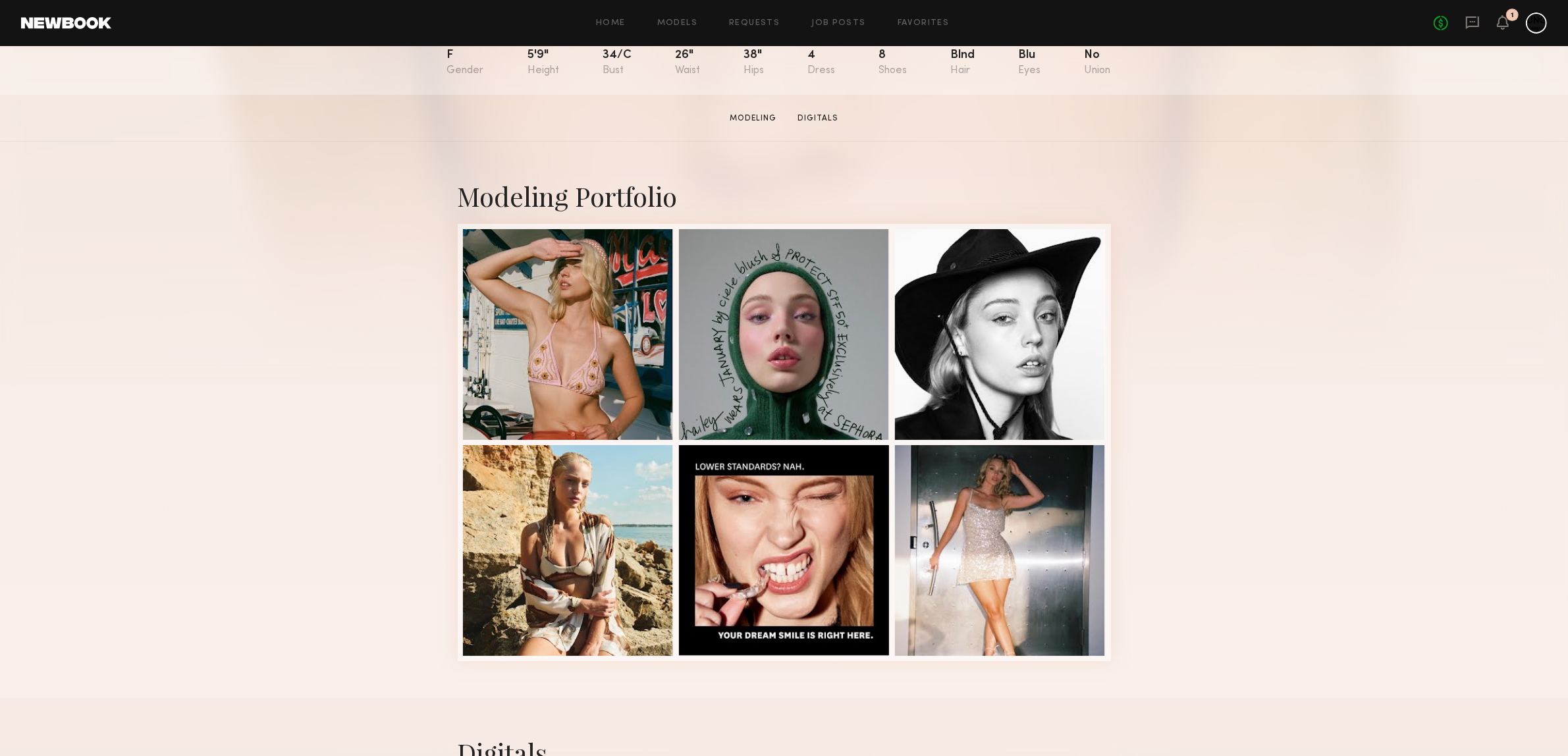
scroll to position [165, 0]
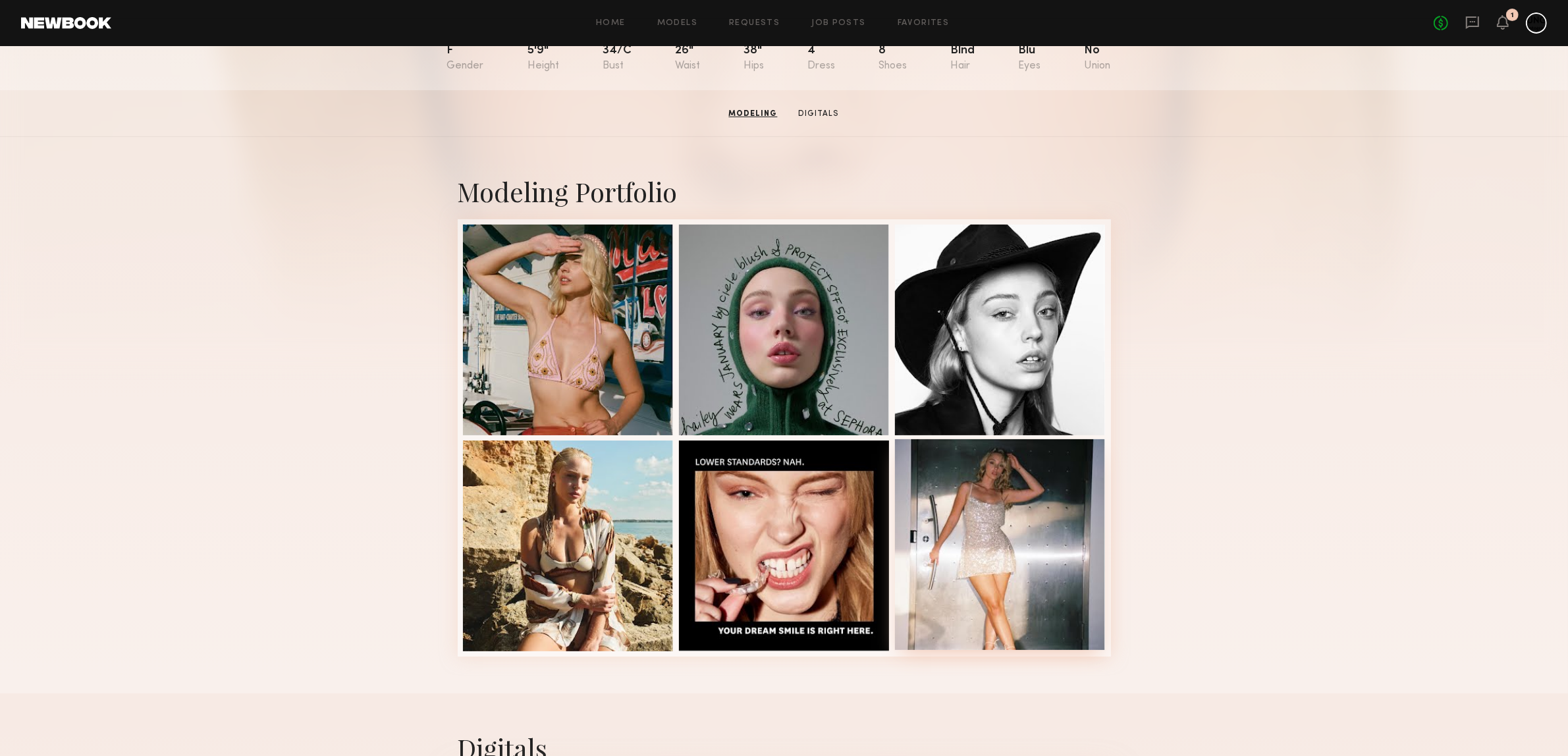
click at [1068, 459] on div at bounding box center [1000, 544] width 211 height 211
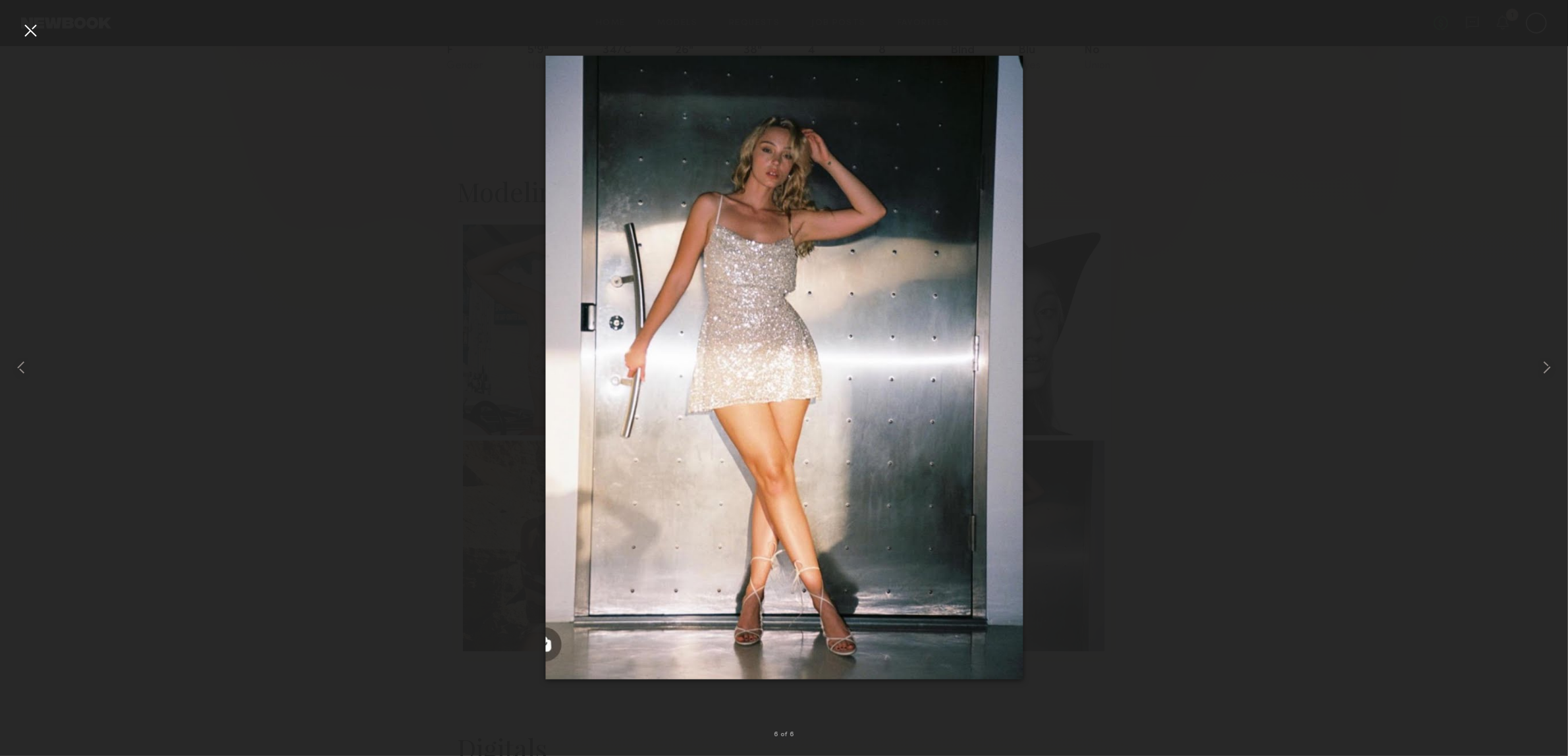
click at [30, 34] on div at bounding box center [30, 30] width 21 height 21
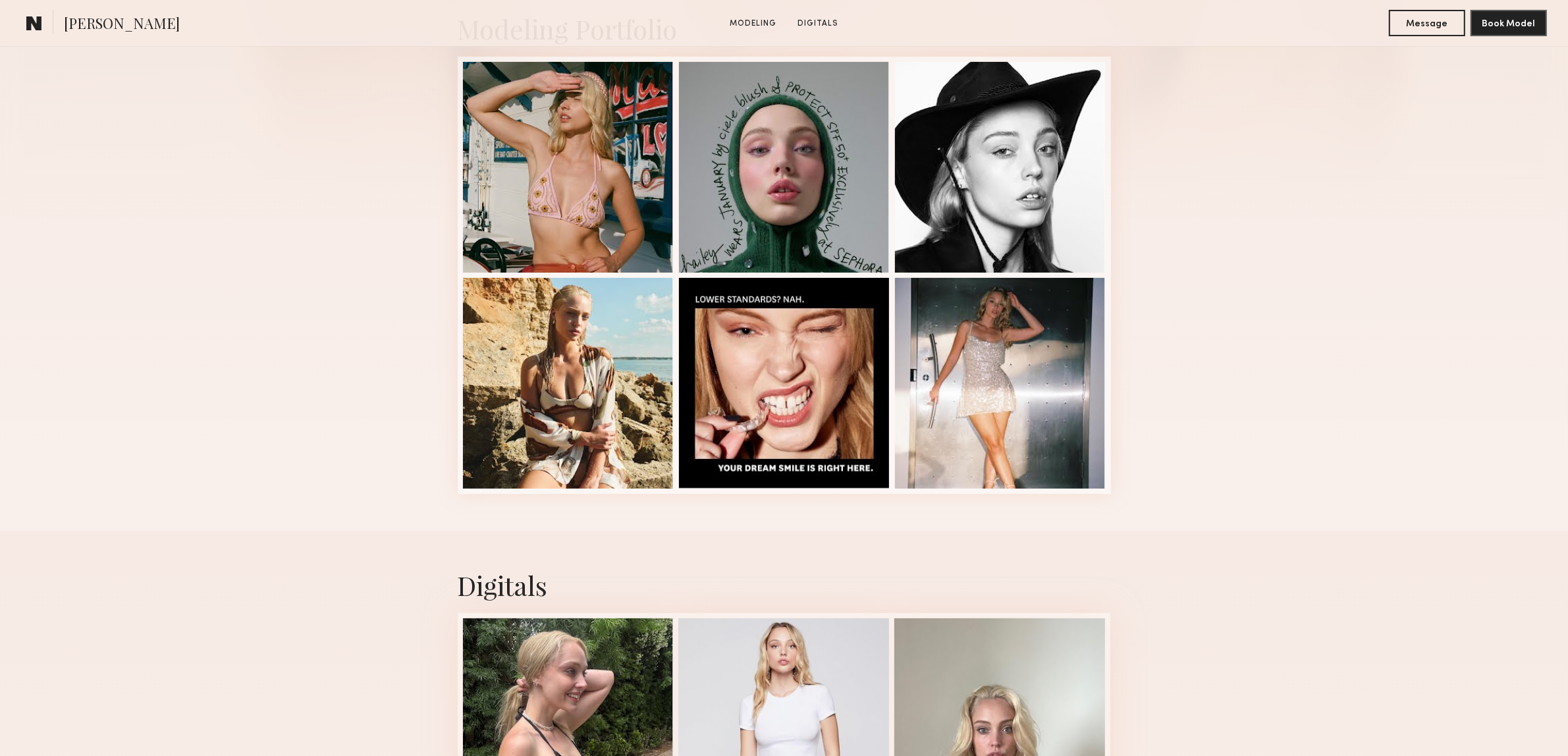
scroll to position [330, 0]
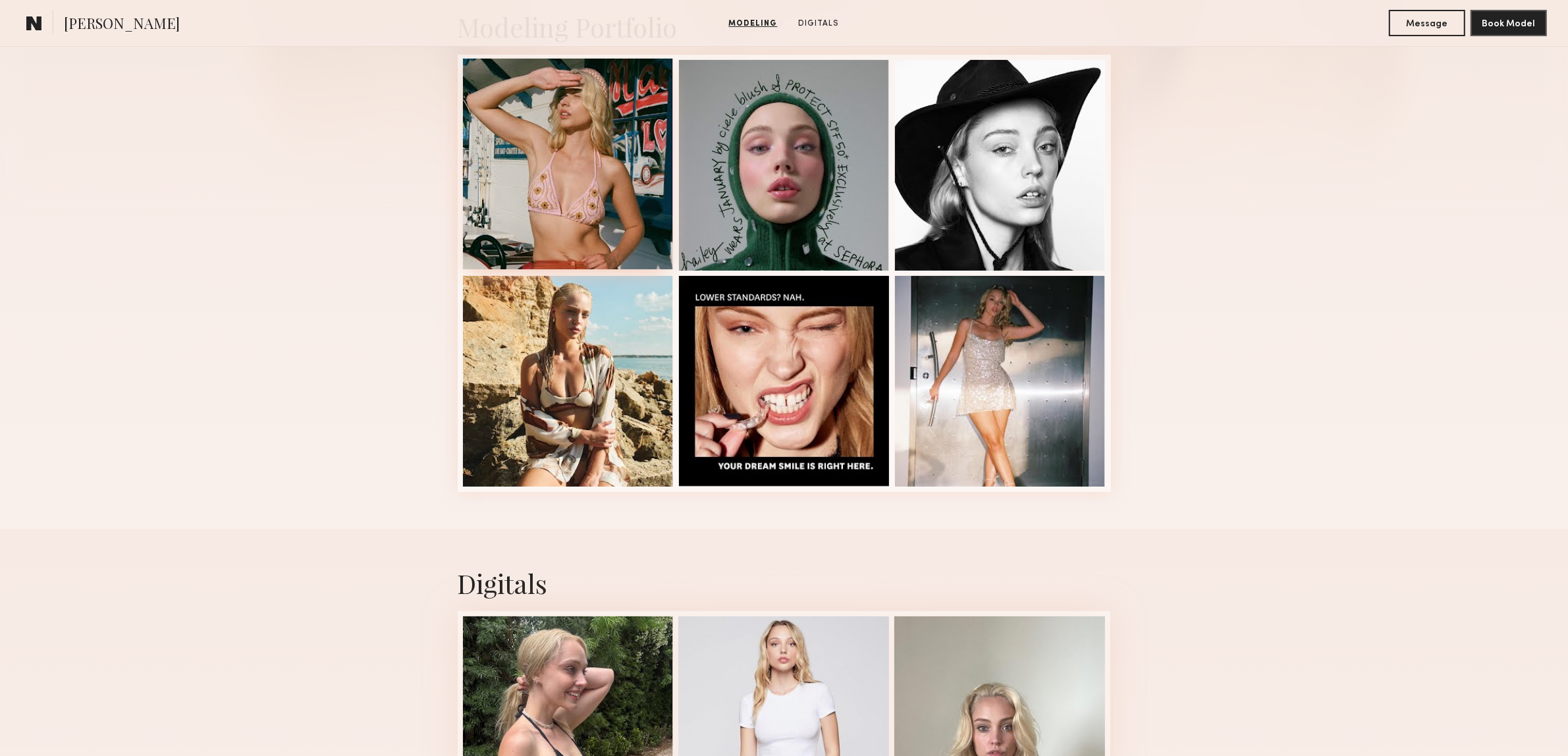
click at [478, 173] on div at bounding box center [568, 164] width 211 height 211
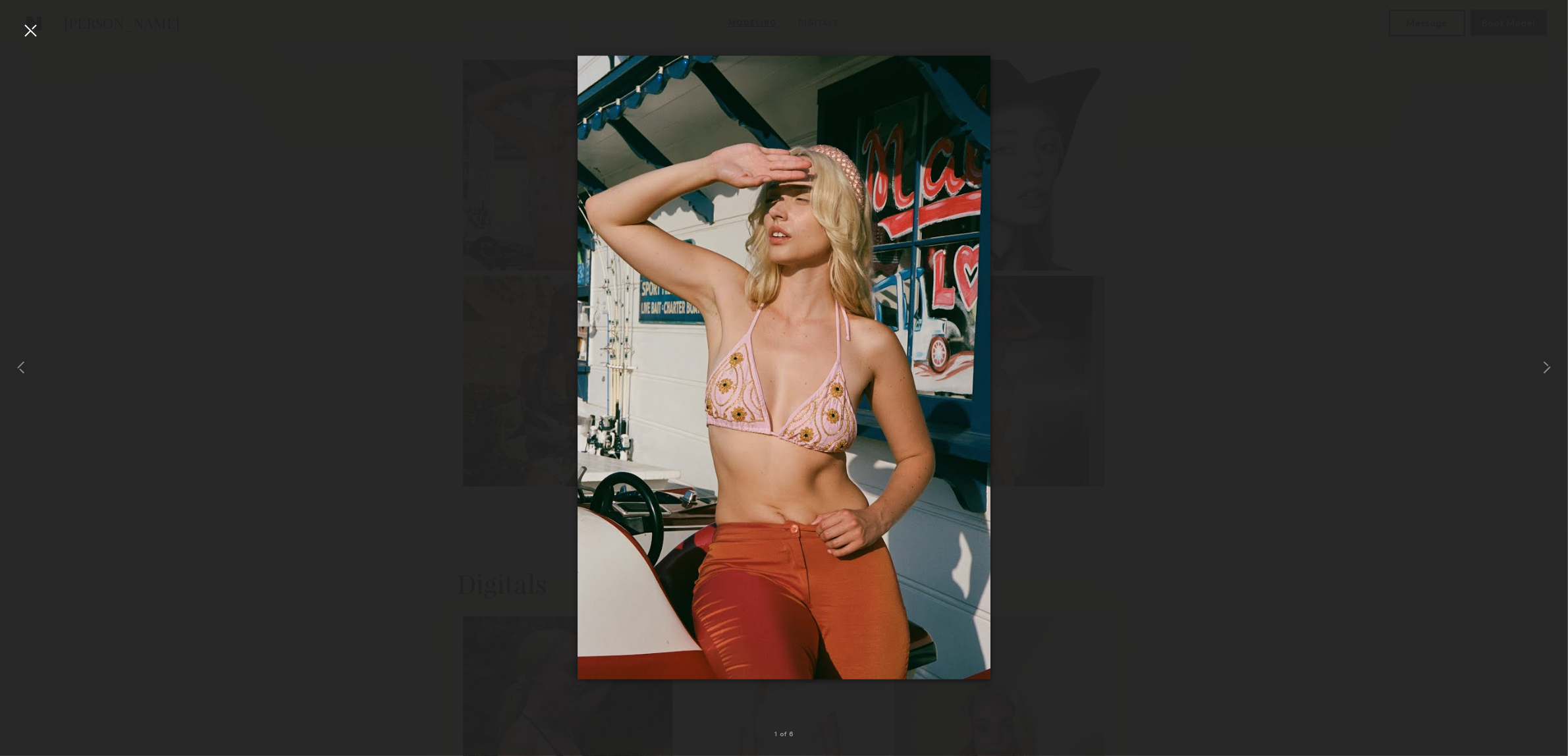
click at [25, 28] on div at bounding box center [30, 30] width 21 height 21
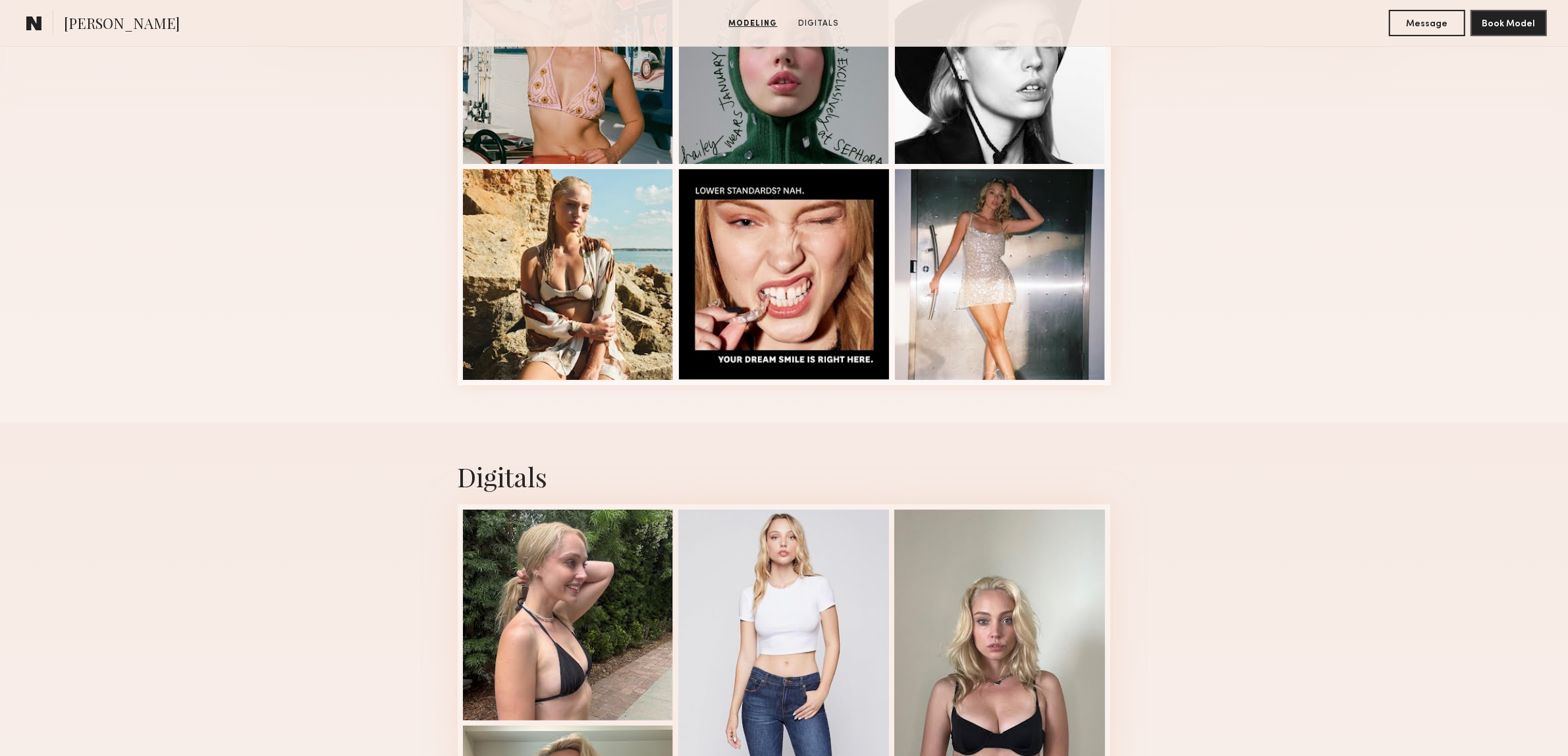
scroll to position [577, 0]
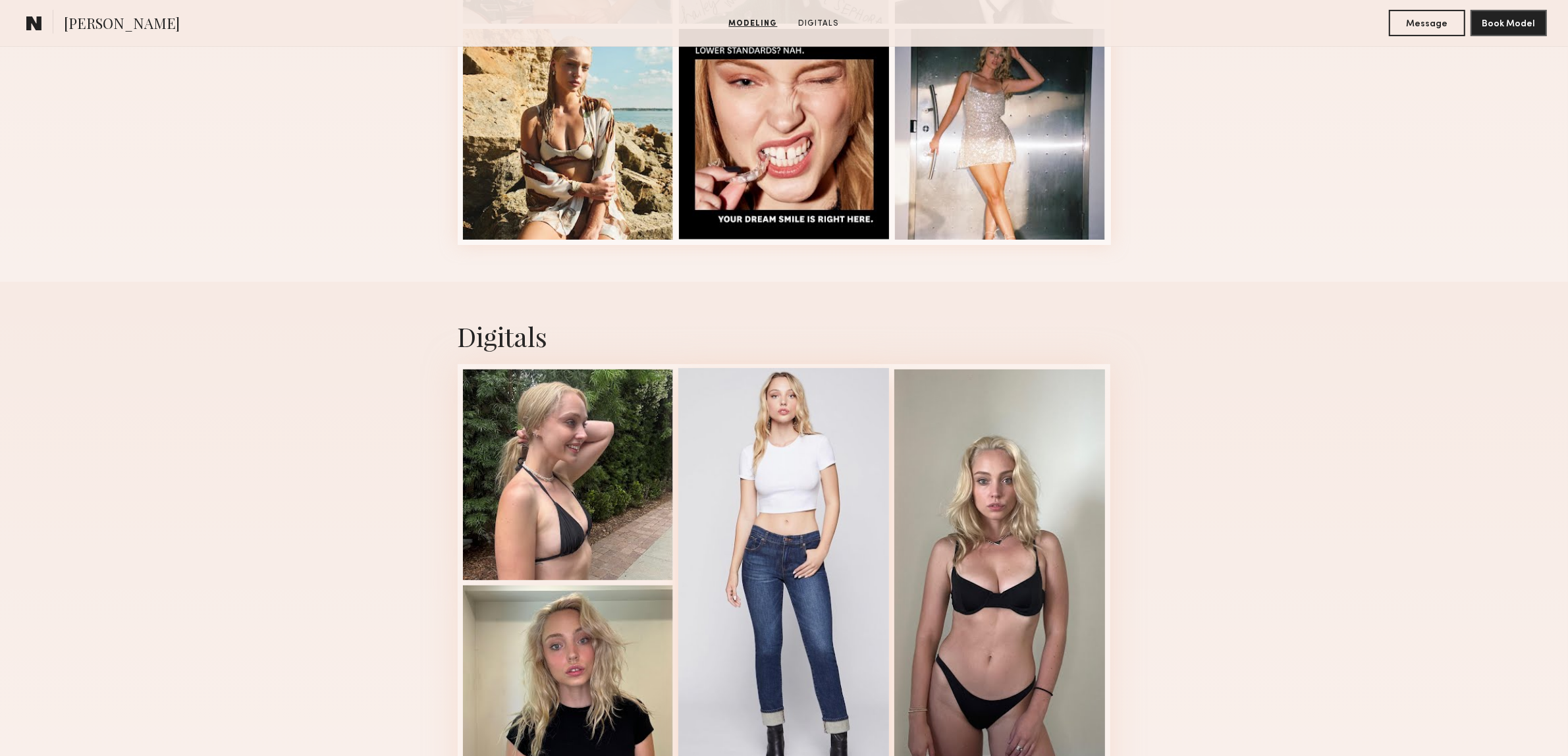
click at [787, 494] on div at bounding box center [784, 582] width 211 height 427
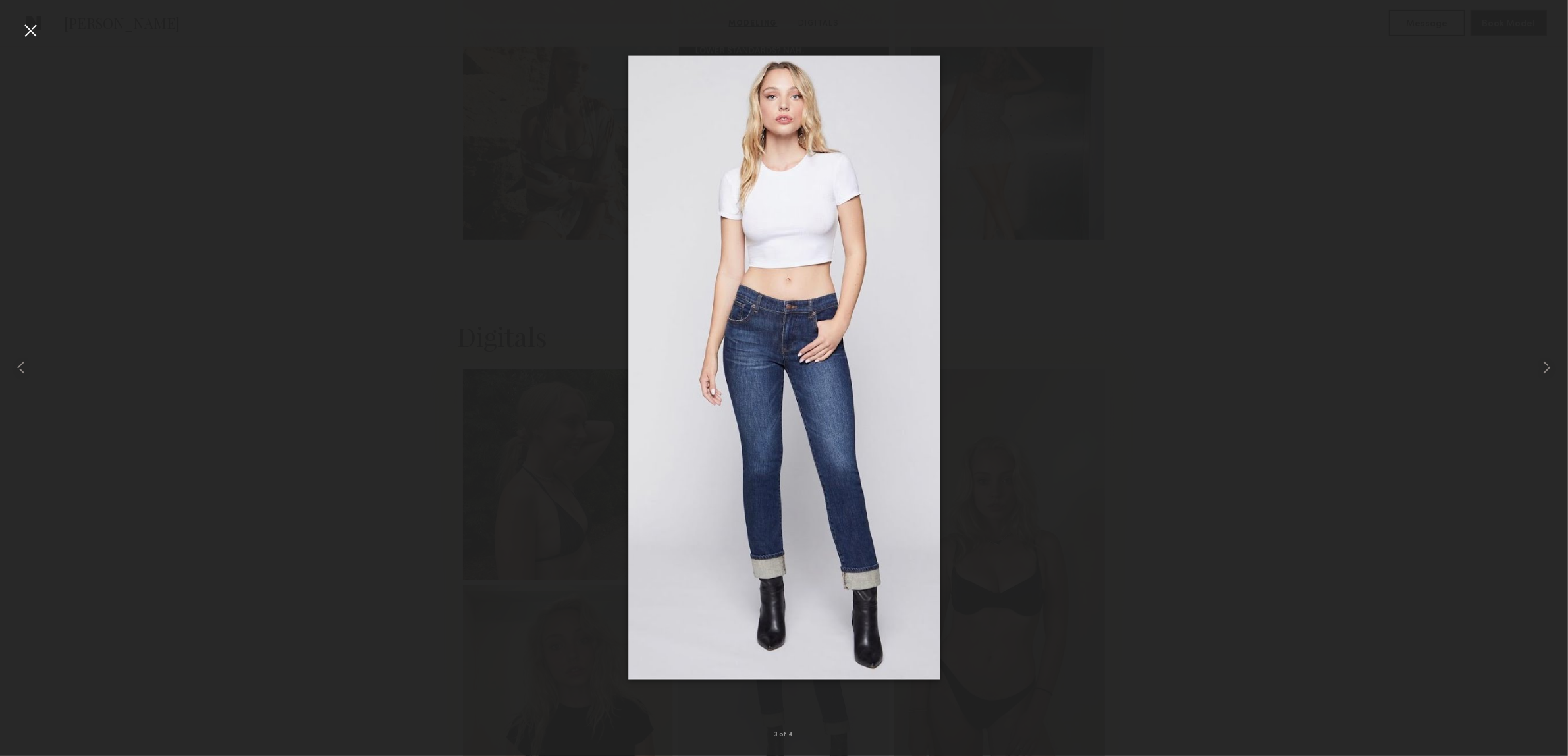
click at [27, 21] on div at bounding box center [30, 30] width 21 height 21
